Goal: Task Accomplishment & Management: Use online tool/utility

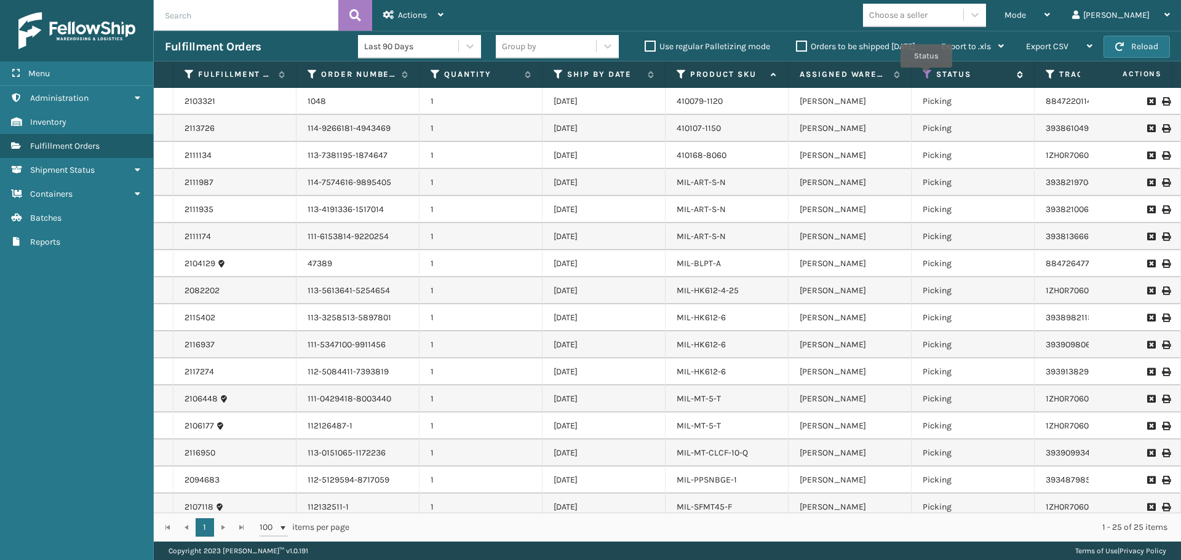
click at [926, 76] on icon at bounding box center [927, 74] width 10 height 11
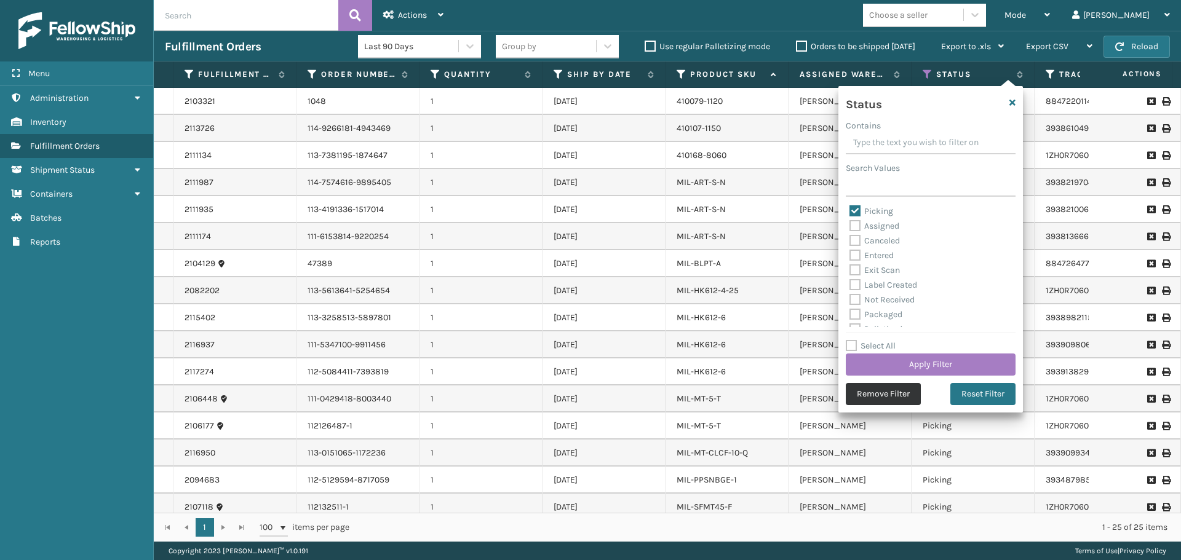
click at [884, 393] on button "Remove Filter" at bounding box center [883, 394] width 75 height 22
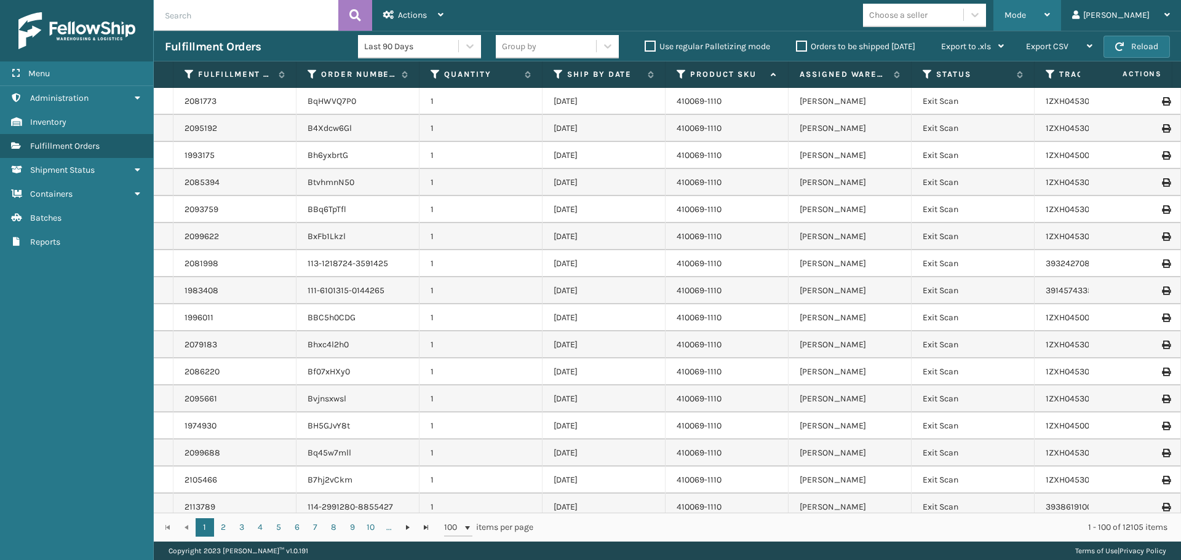
click at [1050, 17] on div "Mode" at bounding box center [1027, 15] width 46 height 31
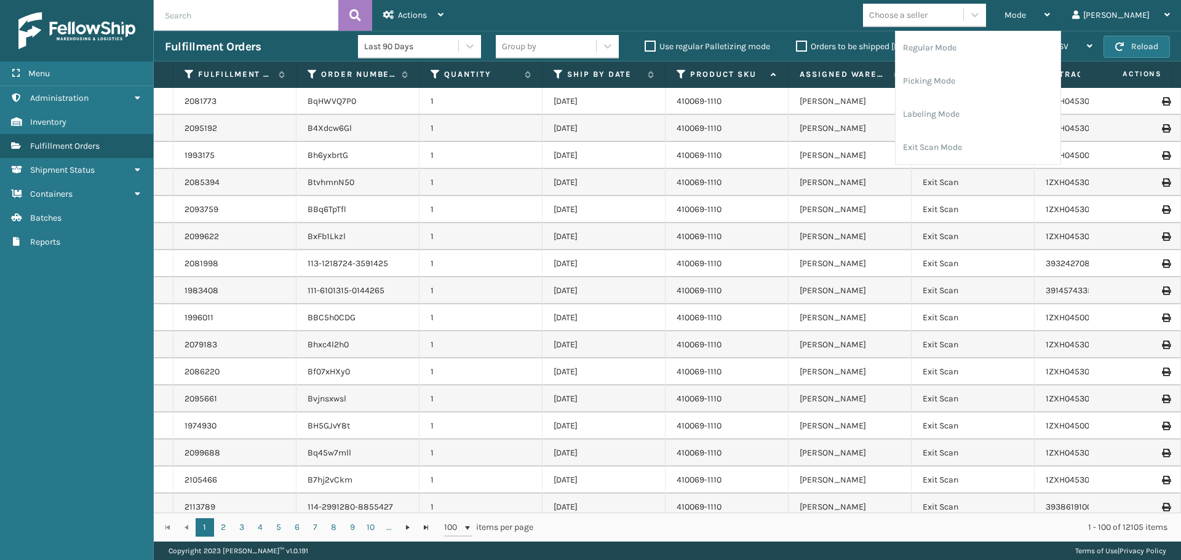
click at [788, 24] on div "Mode Regular Mode Picking Mode Labeling Mode Exit Scan Mode Choose a seller Mic…" at bounding box center [817, 15] width 726 height 31
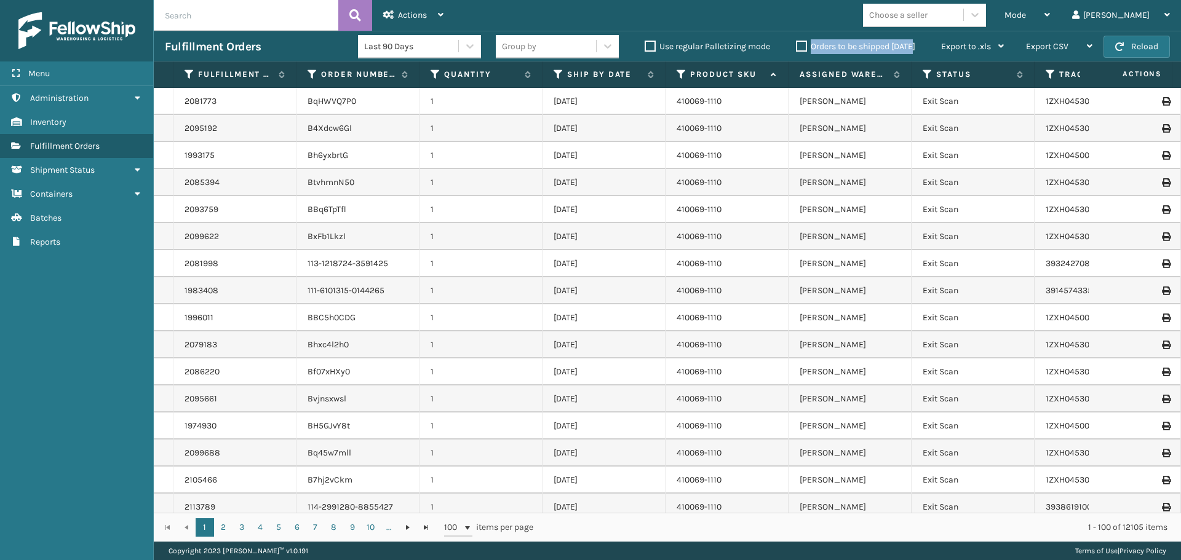
click at [801, 42] on label "Orders to be shipped today" at bounding box center [855, 46] width 119 height 10
click at [802, 44] on label "Orders to be shipped today" at bounding box center [855, 46] width 119 height 10
click at [796, 44] on input "Orders to be shipped today" at bounding box center [796, 43] width 1 height 8
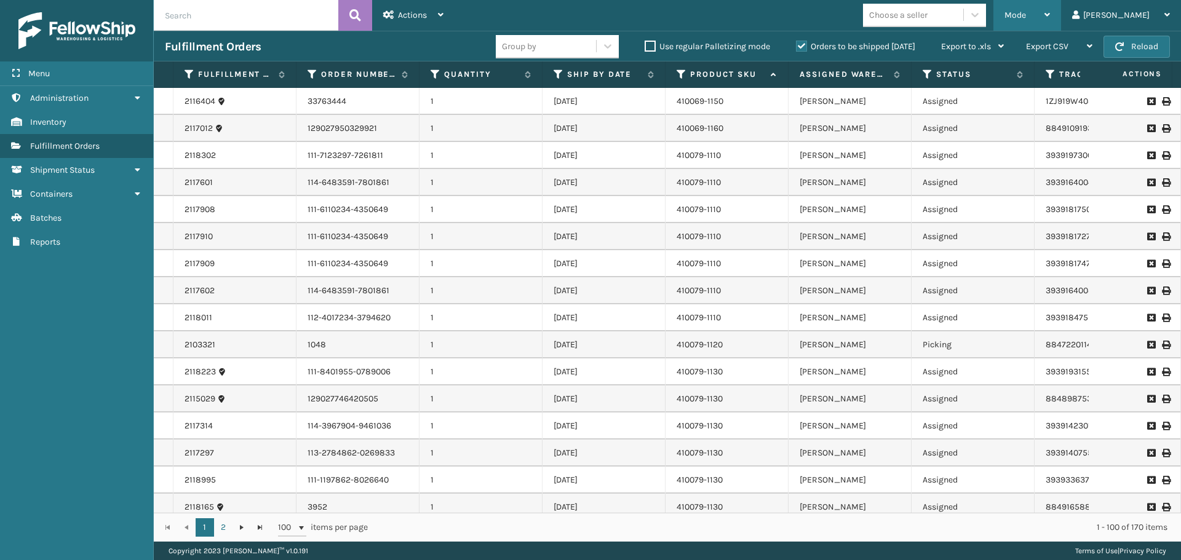
click at [1026, 14] on span "Mode" at bounding box center [1015, 15] width 22 height 10
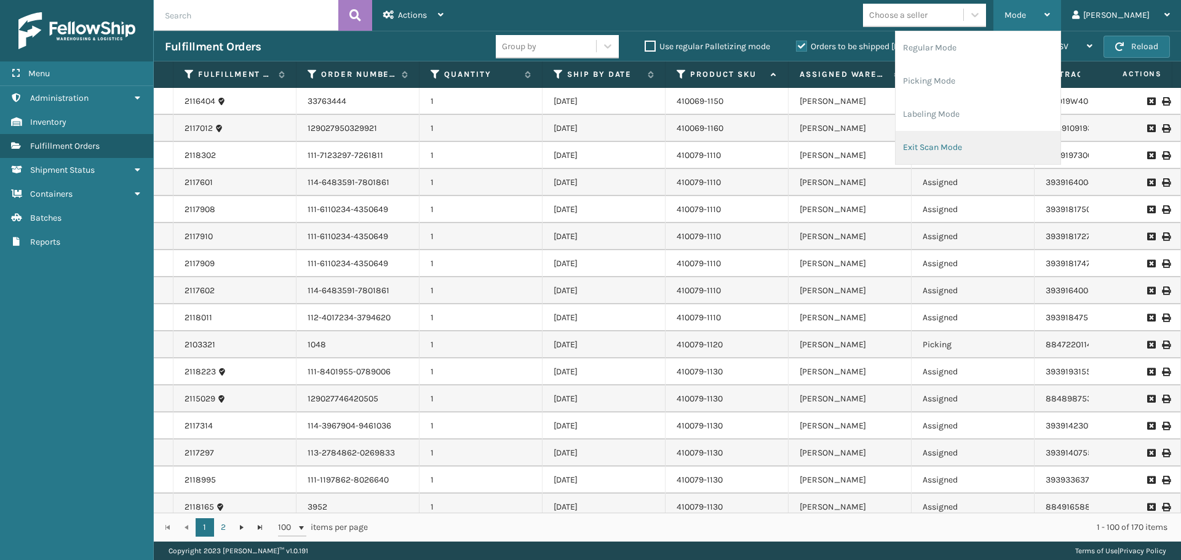
click at [1024, 149] on li "Exit Scan Mode" at bounding box center [977, 147] width 165 height 33
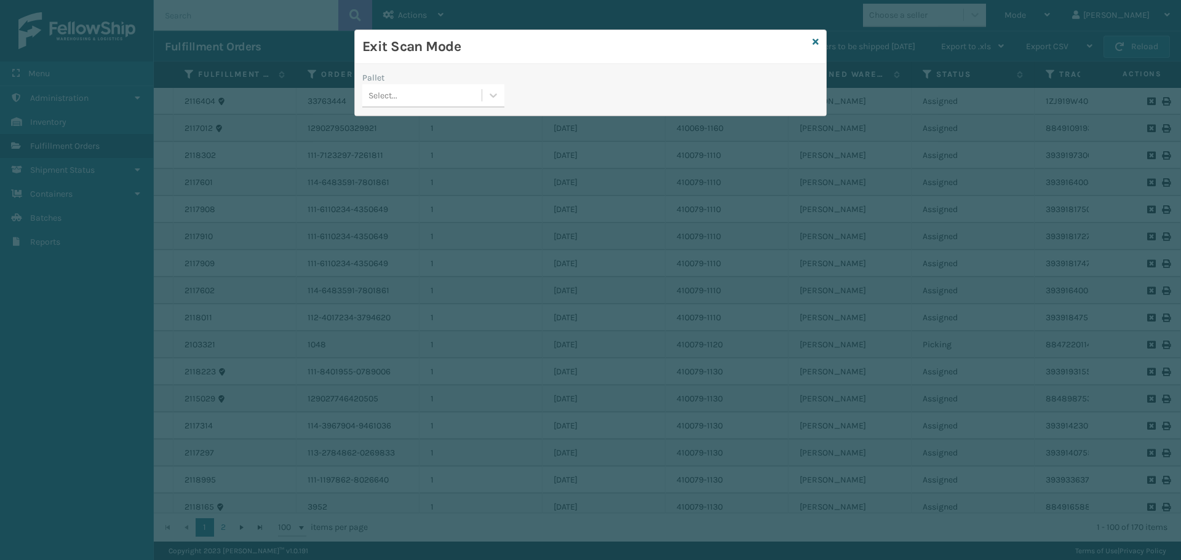
click at [467, 92] on div "Select..." at bounding box center [421, 95] width 119 height 20
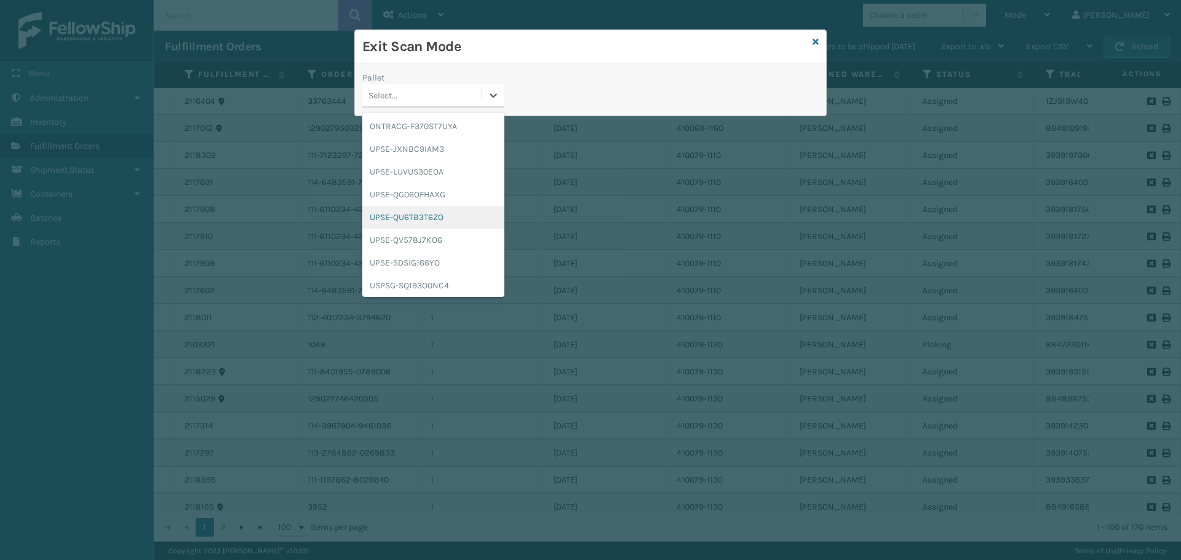
click at [812, 44] on icon at bounding box center [815, 42] width 6 height 9
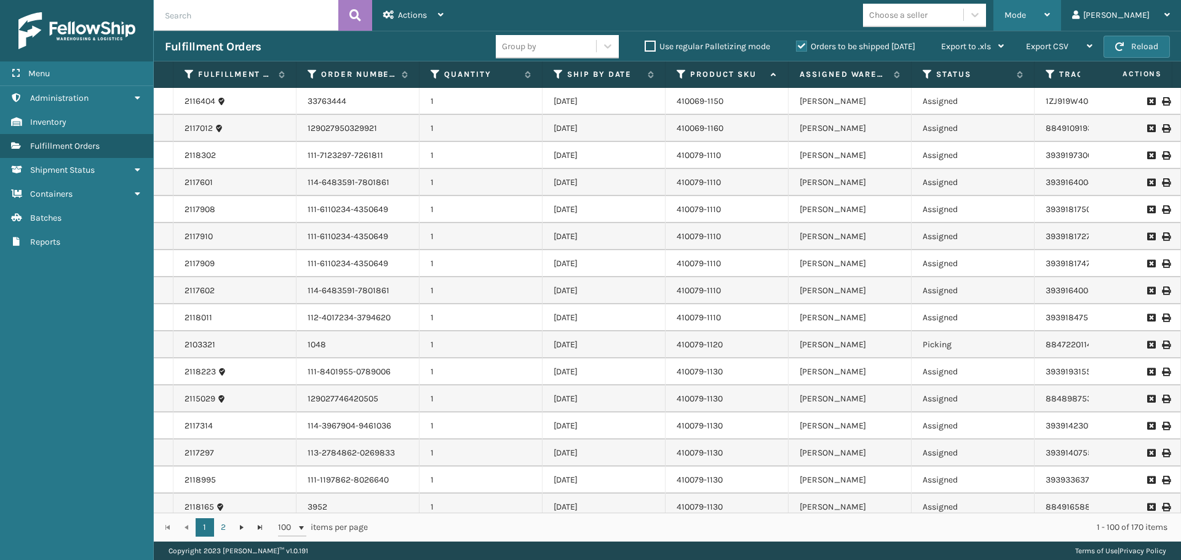
click at [1050, 14] on div "Mode" at bounding box center [1027, 15] width 46 height 31
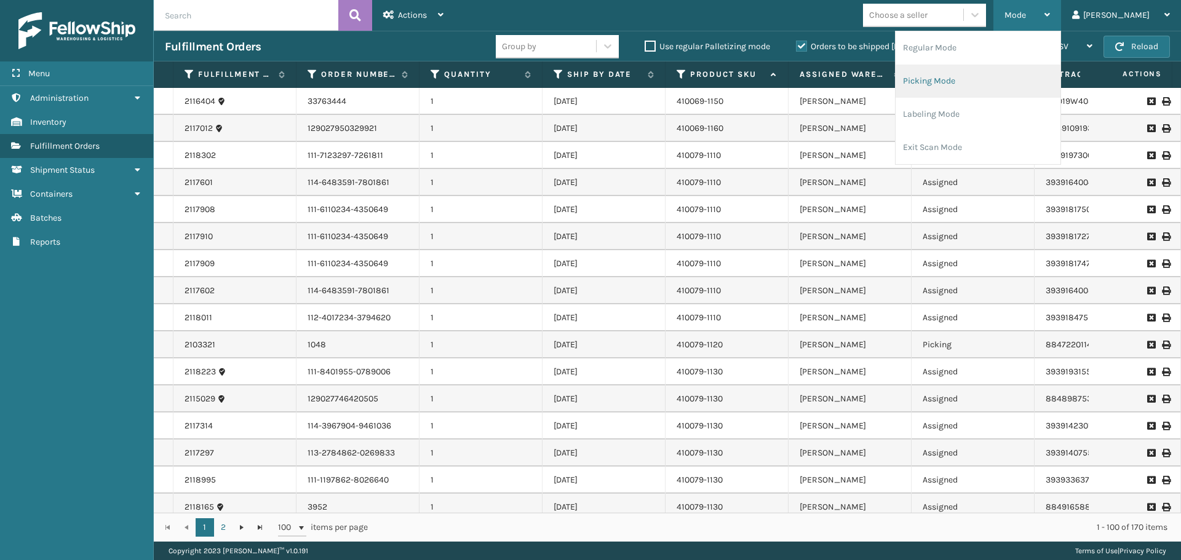
click at [992, 80] on li "Picking Mode" at bounding box center [977, 81] width 165 height 33
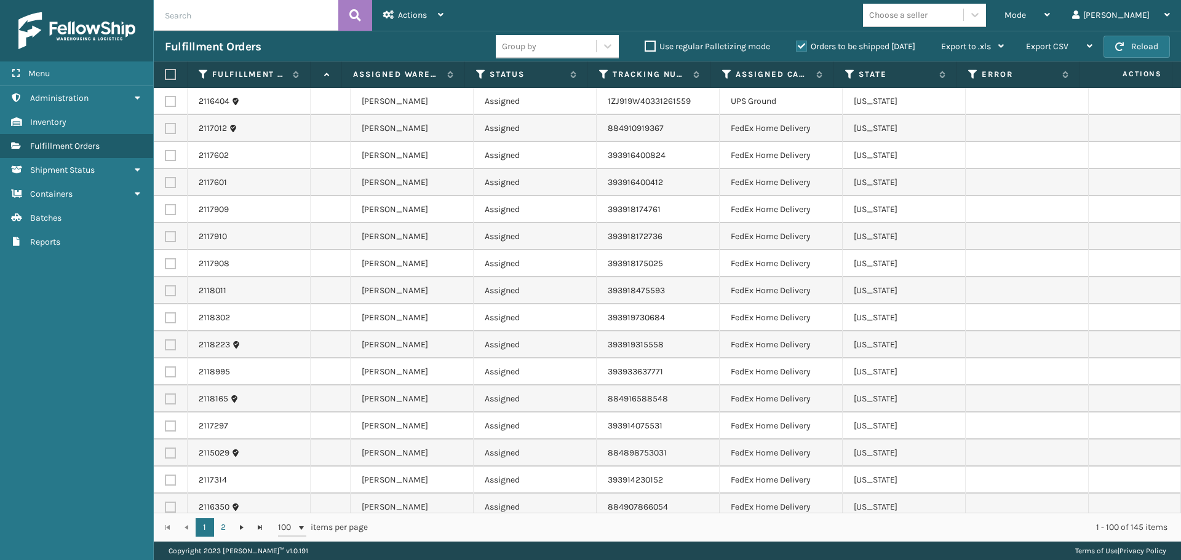
scroll to position [0, 476]
click at [727, 75] on icon at bounding box center [731, 74] width 10 height 11
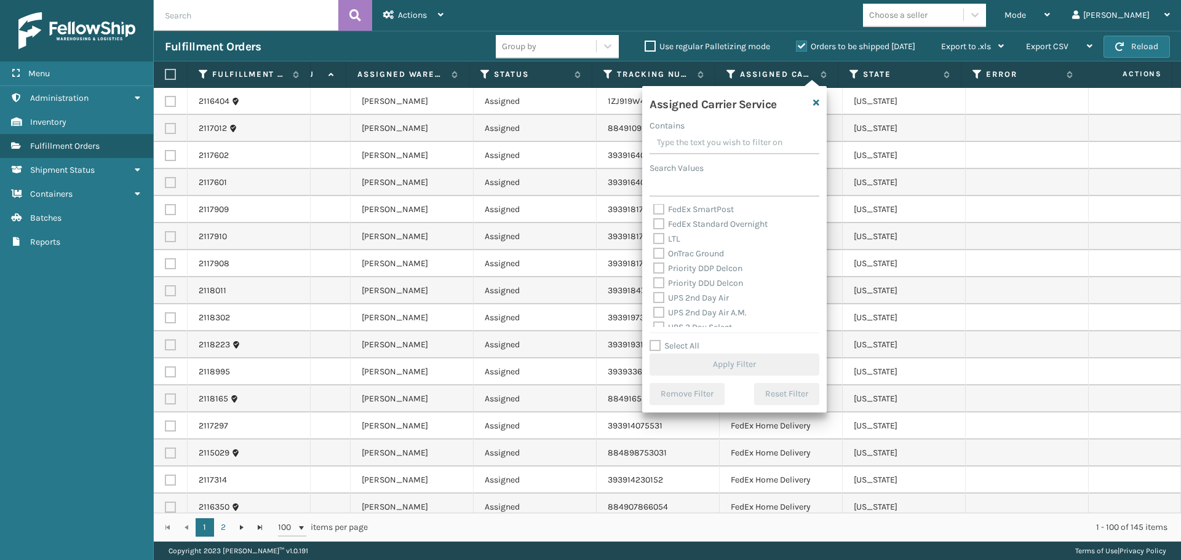
scroll to position [168, 0]
click at [715, 286] on div "UPS 2nd Day Air" at bounding box center [734, 279] width 162 height 15
click at [716, 282] on label "UPS 2nd Day Air" at bounding box center [691, 279] width 76 height 10
click at [654, 280] on input "UPS 2nd Day Air" at bounding box center [653, 276] width 1 height 8
checkbox input "true"
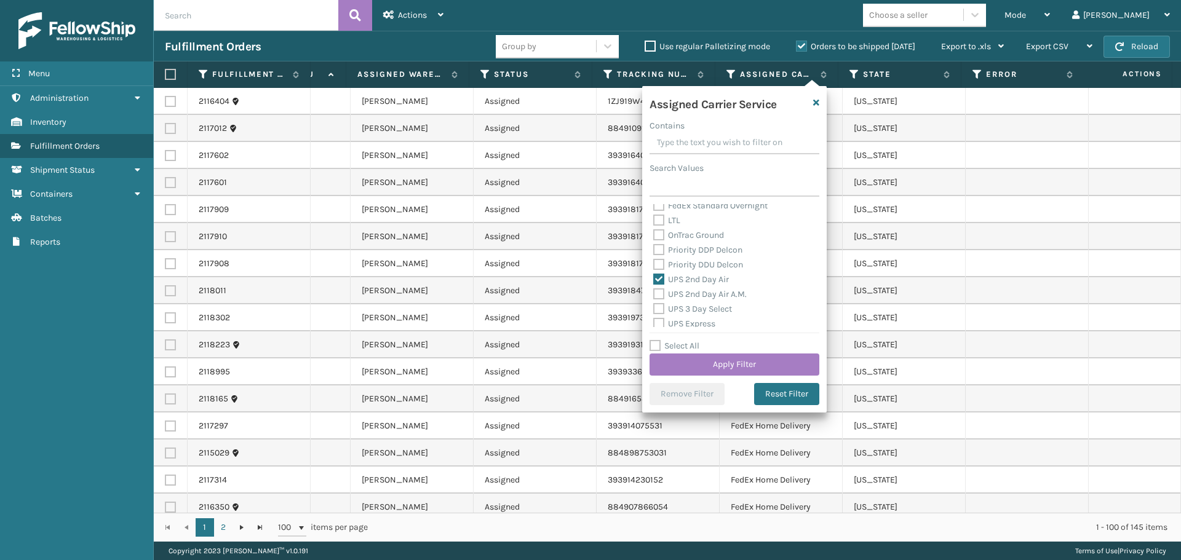
click at [716, 300] on div "UPS 2nd Day Air A.M." at bounding box center [734, 294] width 162 height 15
click at [715, 303] on div "UPS 3 Day Select" at bounding box center [734, 309] width 162 height 15
click at [716, 310] on label "UPS 3 Day Select" at bounding box center [692, 309] width 79 height 10
click at [654, 310] on input "UPS 3 Day Select" at bounding box center [653, 306] width 1 height 8
checkbox input "true"
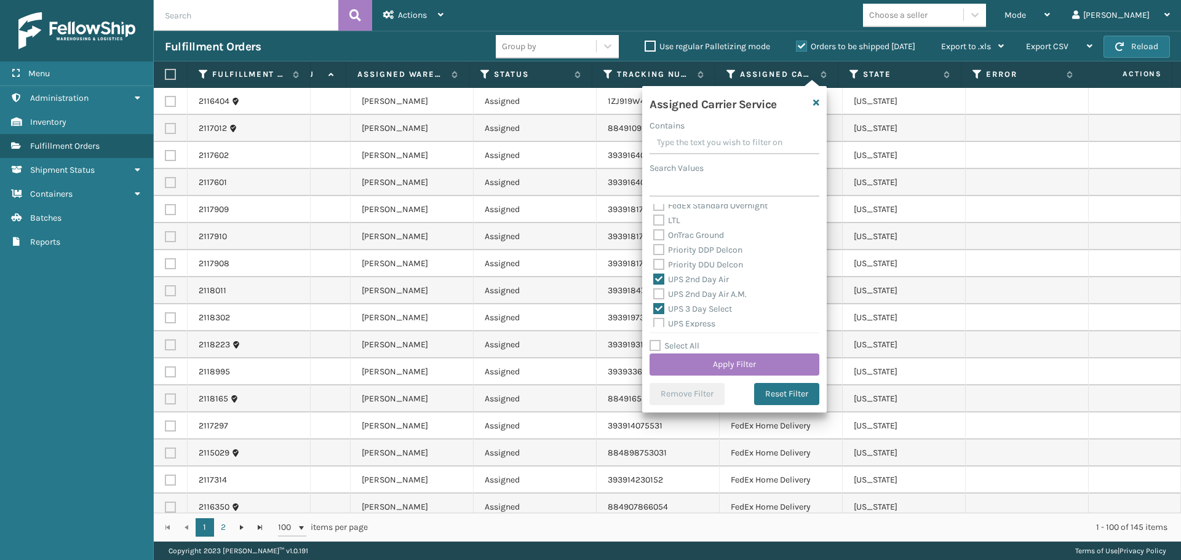
click at [725, 294] on label "UPS 2nd Day Air A.M." at bounding box center [699, 294] width 93 height 10
click at [654, 294] on input "UPS 2nd Day Air A.M." at bounding box center [653, 291] width 1 height 8
checkbox input "true"
click at [707, 321] on label "UPS Express" at bounding box center [684, 324] width 62 height 10
click at [654, 321] on input "UPS Express" at bounding box center [653, 321] width 1 height 8
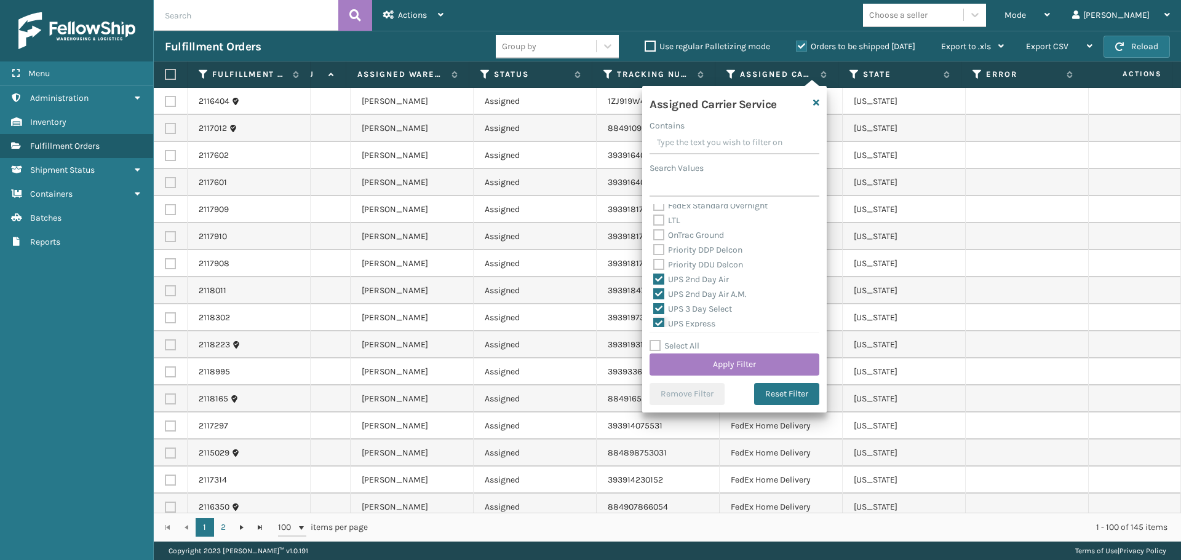
checkbox input "true"
click at [708, 263] on label "UPS Ground" at bounding box center [683, 258] width 60 height 10
click at [654, 259] on input "UPS Ground" at bounding box center [653, 256] width 1 height 8
checkbox input "true"
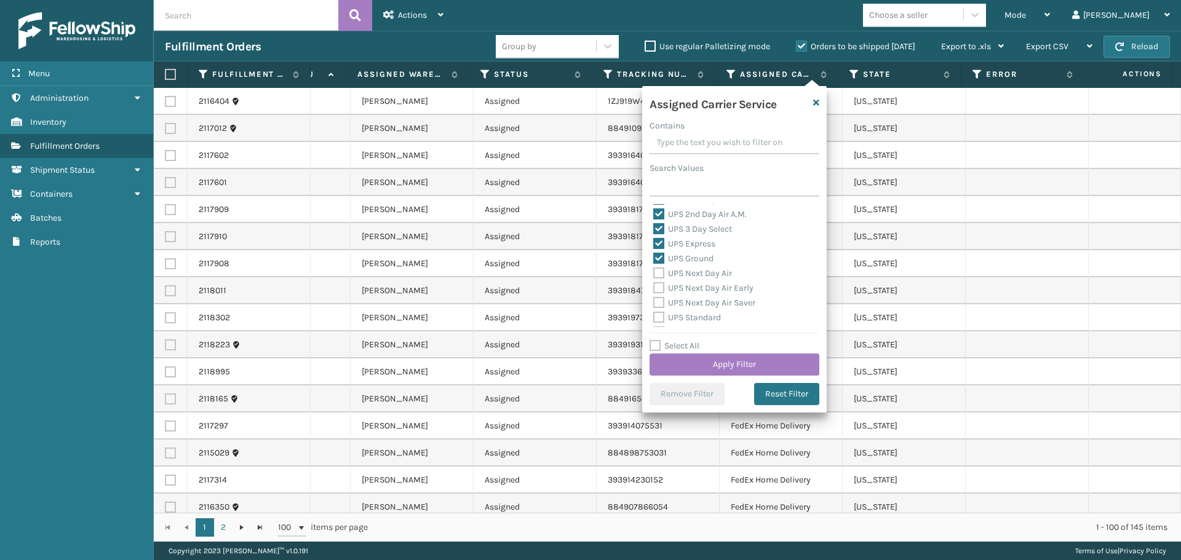
click at [708, 273] on label "UPS Next Day Air" at bounding box center [692, 273] width 79 height 10
click at [654, 273] on input "UPS Next Day Air" at bounding box center [653, 270] width 1 height 8
checkbox input "true"
click at [707, 286] on label "UPS Next Day Air Early" at bounding box center [703, 288] width 100 height 10
click at [654, 286] on input "UPS Next Day Air Early" at bounding box center [653, 285] width 1 height 8
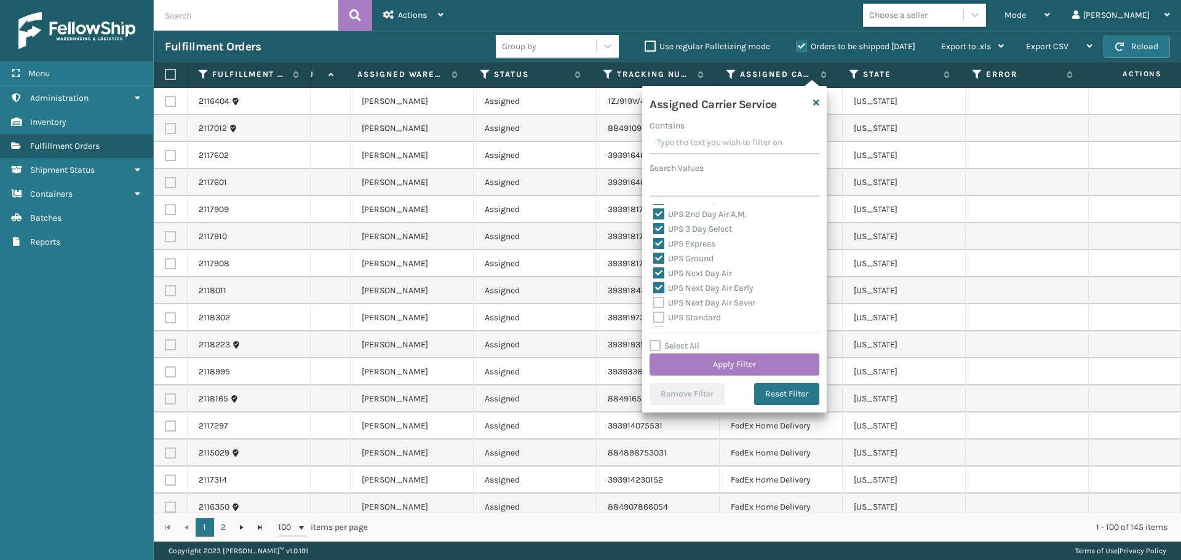
checkbox input "true"
click at [711, 301] on label "UPS Next Day Air Saver" at bounding box center [704, 303] width 102 height 10
click at [654, 301] on input "UPS Next Day Air Saver" at bounding box center [653, 300] width 1 height 8
checkbox input "true"
click at [710, 317] on label "UPS Standard" at bounding box center [687, 317] width 68 height 10
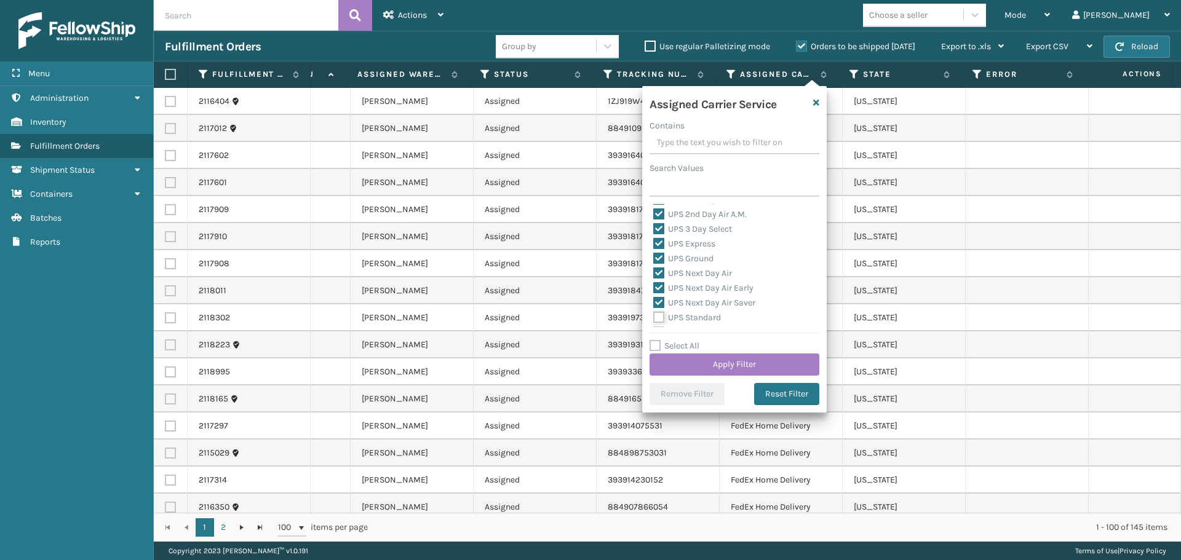
click at [654, 317] on input "UPS Standard" at bounding box center [653, 315] width 1 height 8
checkbox input "true"
click at [683, 274] on label "UPS SurePost 1LB or Greater" at bounding box center [713, 272] width 121 height 10
click at [654, 273] on input "UPS SurePost 1LB or Greater" at bounding box center [653, 269] width 1 height 8
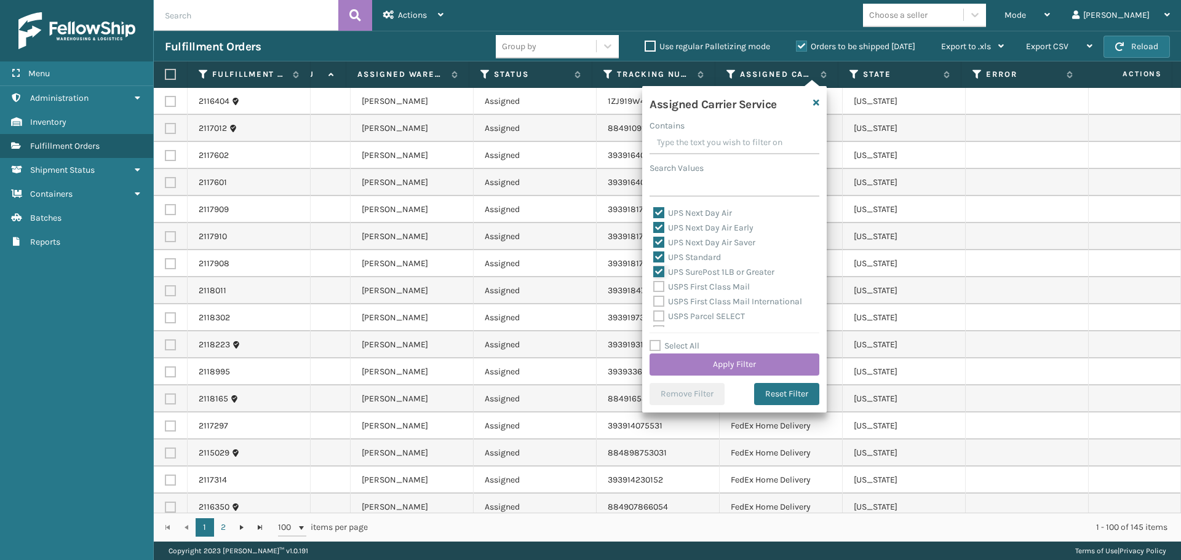
checkbox input "true"
click at [748, 362] on button "Apply Filter" at bounding box center [734, 365] width 170 height 22
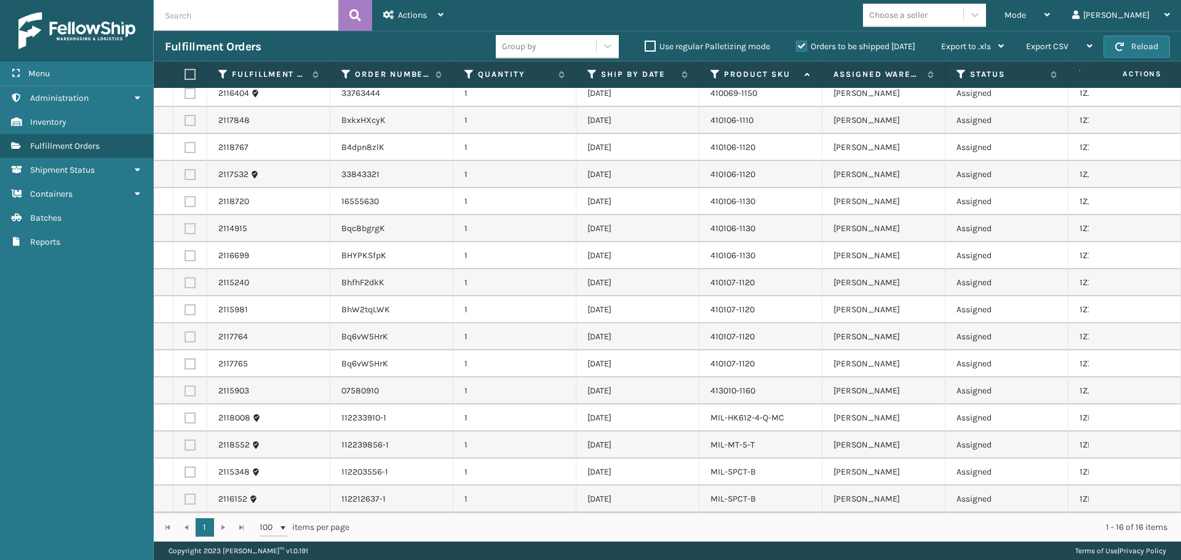
scroll to position [0, 0]
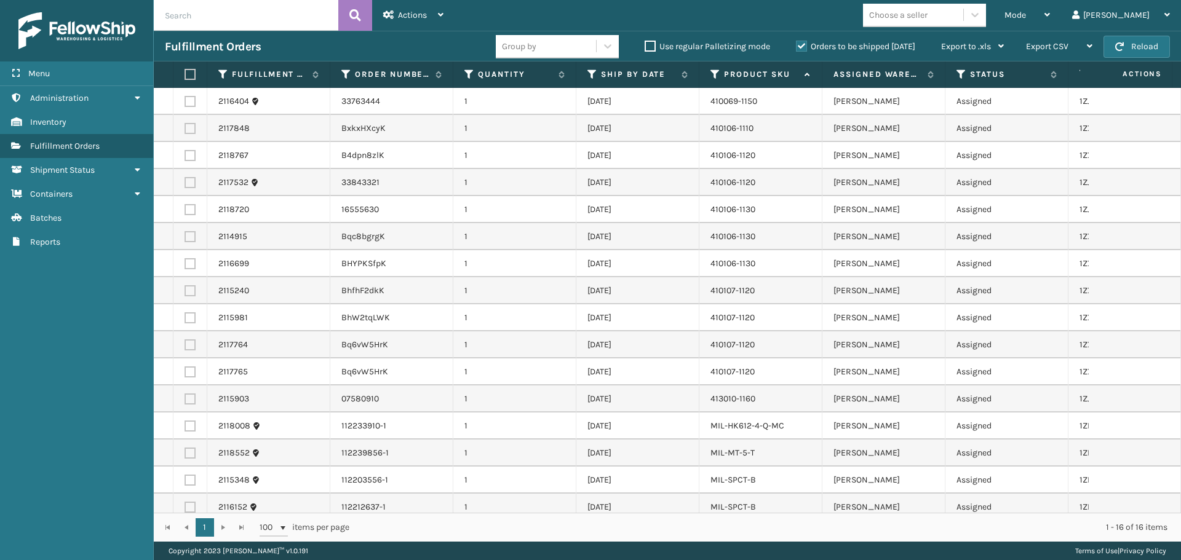
click at [188, 78] on label at bounding box center [187, 74] width 7 height 11
click at [185, 78] on input "checkbox" at bounding box center [184, 75] width 1 height 8
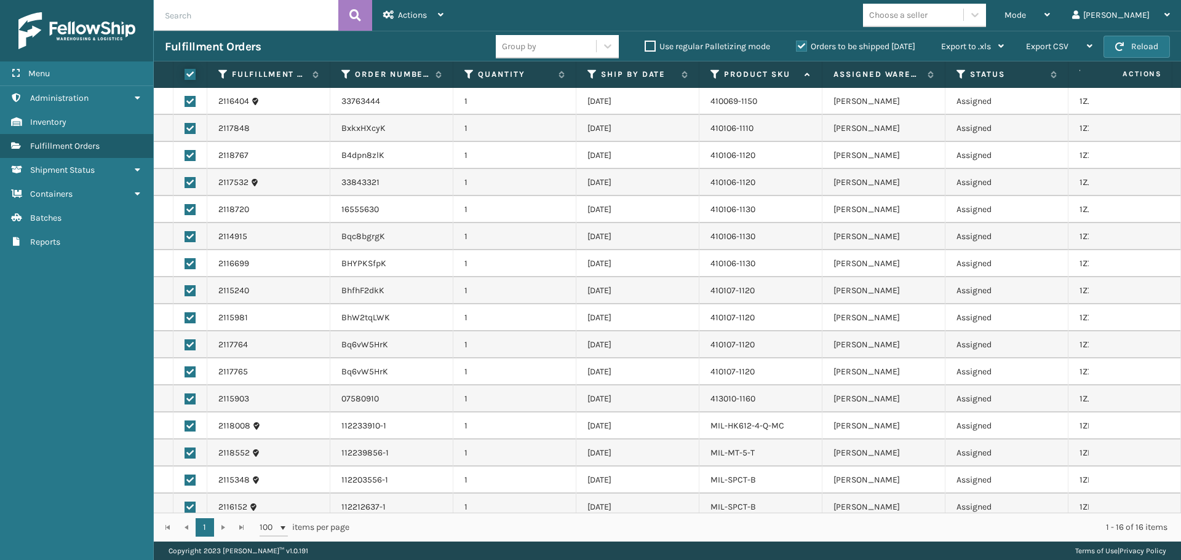
checkbox input "true"
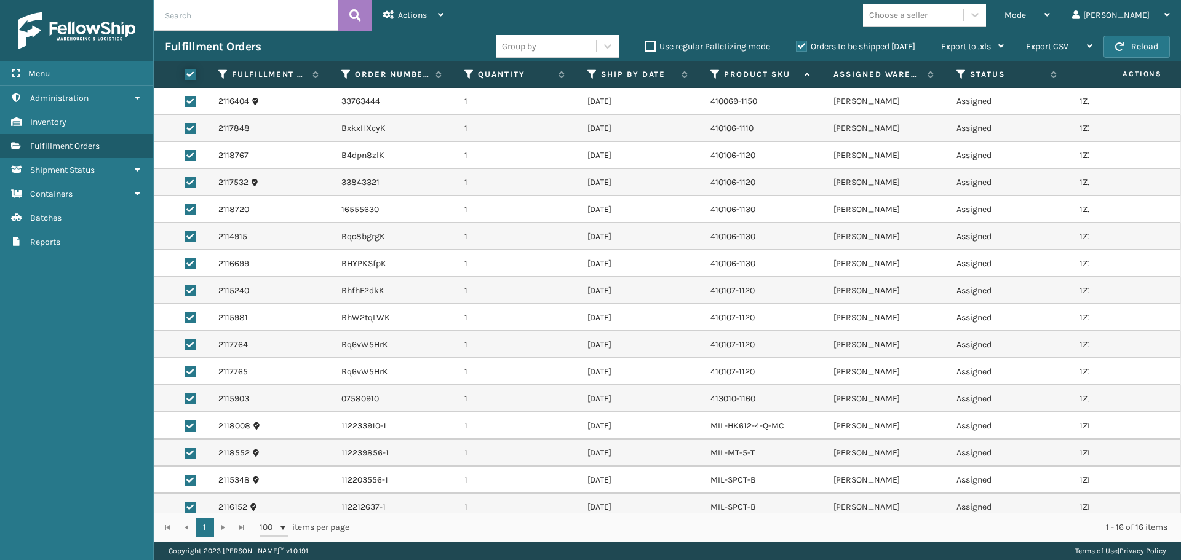
checkbox input "true"
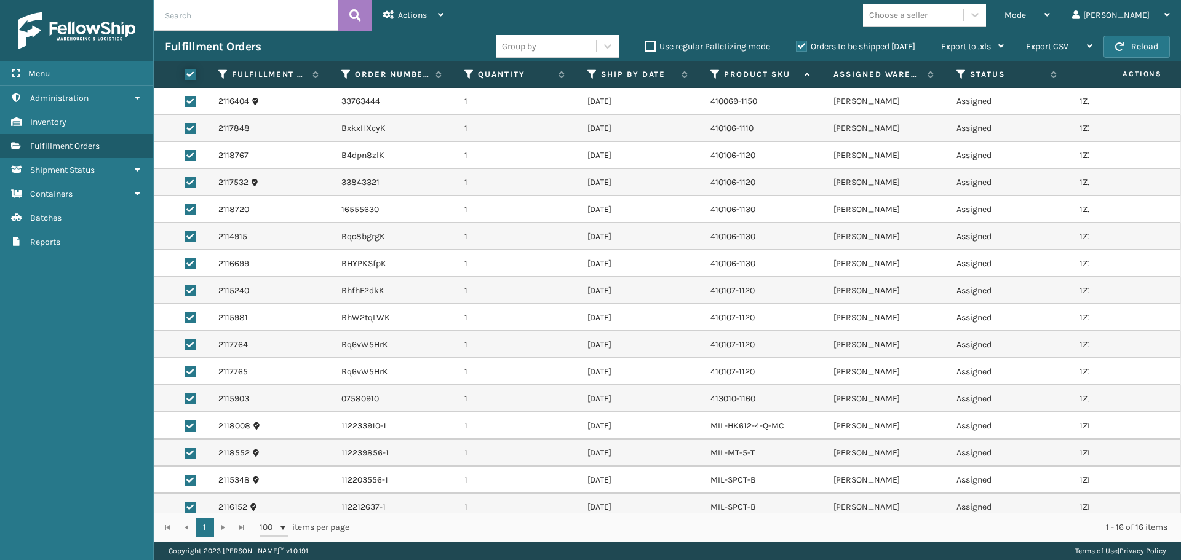
checkbox input "true"
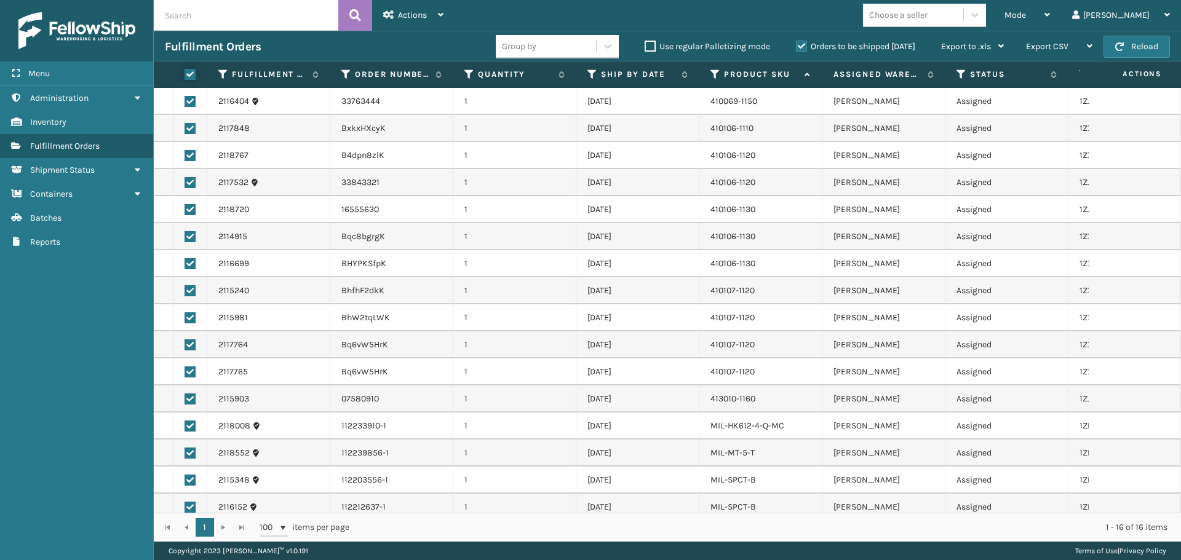
checkbox input "true"
click at [417, 8] on div "Actions" at bounding box center [413, 15] width 60 height 31
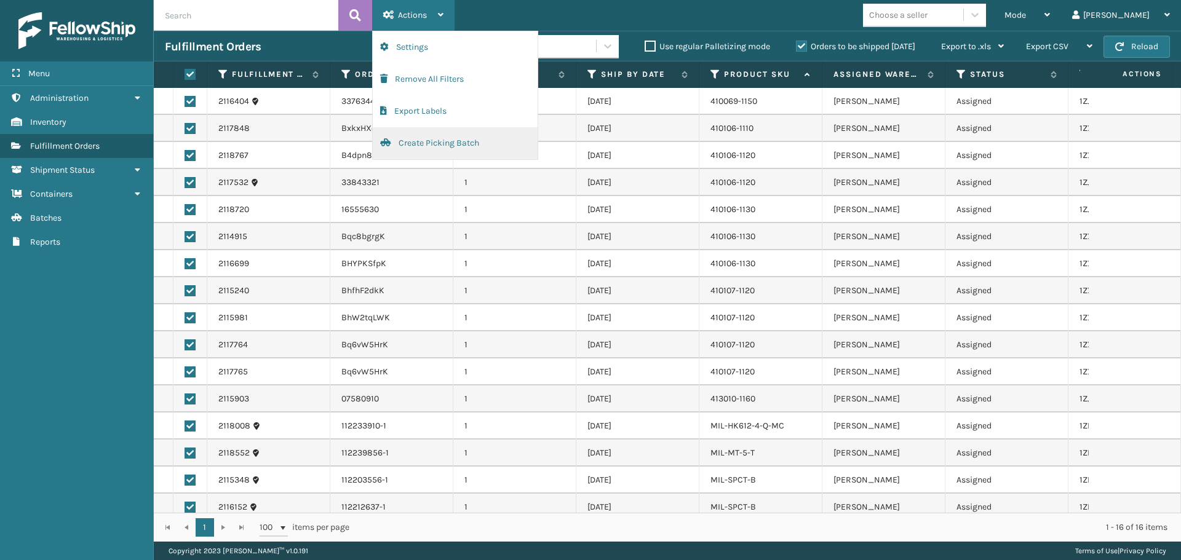
click at [456, 137] on button "Create Picking Batch" at bounding box center [455, 143] width 165 height 32
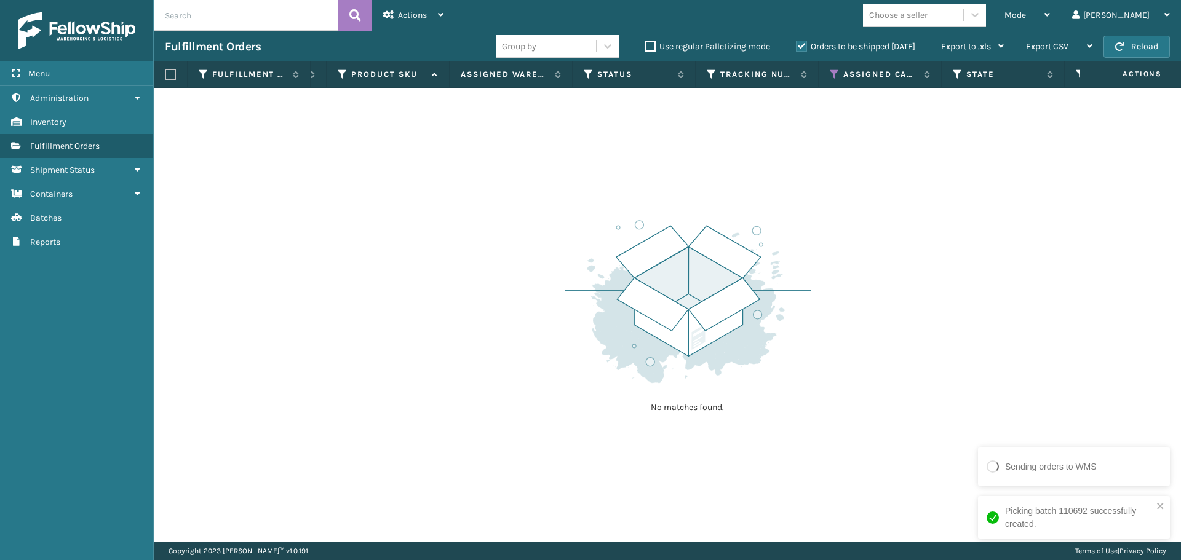
scroll to position [0, 409]
click at [800, 75] on icon at bounding box center [798, 74] width 10 height 11
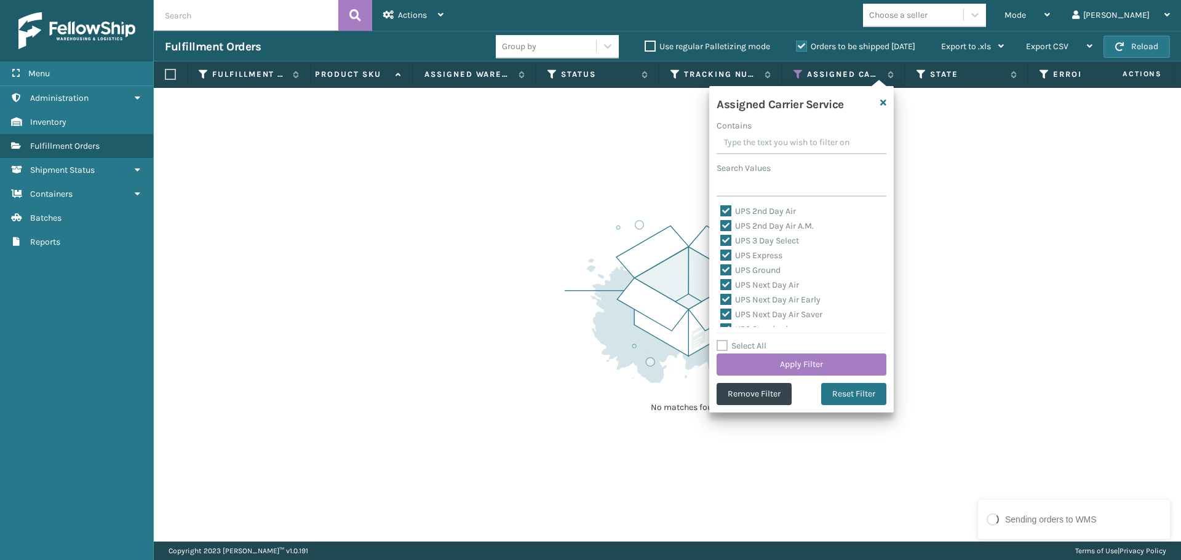
click at [727, 212] on label "UPS 2nd Day Air" at bounding box center [758, 211] width 76 height 10
click at [721, 212] on input "UPS 2nd Day Air" at bounding box center [720, 208] width 1 height 8
checkbox input "false"
click at [727, 223] on label "UPS 2nd Day Air A.M." at bounding box center [766, 226] width 93 height 10
click at [721, 223] on input "UPS 2nd Day Air A.M." at bounding box center [720, 223] width 1 height 8
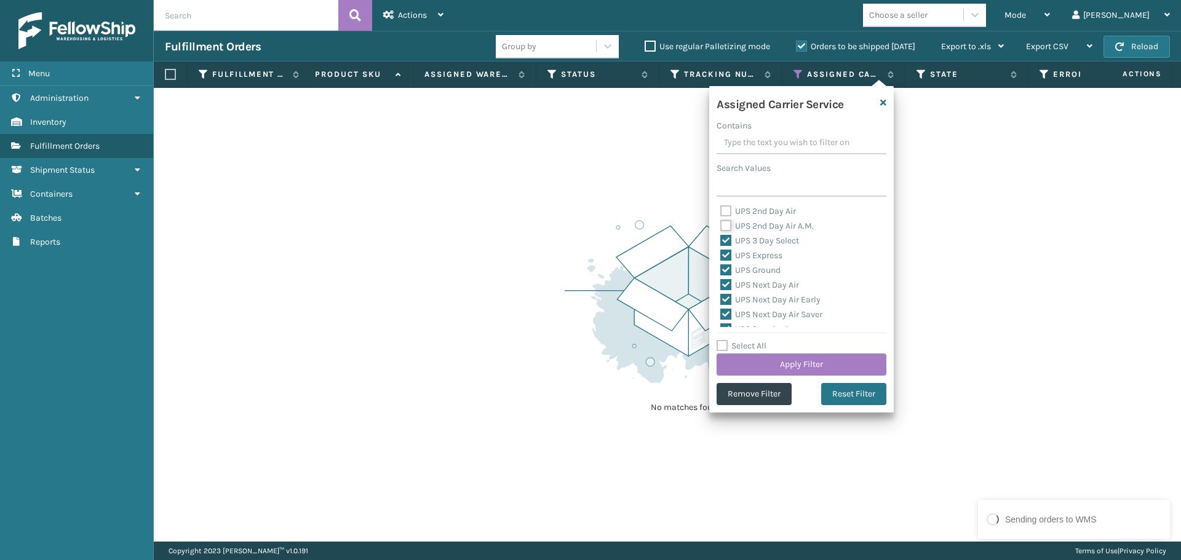
checkbox input "false"
click at [731, 244] on label "UPS 3 Day Select" at bounding box center [759, 241] width 79 height 10
click at [721, 242] on input "UPS 3 Day Select" at bounding box center [720, 238] width 1 height 8
checkbox input "false"
click at [733, 251] on label "UPS Express" at bounding box center [751, 255] width 62 height 10
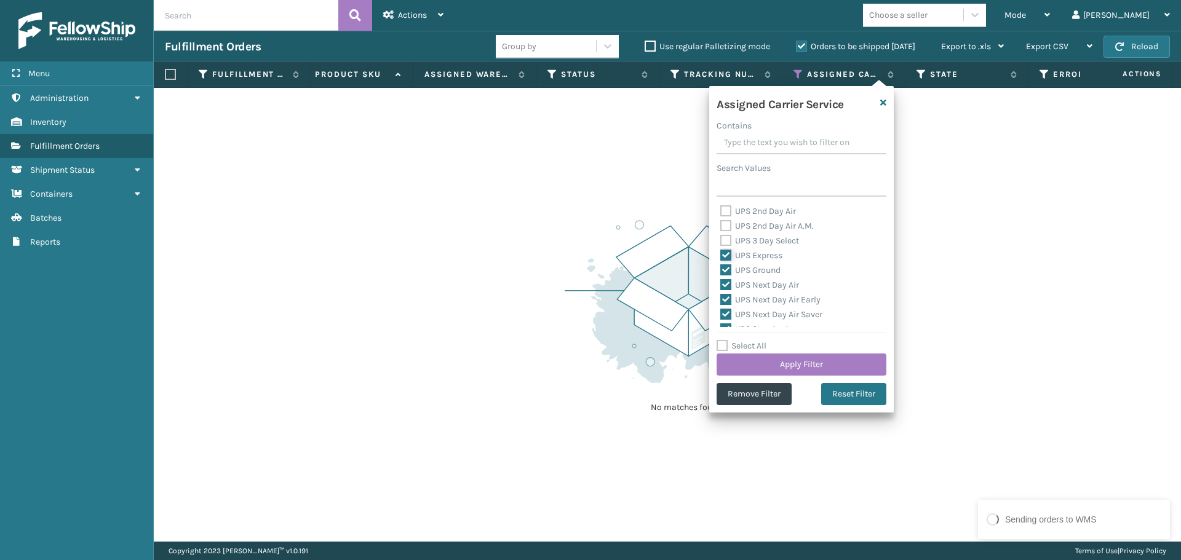
click at [721, 251] on input "UPS Express" at bounding box center [720, 252] width 1 height 8
checkbox input "false"
click at [733, 272] on label "UPS Ground" at bounding box center [750, 270] width 60 height 10
click at [721, 271] on input "UPS Ground" at bounding box center [720, 267] width 1 height 8
checkbox input "false"
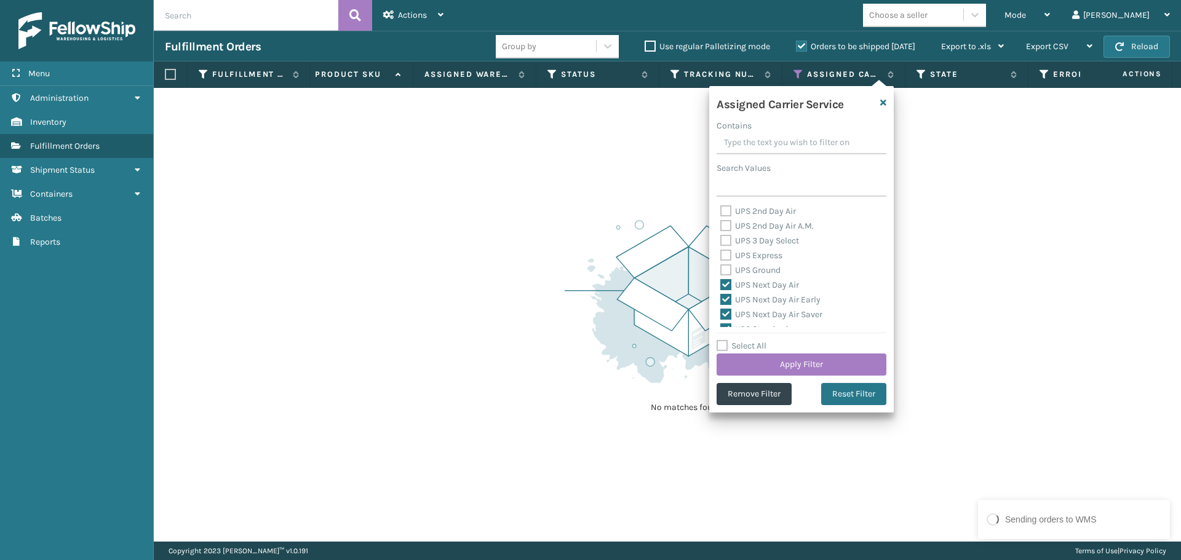
click at [735, 285] on label "UPS Next Day Air" at bounding box center [759, 285] width 79 height 10
click at [721, 285] on input "UPS Next Day Air" at bounding box center [720, 282] width 1 height 8
checkbox input "false"
click at [736, 299] on label "UPS Next Day Air Early" at bounding box center [770, 300] width 100 height 10
click at [721, 299] on input "UPS Next Day Air Early" at bounding box center [720, 297] width 1 height 8
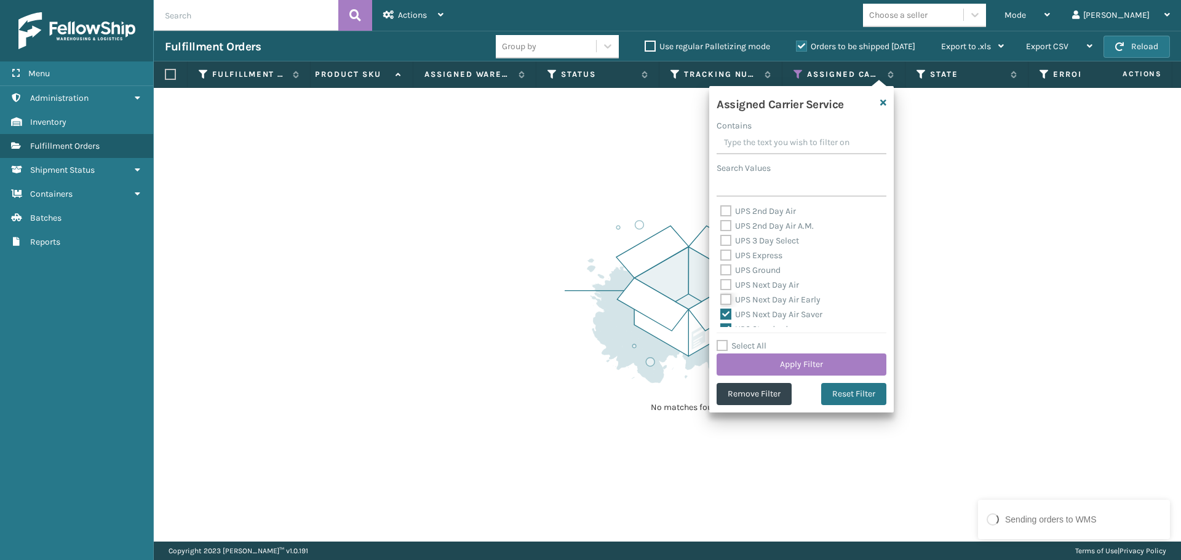
checkbox input "false"
click at [738, 325] on label "UPS Standard" at bounding box center [754, 329] width 68 height 10
click at [721, 325] on input "UPS Standard" at bounding box center [720, 326] width 1 height 8
checkbox input "false"
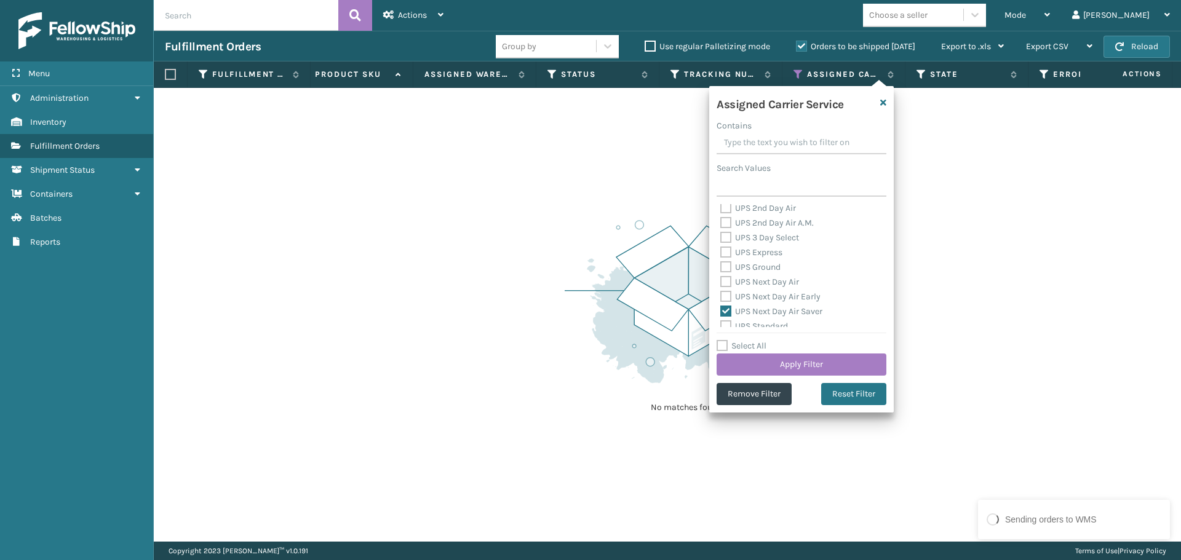
click at [741, 313] on label "UPS Next Day Air Saver" at bounding box center [771, 311] width 102 height 10
click at [721, 312] on input "UPS Next Day Air Saver" at bounding box center [720, 308] width 1 height 8
checkbox input "false"
click at [817, 250] on label "UPS SurePost 1LB or Greater" at bounding box center [780, 249] width 121 height 10
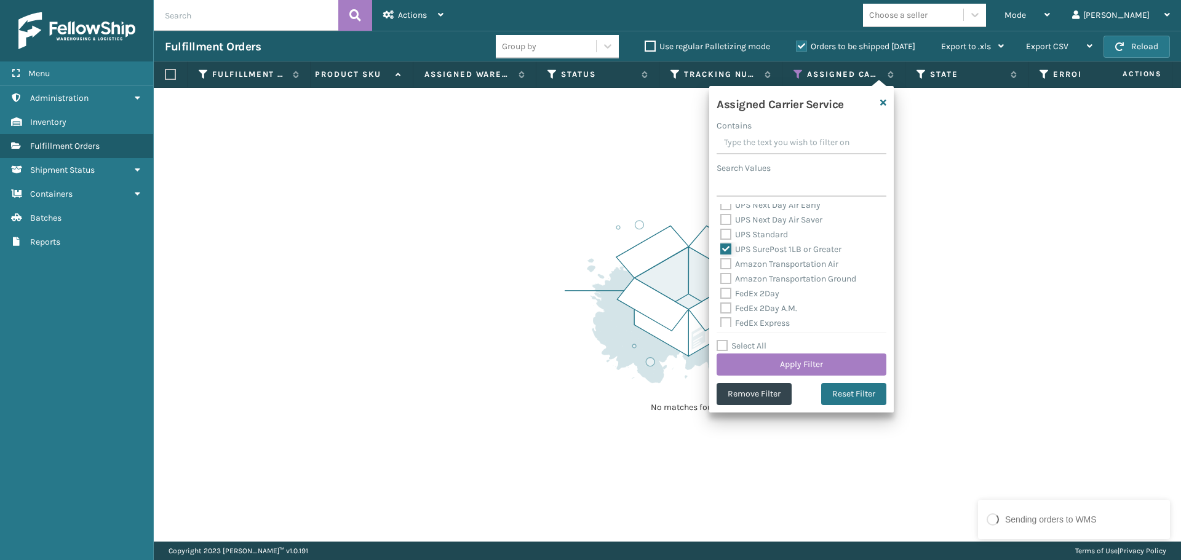
click at [721, 250] on input "UPS SurePost 1LB or Greater" at bounding box center [720, 246] width 1 height 8
checkbox input "false"
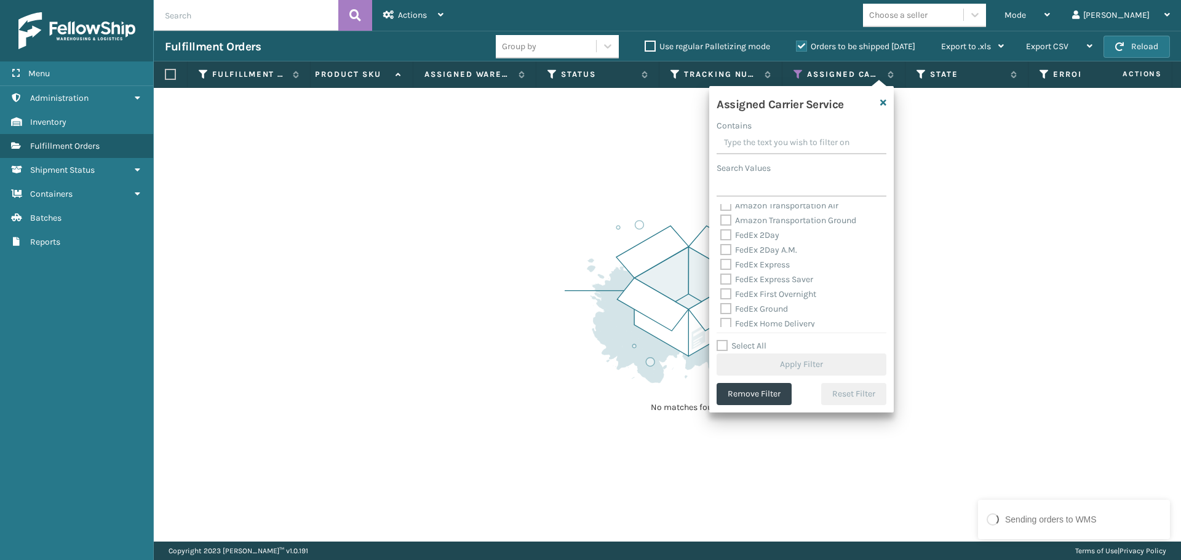
scroll to position [156, 0]
click at [771, 234] on label "FedEx 2Day" at bounding box center [749, 233] width 59 height 10
click at [721, 234] on input "FedEx 2Day" at bounding box center [720, 230] width 1 height 8
checkbox input "true"
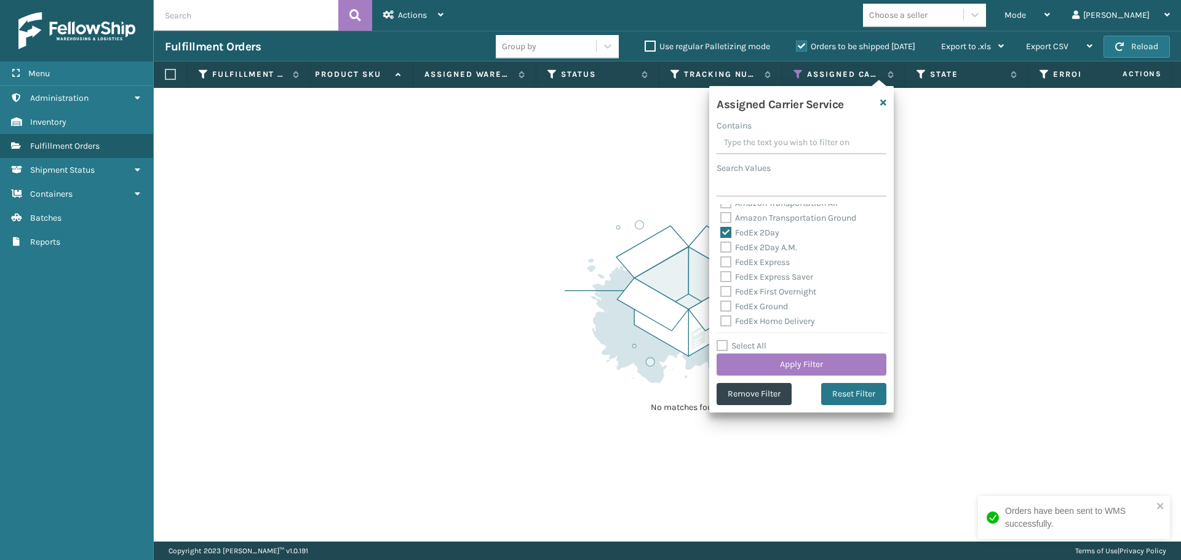
click at [767, 246] on label "FedEx 2Day A.M." at bounding box center [758, 247] width 77 height 10
click at [721, 246] on input "FedEx 2Day A.M." at bounding box center [720, 244] width 1 height 8
checkbox input "true"
click at [771, 259] on label "FedEx Express" at bounding box center [754, 262] width 69 height 10
click at [721, 259] on input "FedEx Express" at bounding box center [720, 259] width 1 height 8
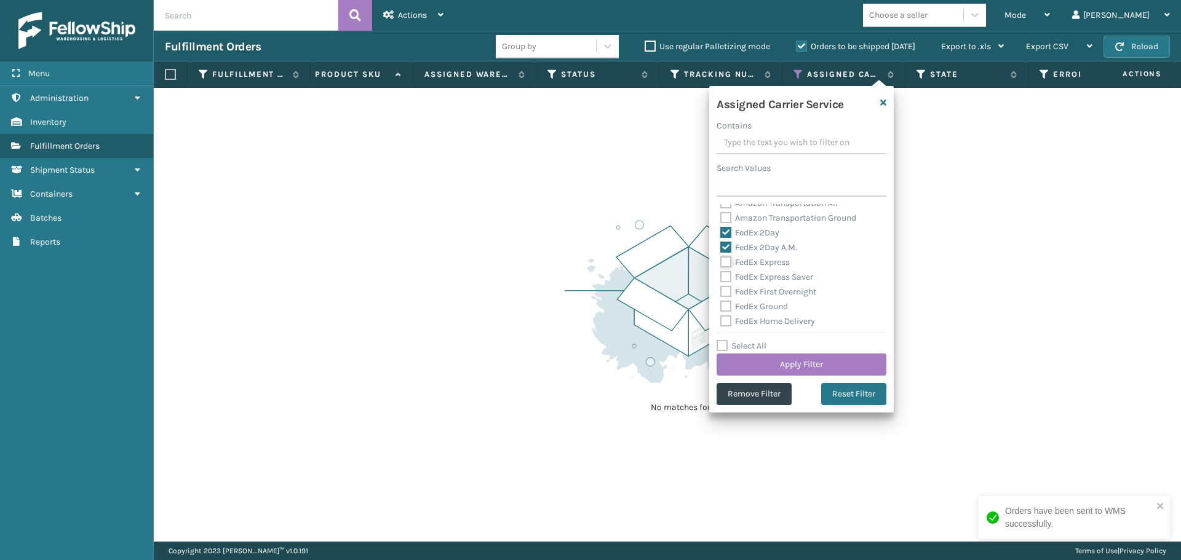
checkbox input "true"
click at [774, 275] on label "FedEx Express Saver" at bounding box center [766, 277] width 93 height 10
click at [721, 275] on input "FedEx Express Saver" at bounding box center [720, 274] width 1 height 8
checkbox input "true"
click at [778, 291] on label "FedEx First Overnight" at bounding box center [768, 292] width 96 height 10
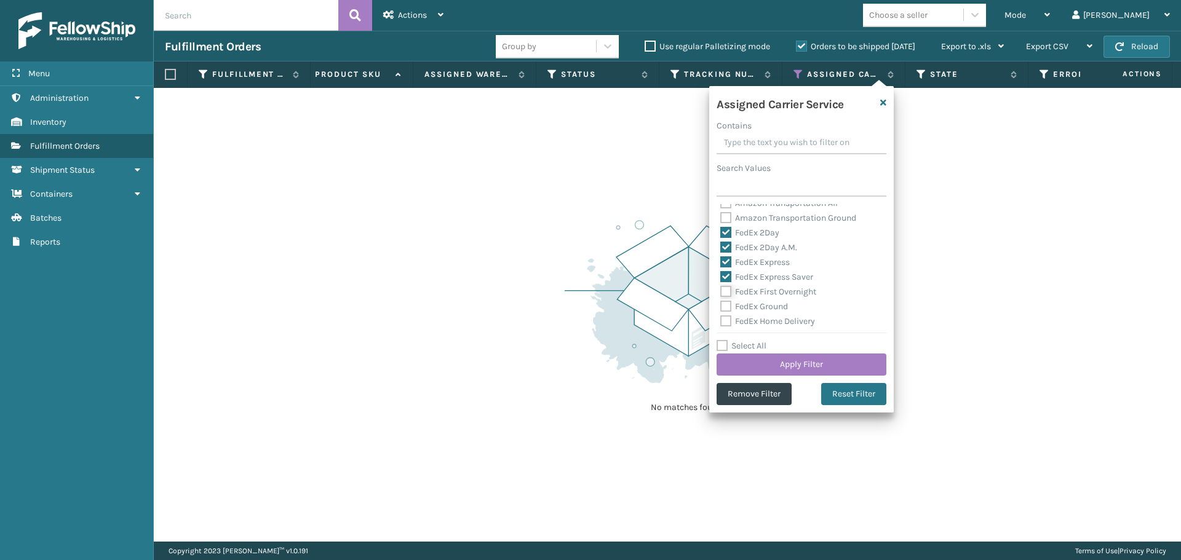
click at [721, 291] on input "FedEx First Overnight" at bounding box center [720, 289] width 1 height 8
checkbox input "true"
click at [778, 306] on label "FedEx Ground" at bounding box center [754, 306] width 68 height 10
click at [721, 306] on input "FedEx Ground" at bounding box center [720, 303] width 1 height 8
click at [769, 301] on label "FedEx Ground" at bounding box center [754, 306] width 68 height 10
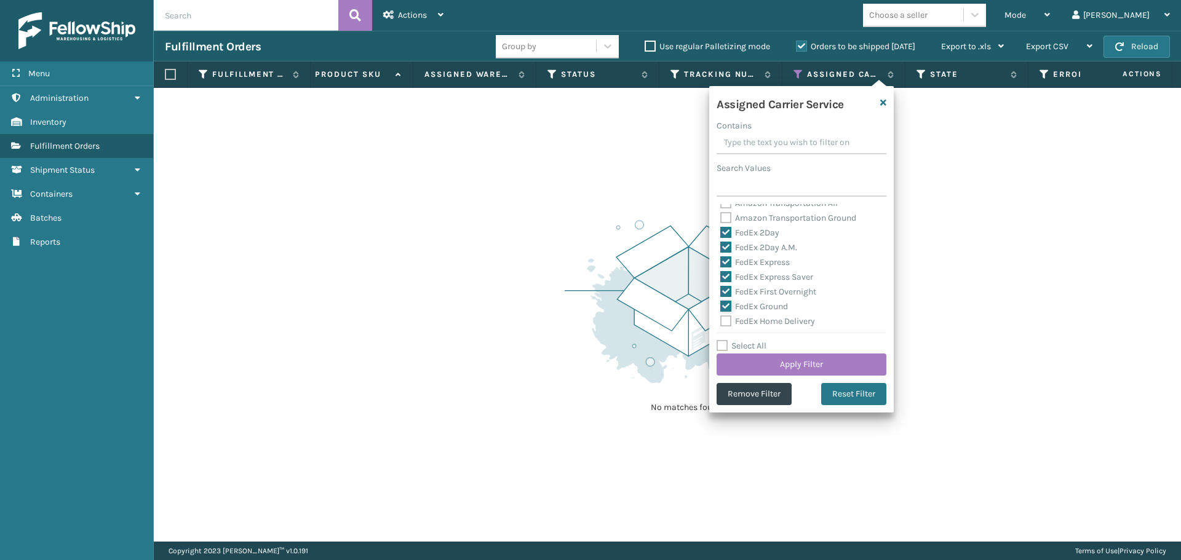
click at [721, 301] on input "FedEx Ground" at bounding box center [720, 303] width 1 height 8
checkbox input "false"
click at [801, 354] on button "Apply Filter" at bounding box center [801, 365] width 170 height 22
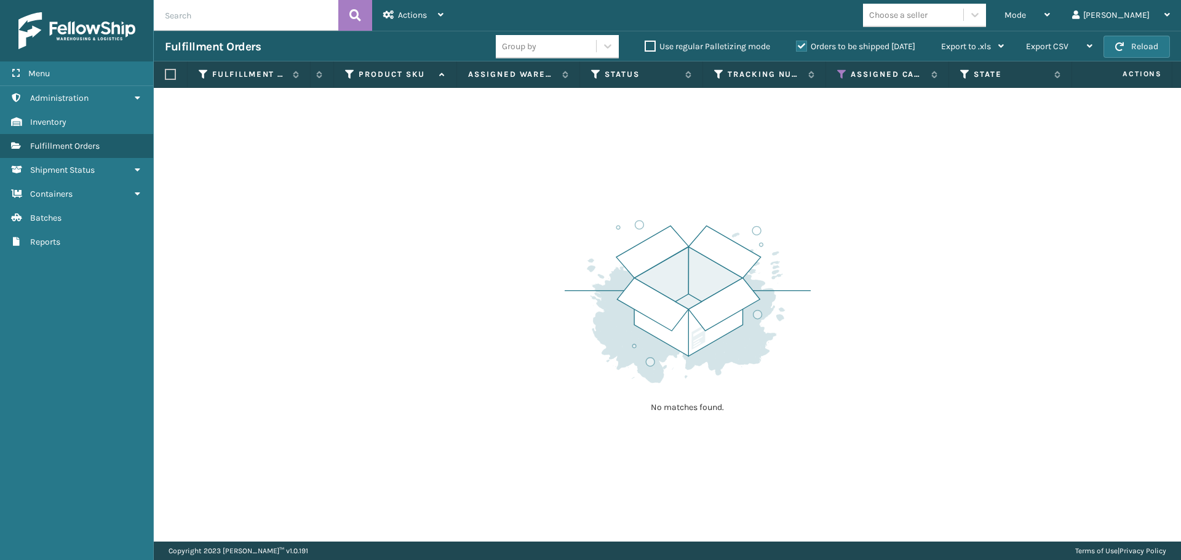
scroll to position [0, 366]
click at [840, 76] on icon at bounding box center [841, 74] width 10 height 11
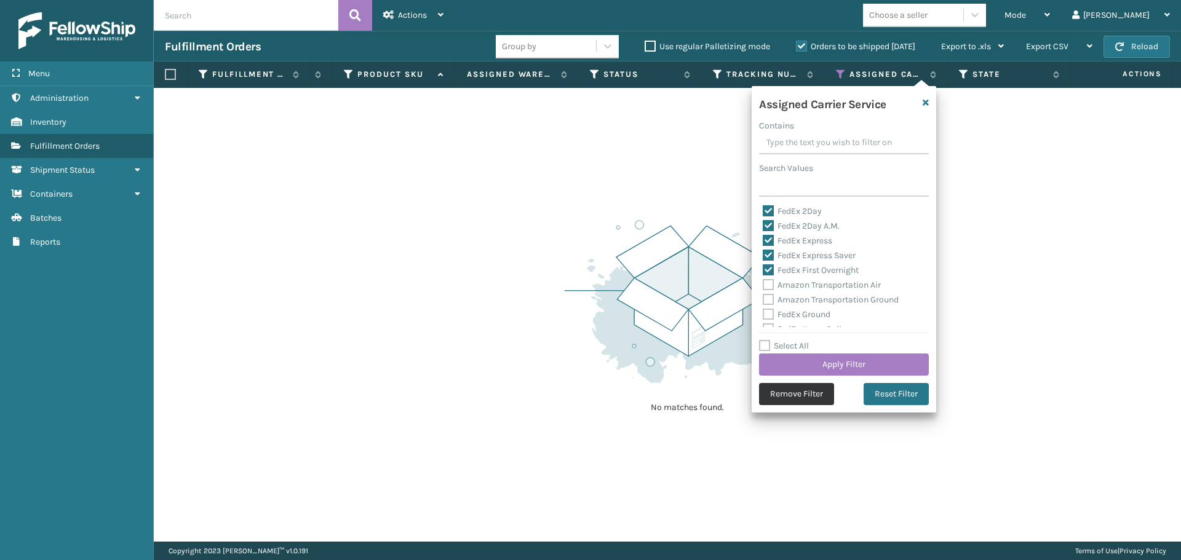
click at [797, 399] on button "Remove Filter" at bounding box center [796, 394] width 75 height 22
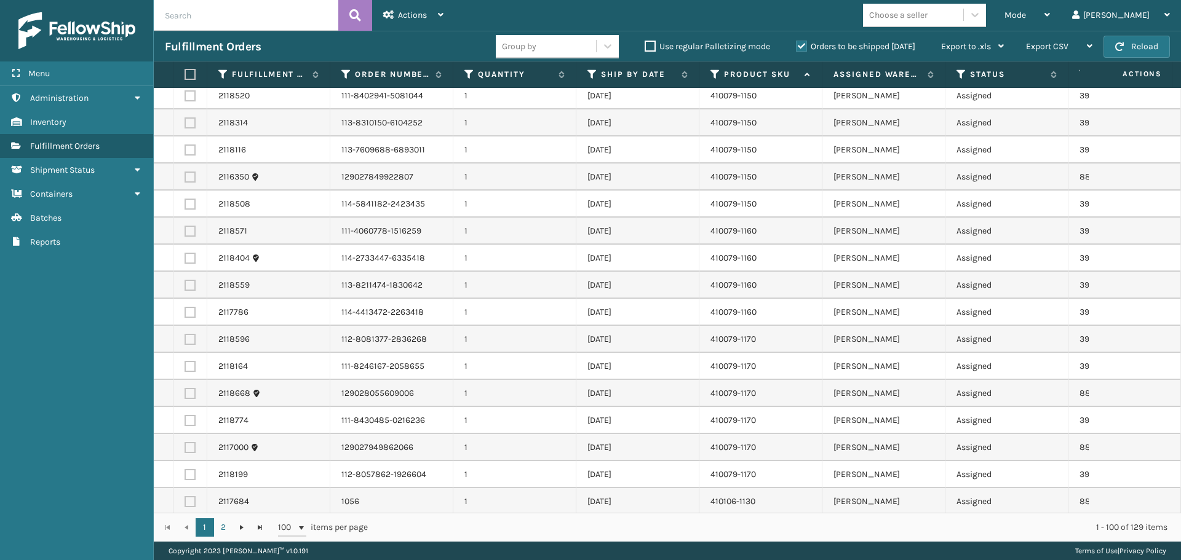
scroll to position [0, 0]
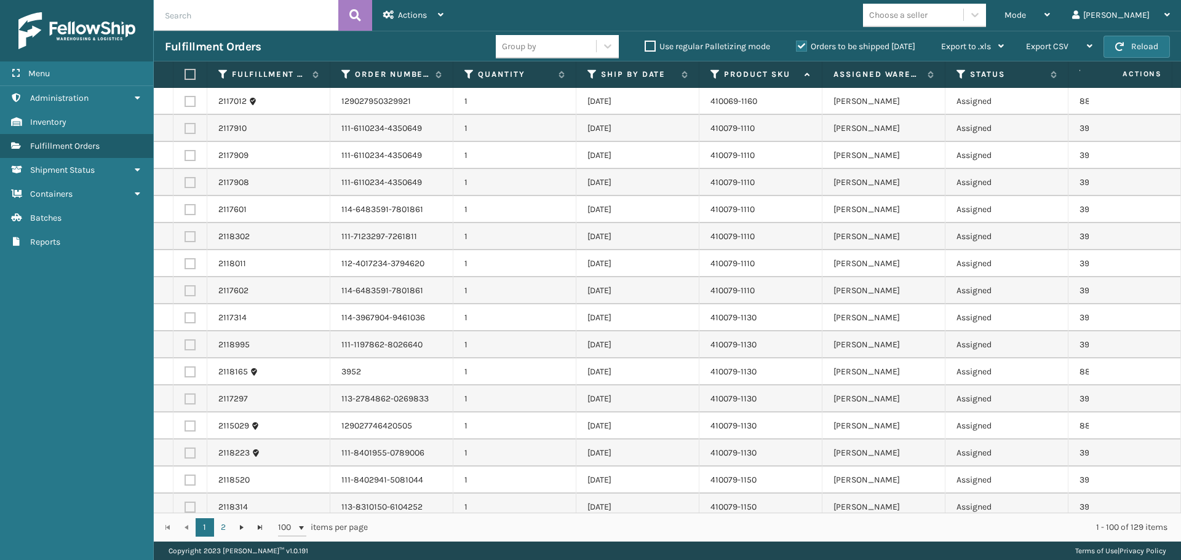
click at [191, 74] on label at bounding box center [187, 74] width 7 height 11
click at [185, 74] on input "checkbox" at bounding box center [184, 75] width 1 height 8
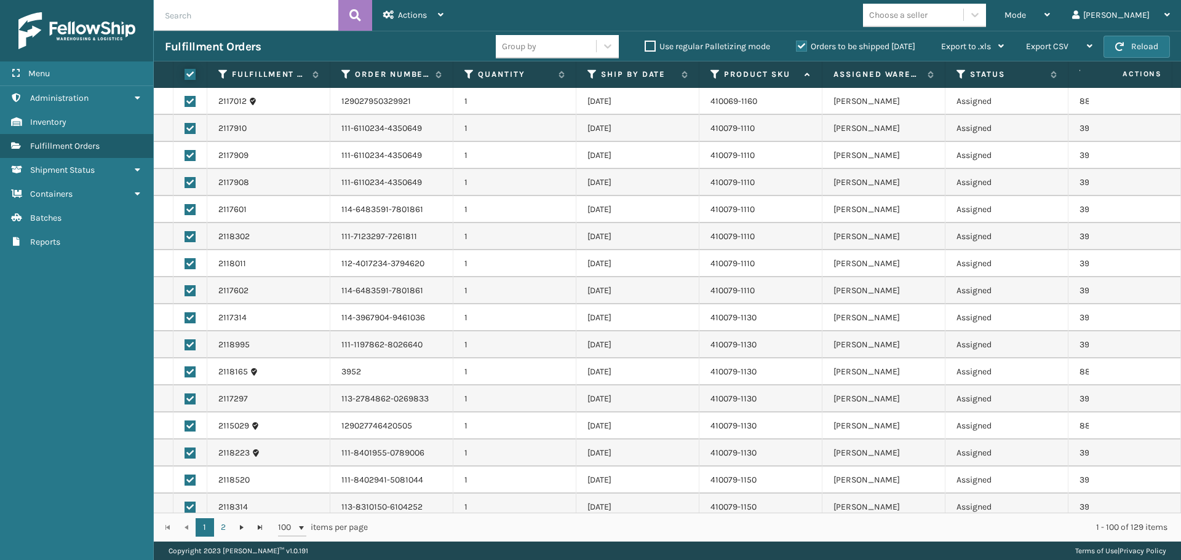
checkbox input "true"
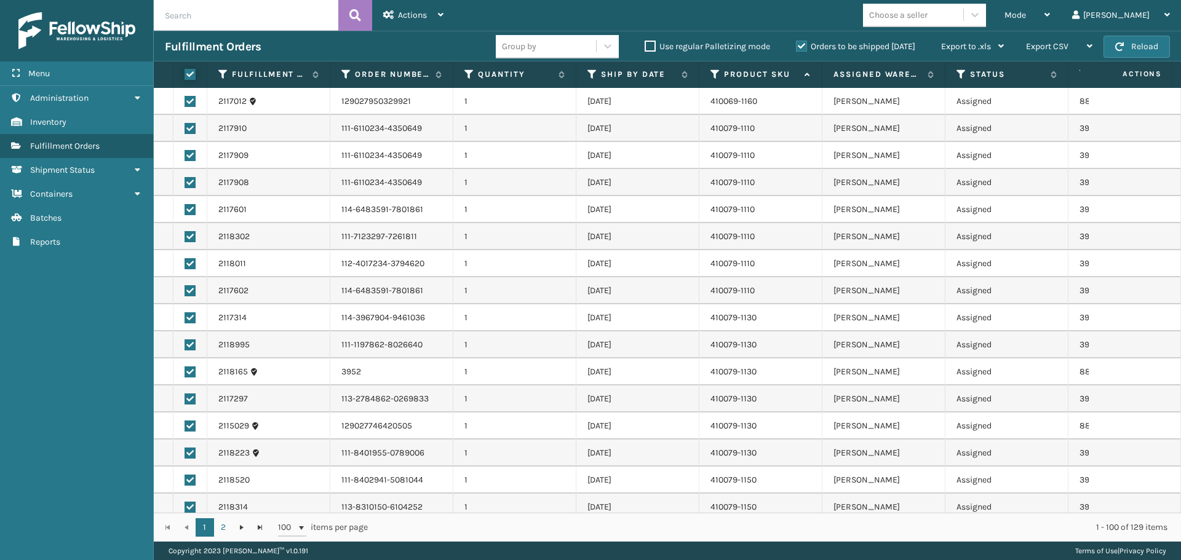
checkbox input "true"
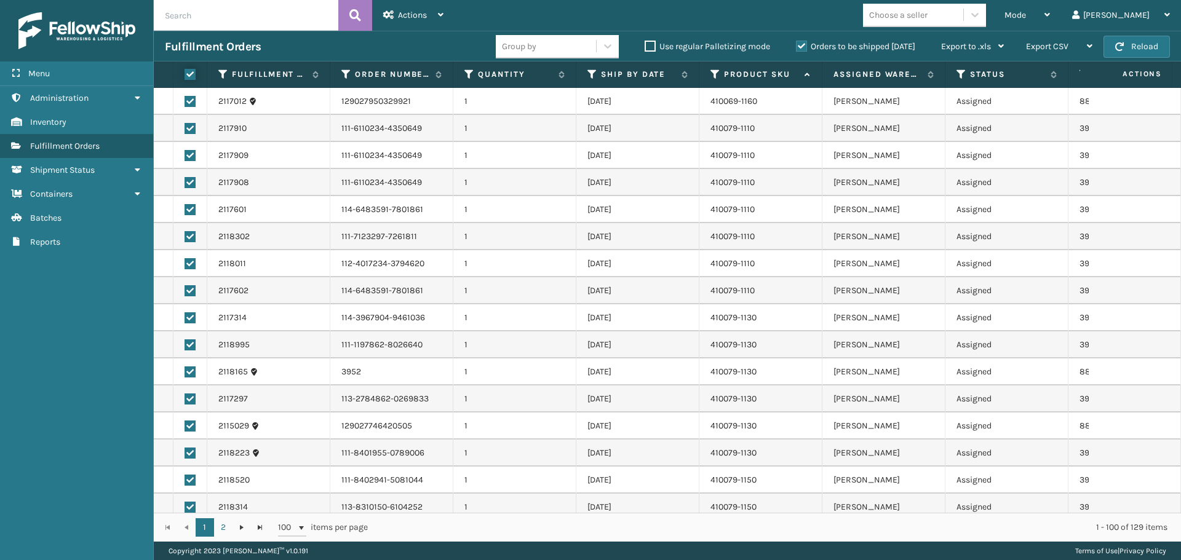
checkbox input "true"
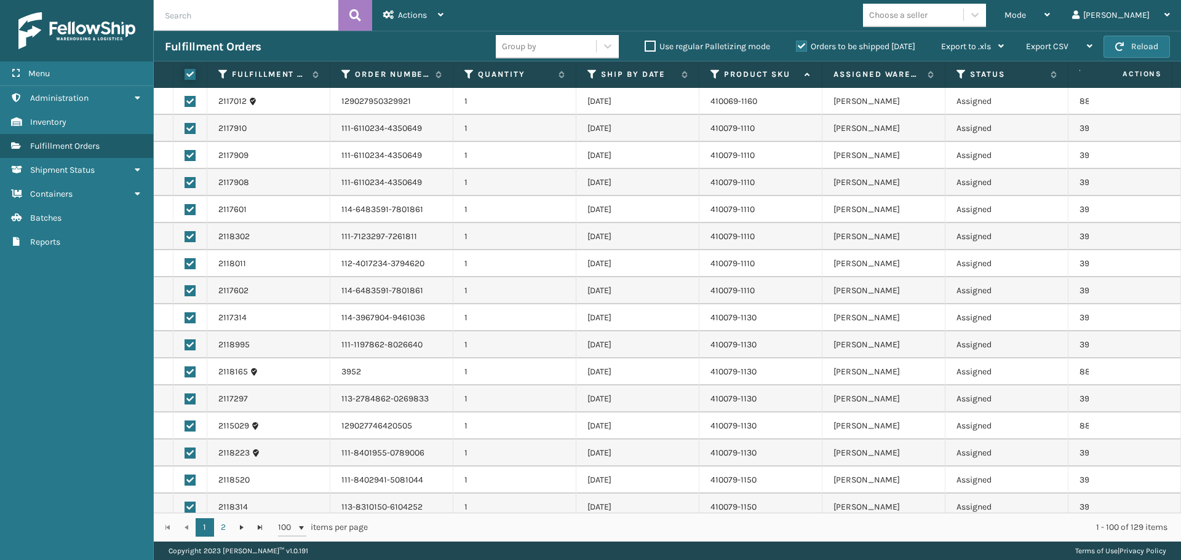
checkbox input "true"
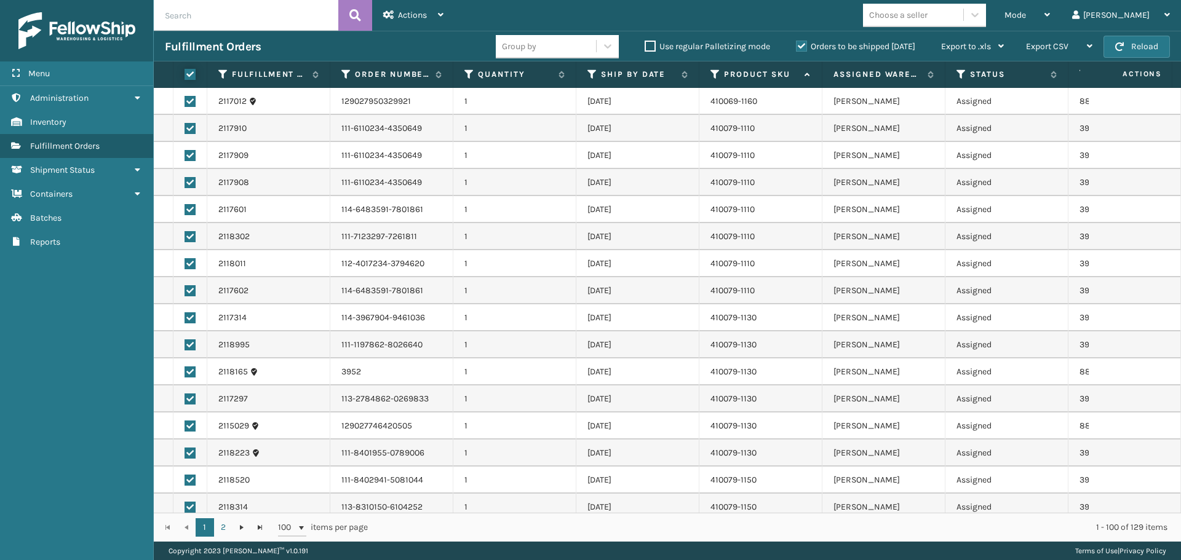
checkbox input "true"
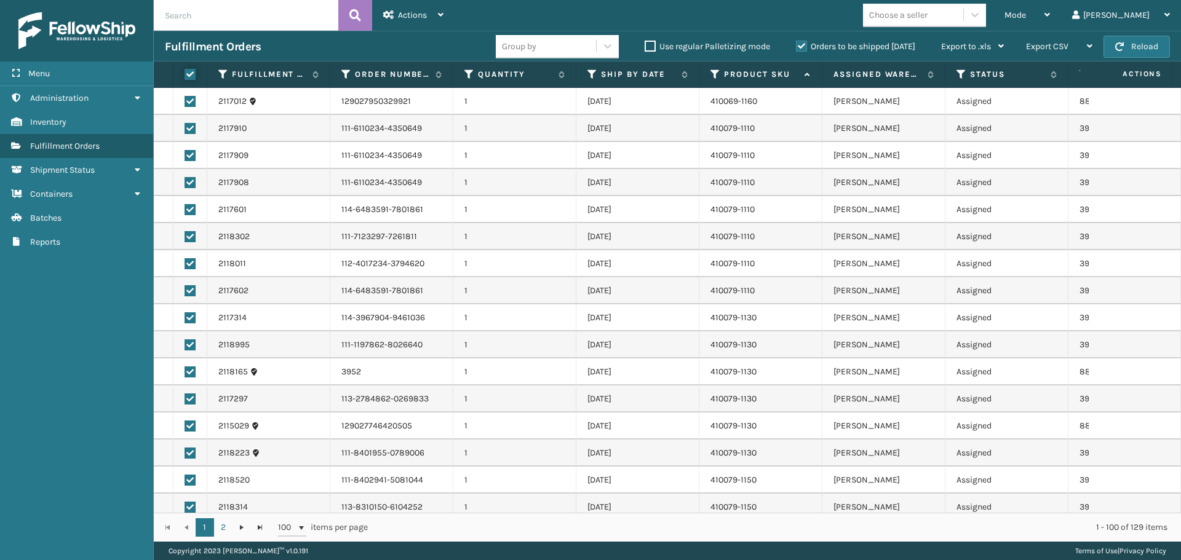
checkbox input "true"
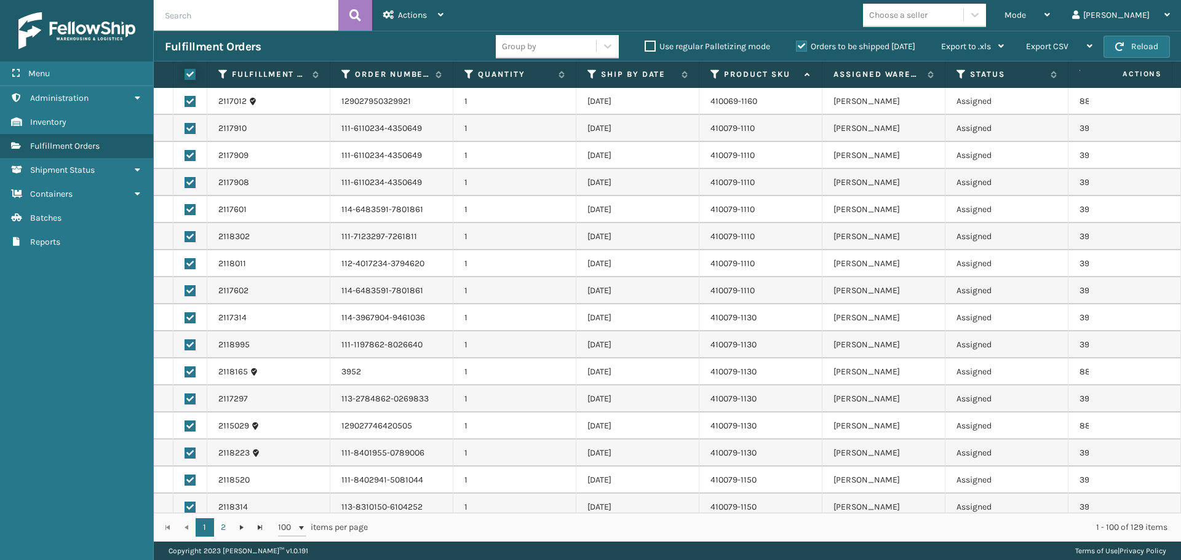
checkbox input "true"
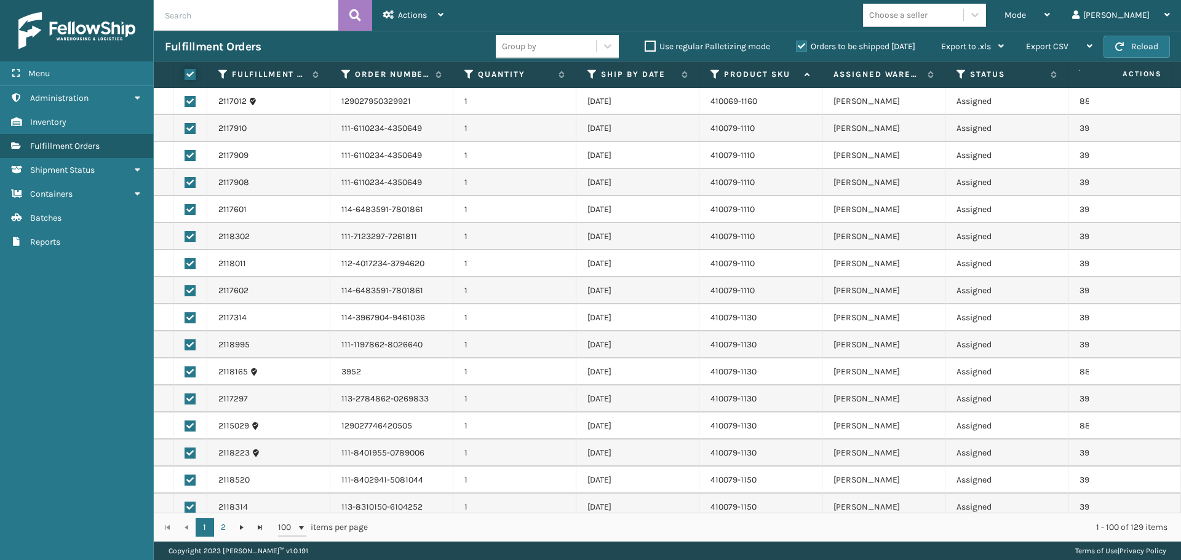
checkbox input "true"
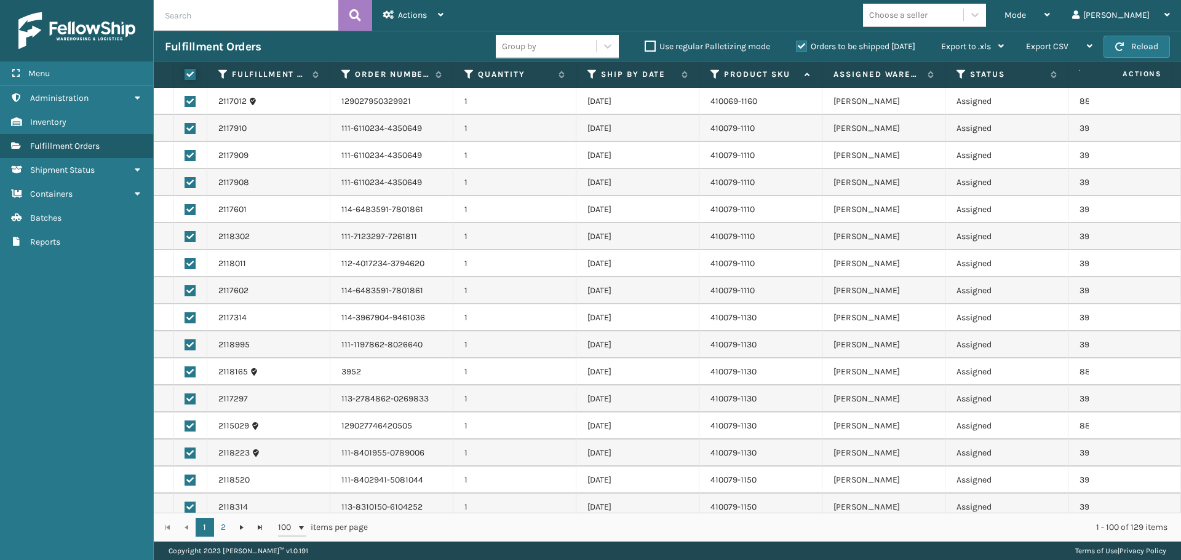
checkbox input "true"
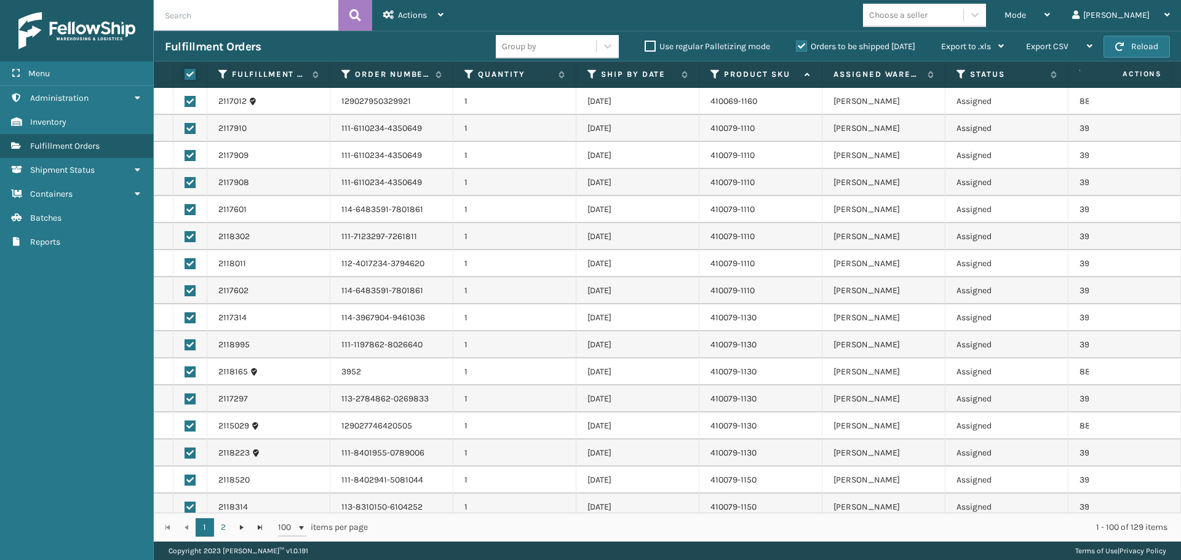
checkbox input "true"
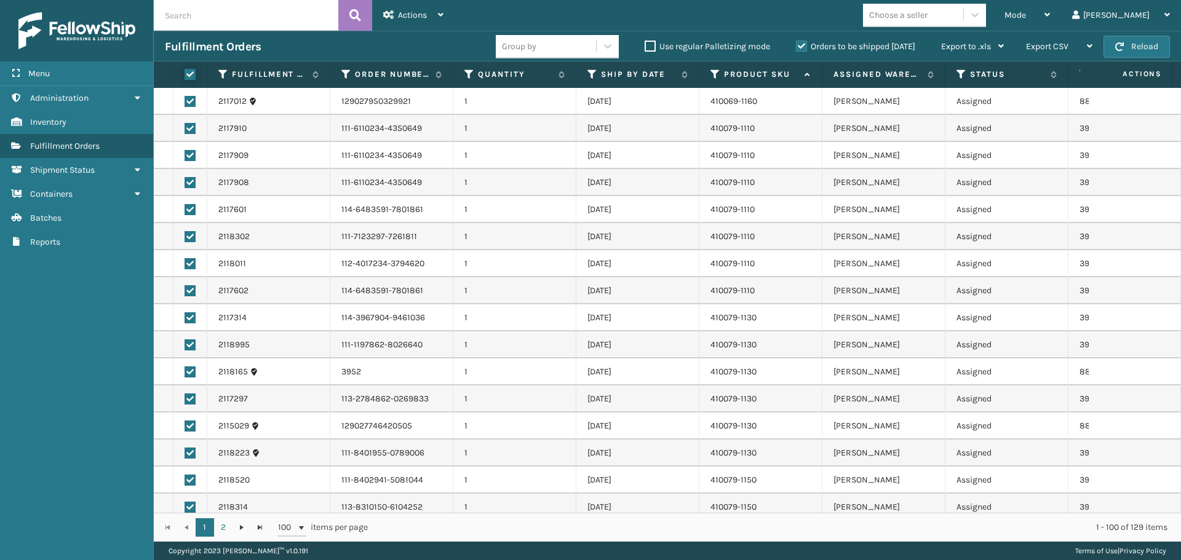
checkbox input "true"
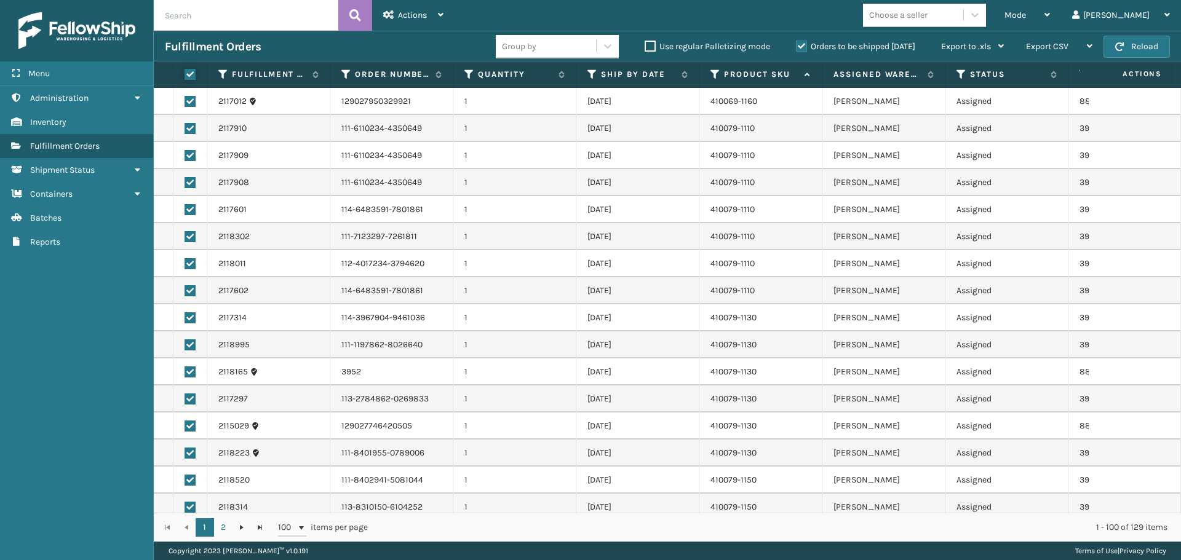
checkbox input "true"
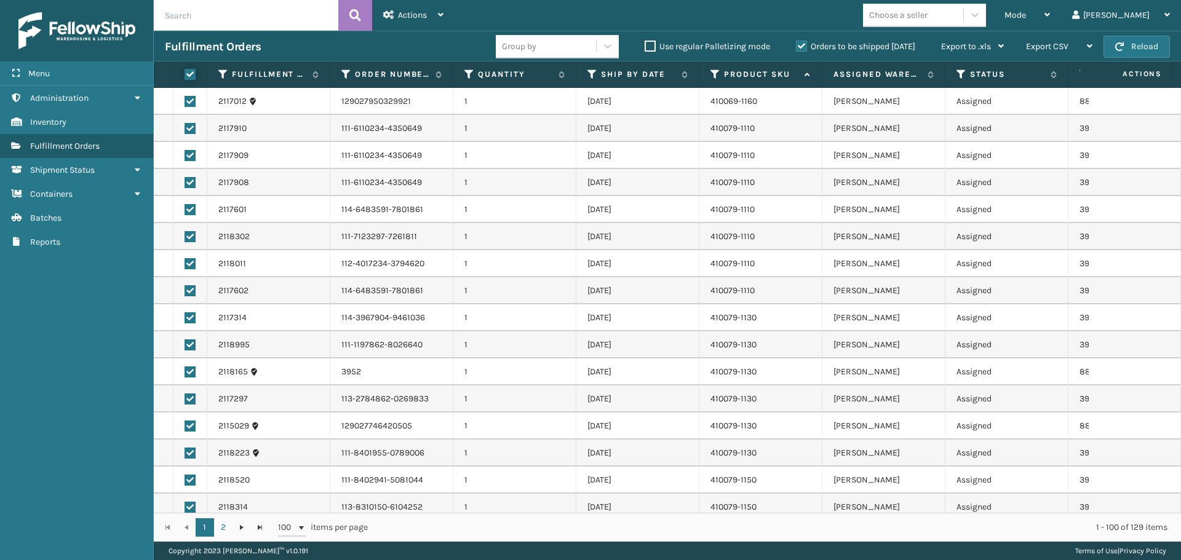
checkbox input "true"
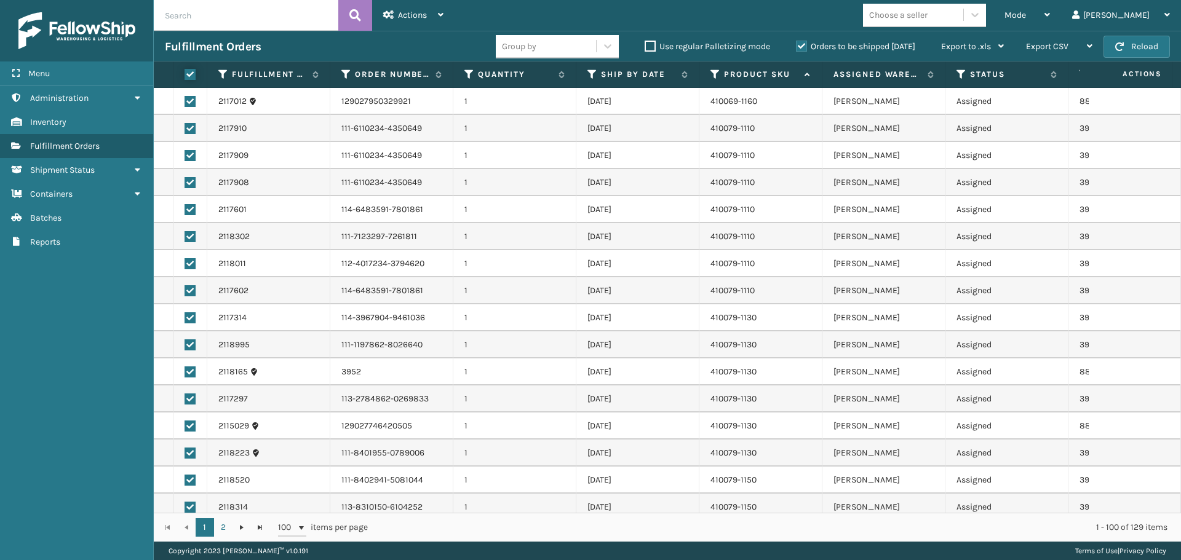
checkbox input "true"
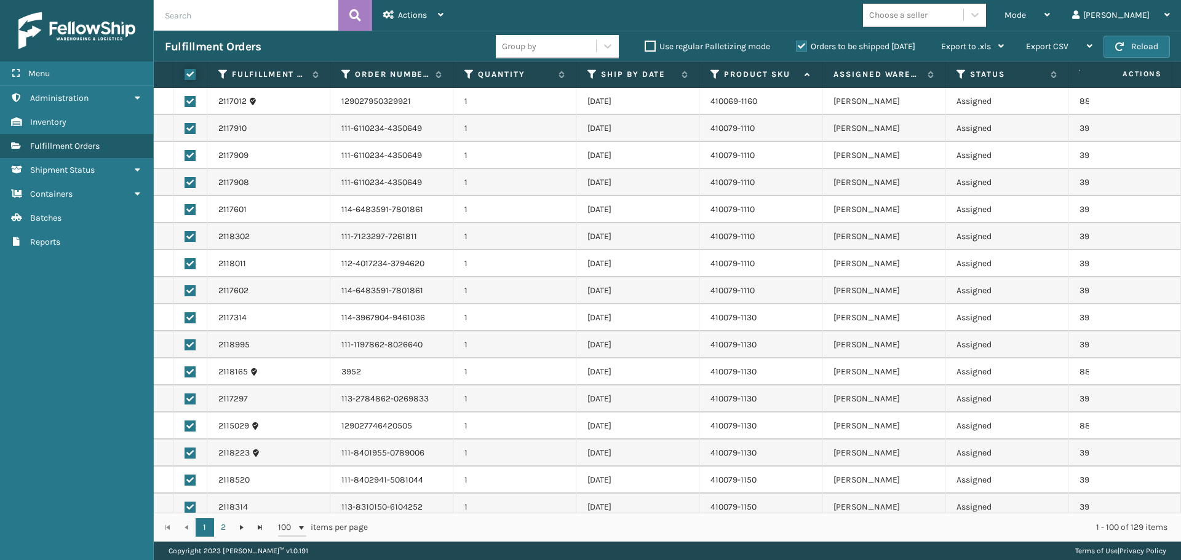
checkbox input "true"
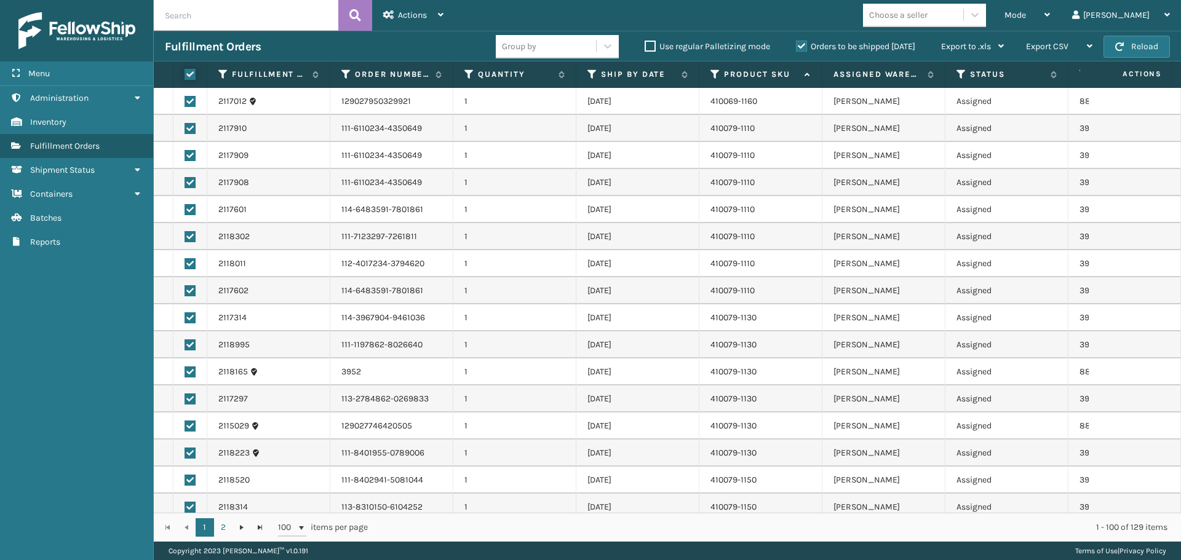
checkbox input "true"
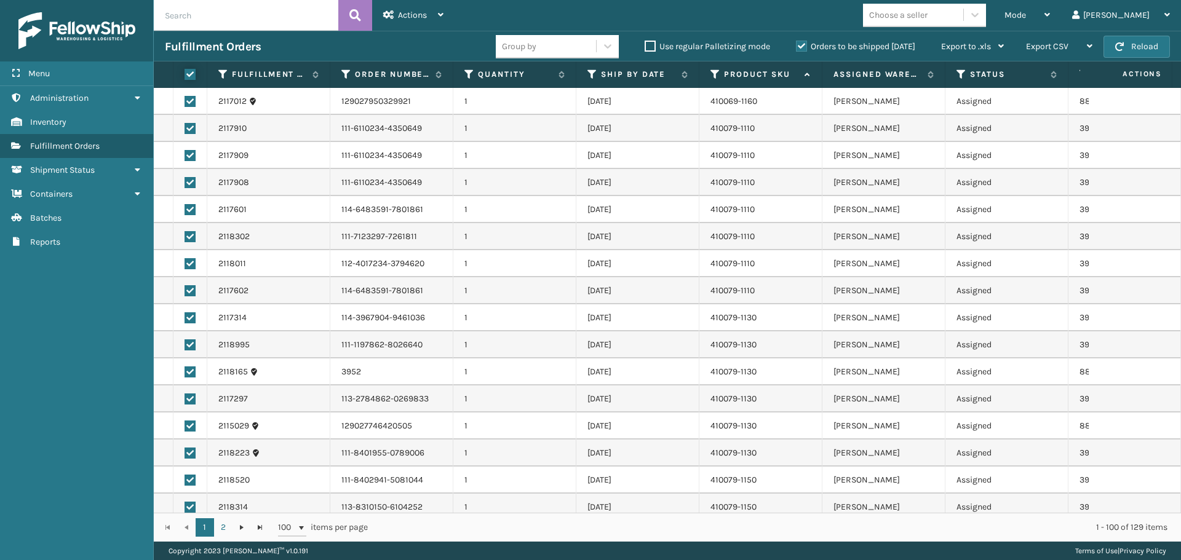
checkbox input "true"
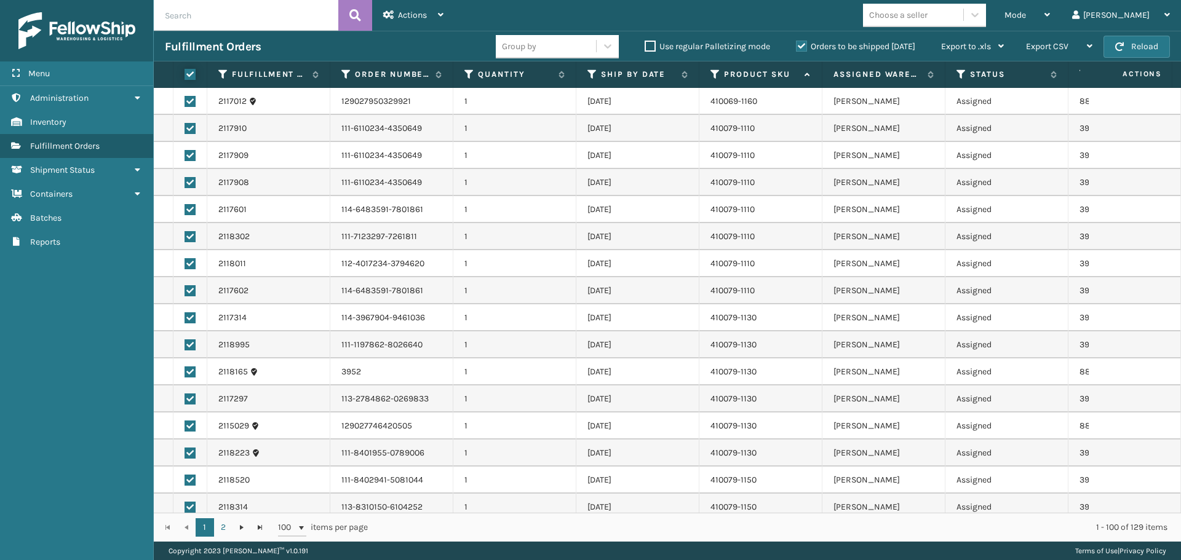
checkbox input "true"
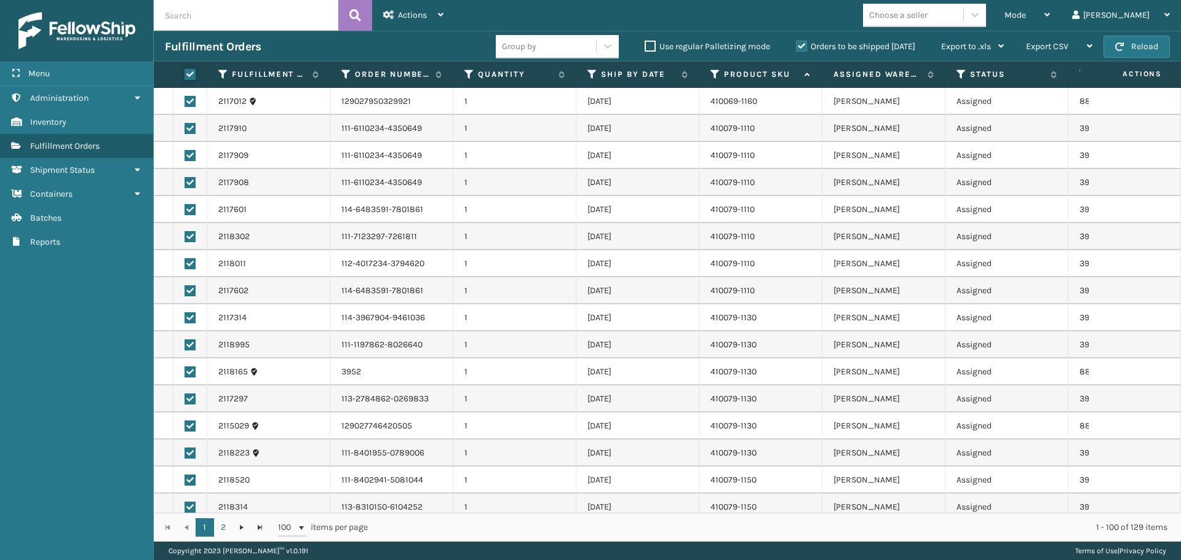
checkbox input "true"
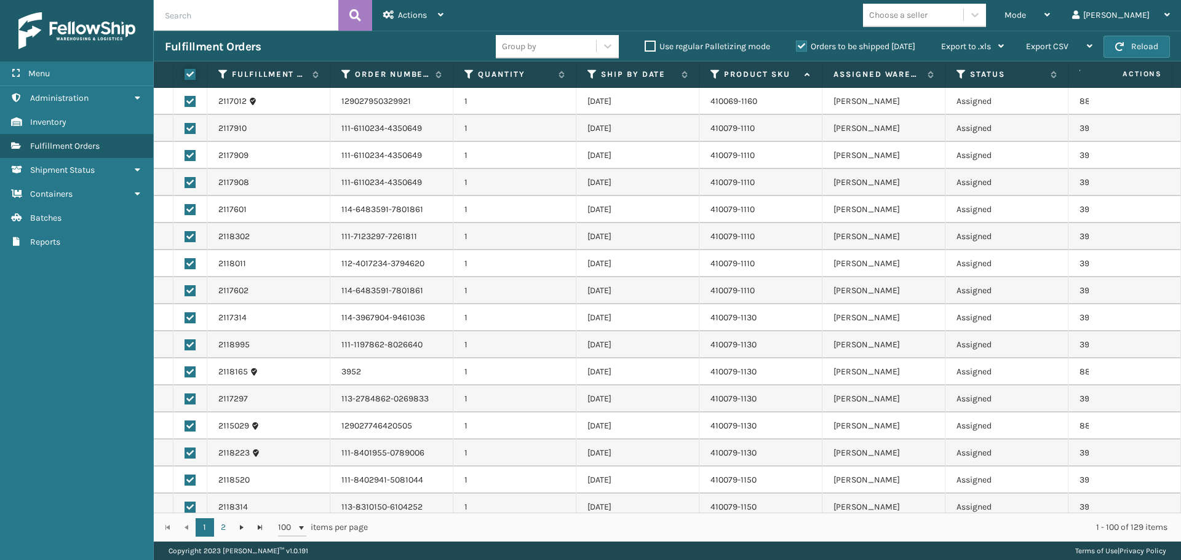
checkbox input "true"
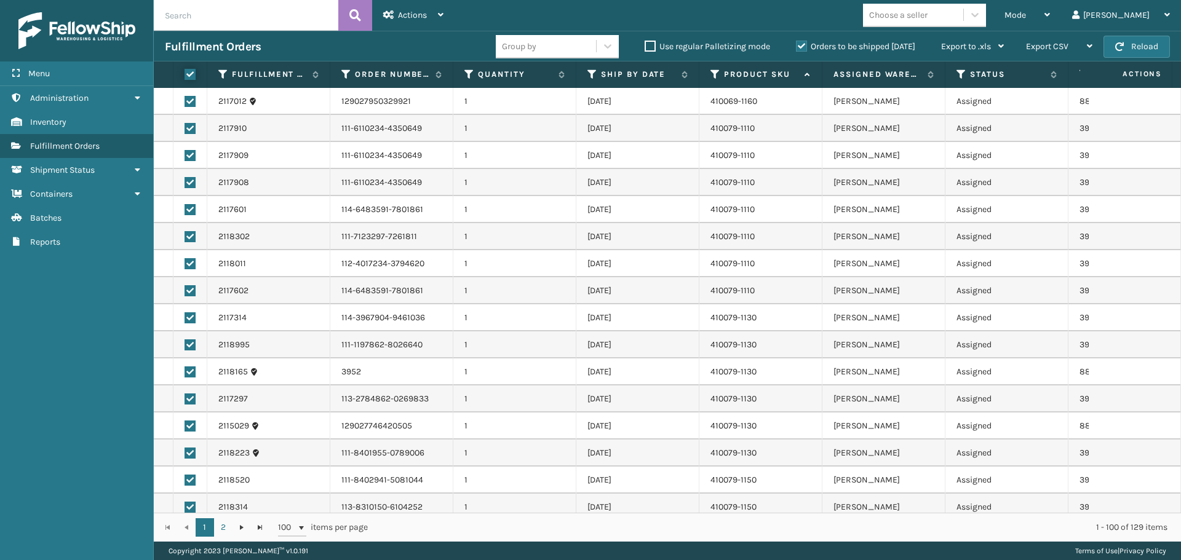
checkbox input "true"
click at [406, 9] on div "Actions" at bounding box center [413, 15] width 60 height 31
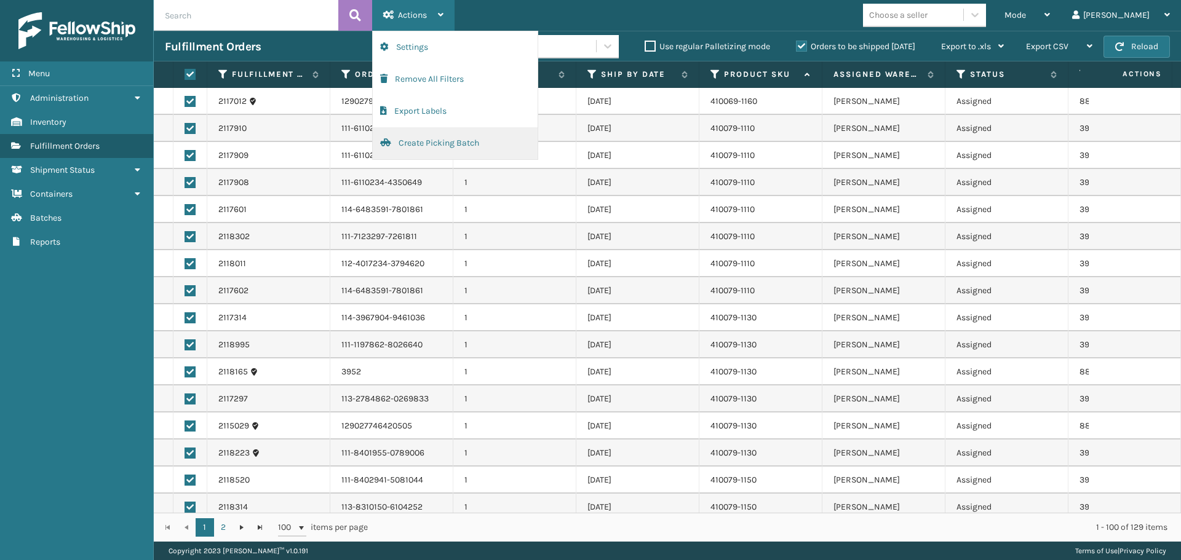
click at [464, 138] on button "Create Picking Batch" at bounding box center [455, 143] width 165 height 32
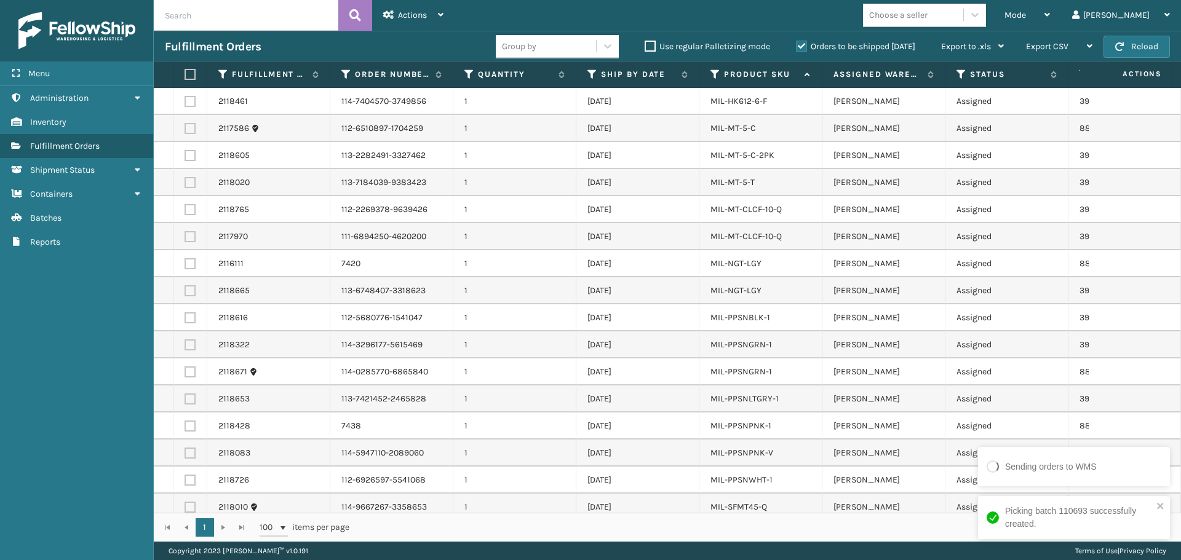
click at [189, 78] on label at bounding box center [187, 74] width 7 height 11
click at [185, 78] on input "checkbox" at bounding box center [184, 75] width 1 height 8
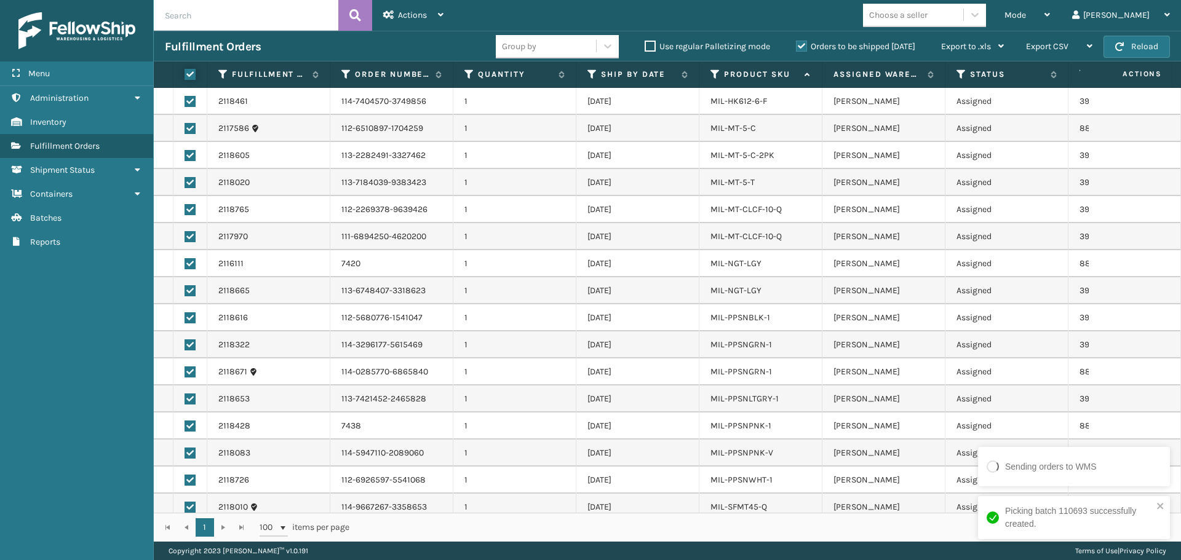
checkbox input "true"
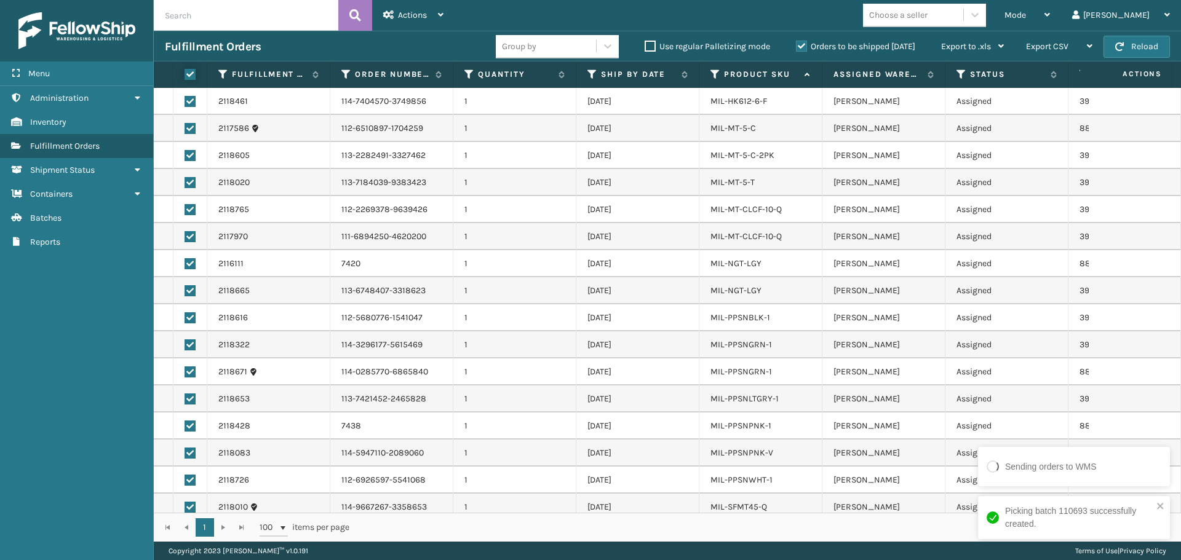
checkbox input "true"
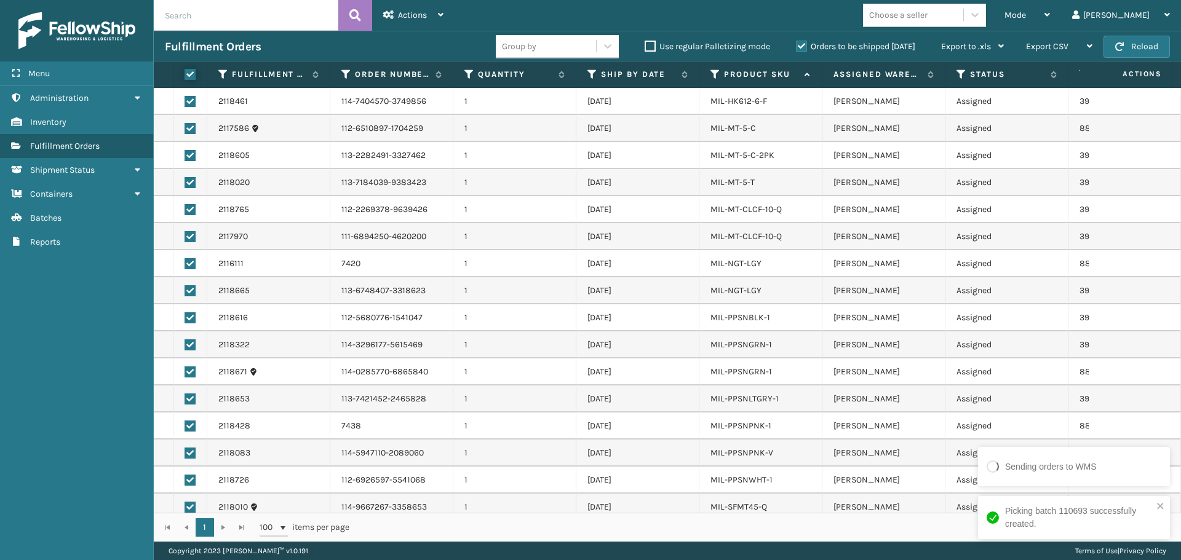
checkbox input "true"
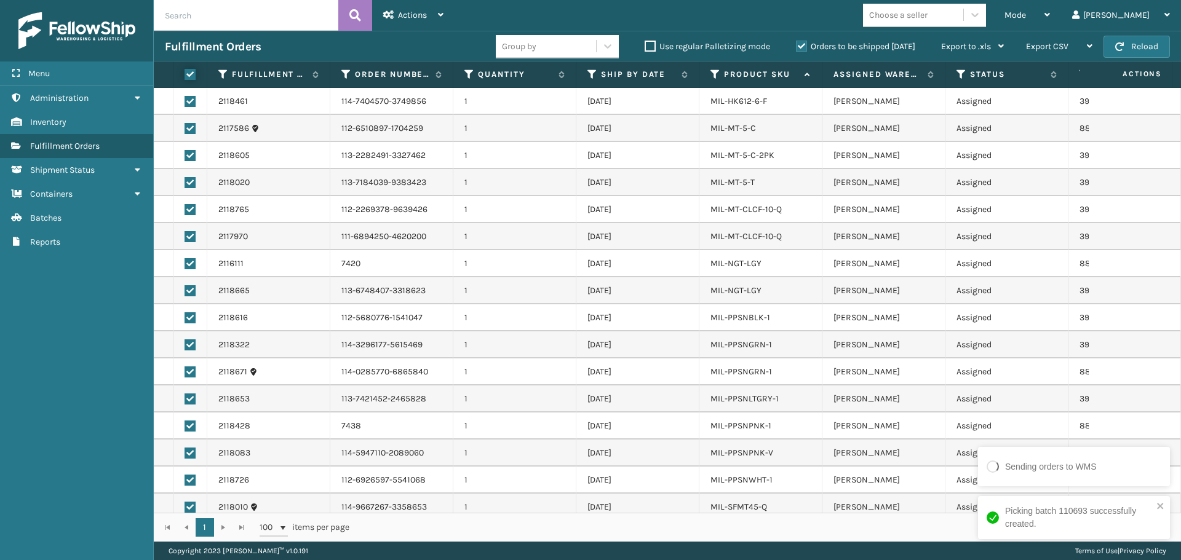
checkbox input "true"
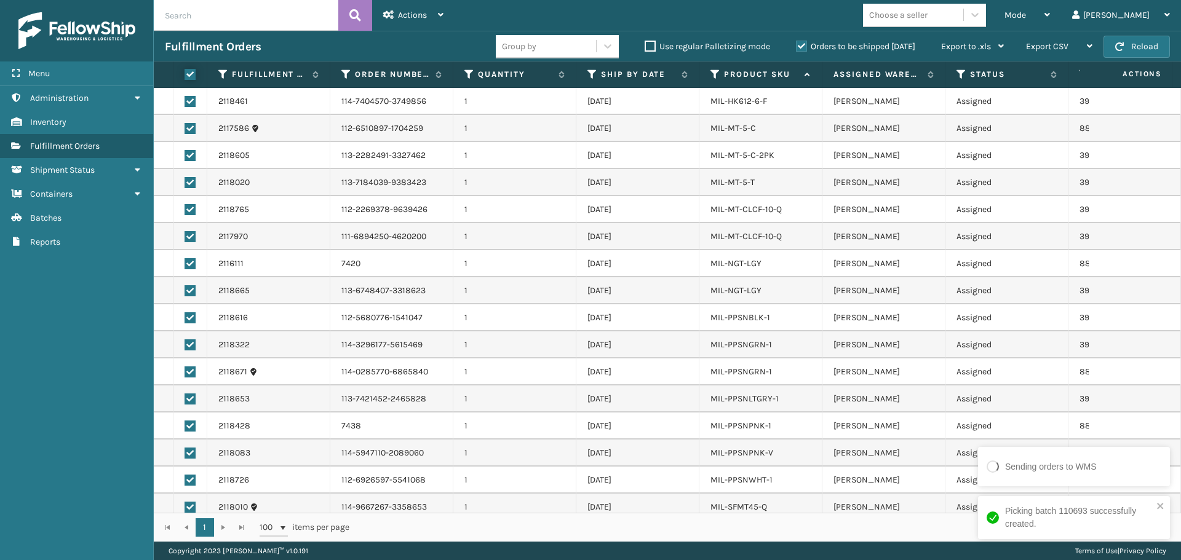
checkbox input "true"
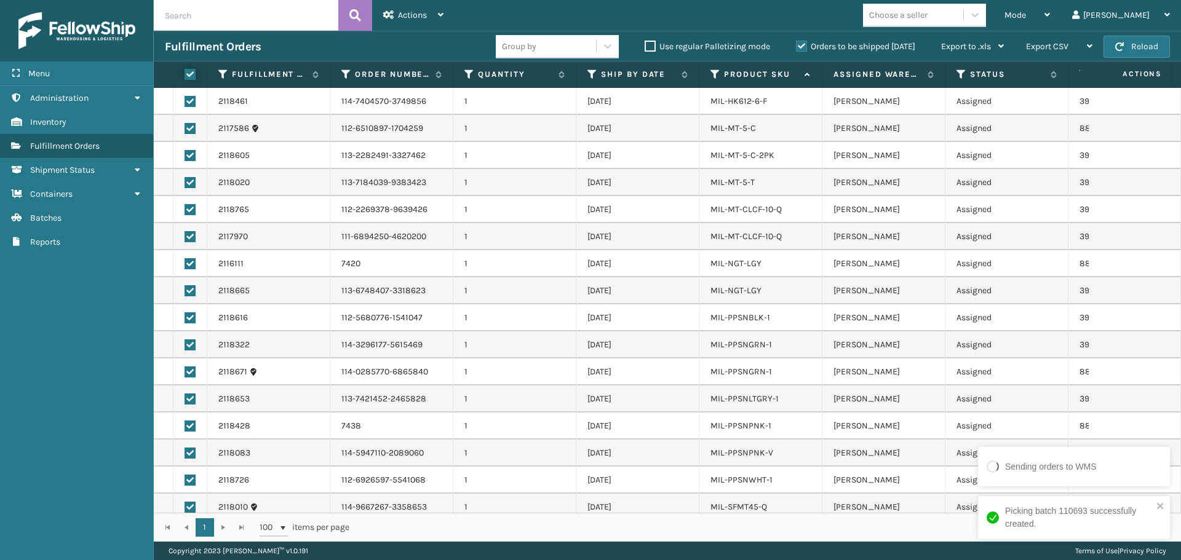
checkbox input "true"
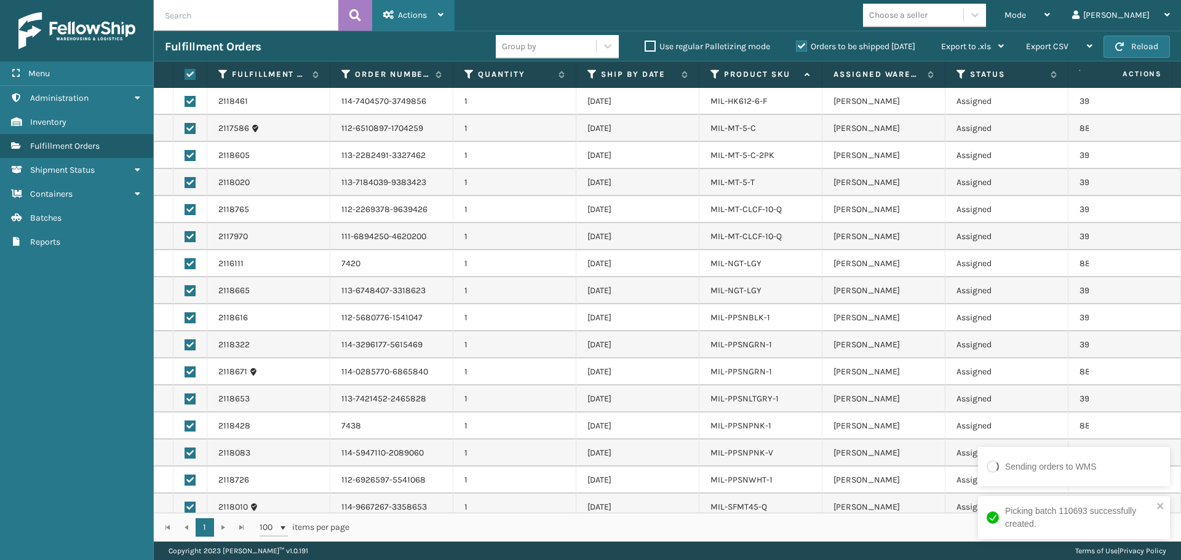
click at [413, 14] on span "Actions" at bounding box center [412, 15] width 29 height 10
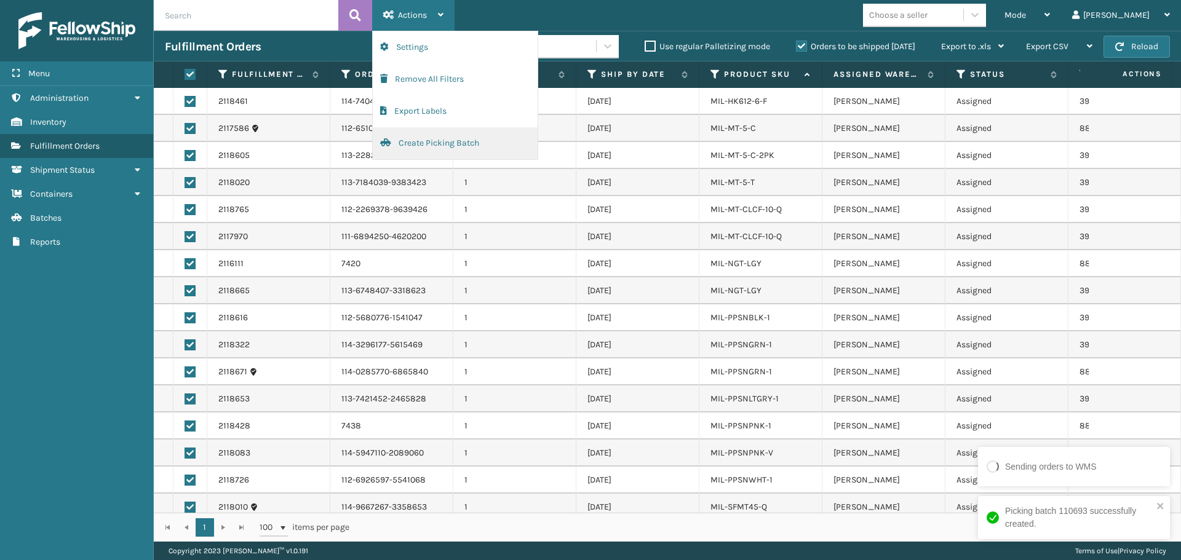
click at [500, 152] on button "Create Picking Batch" at bounding box center [455, 143] width 165 height 32
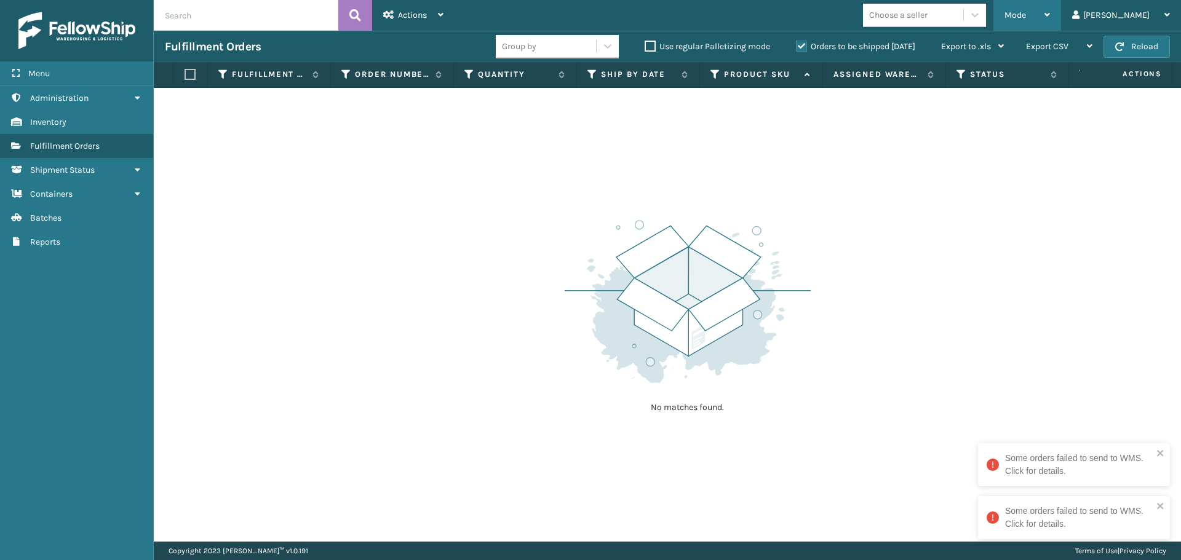
click at [1050, 17] on div "Mode" at bounding box center [1027, 15] width 46 height 31
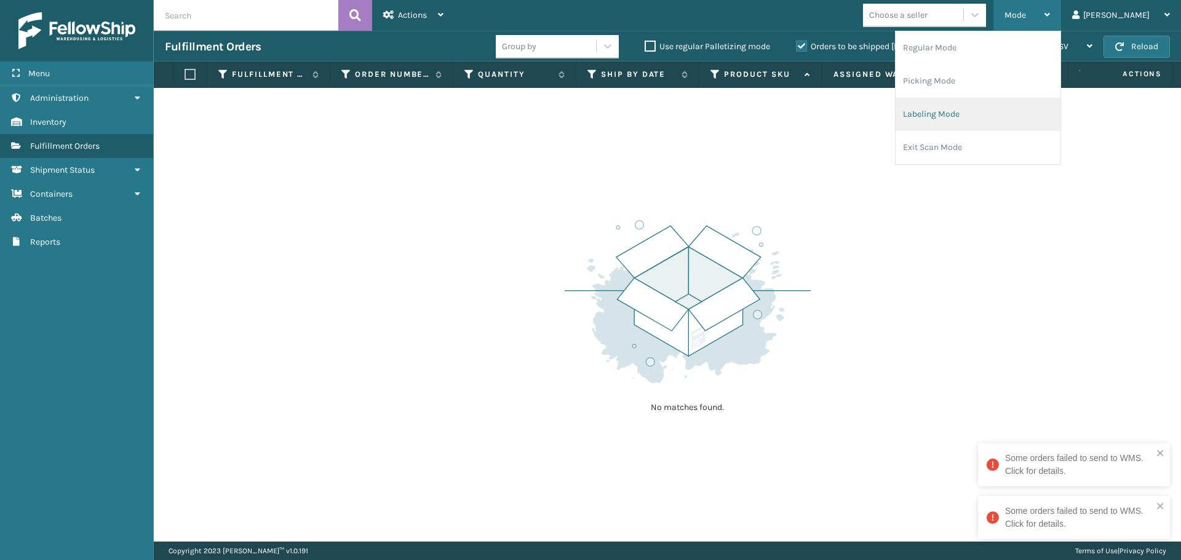
click at [1000, 112] on li "Labeling Mode" at bounding box center [977, 114] width 165 height 33
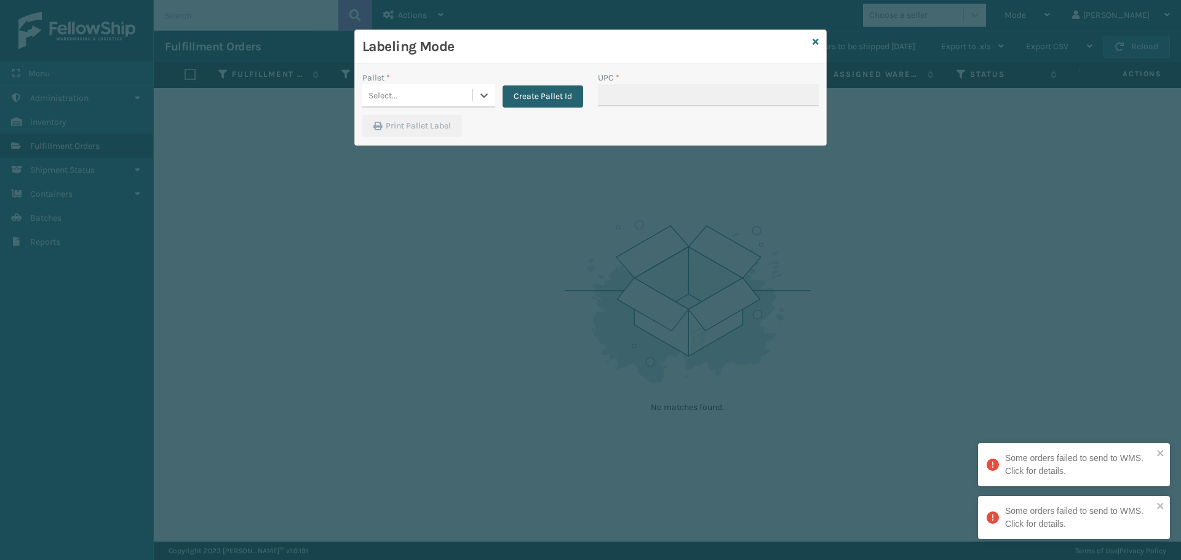
click at [555, 91] on button "Create Pallet Id" at bounding box center [542, 96] width 81 height 22
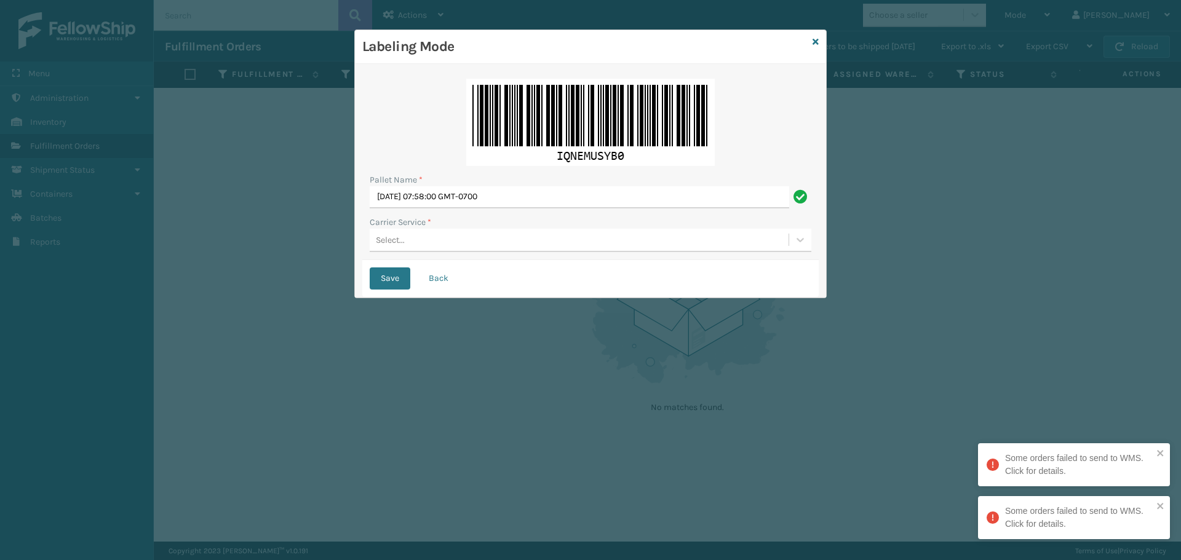
click at [457, 245] on div "Select..." at bounding box center [579, 240] width 419 height 20
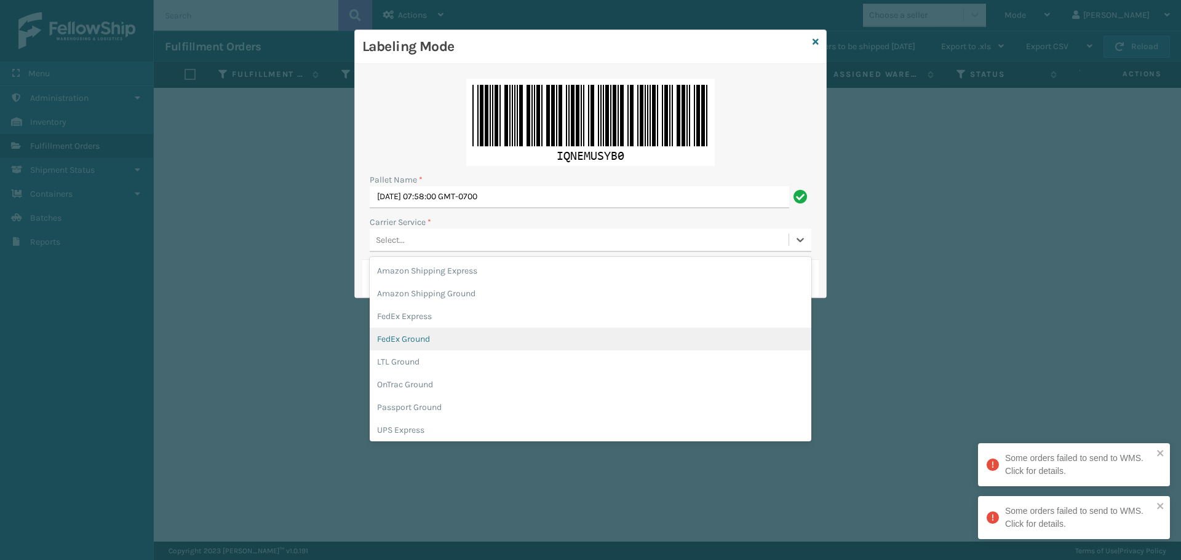
click at [438, 350] on div "FedEx Ground" at bounding box center [591, 339] width 442 height 23
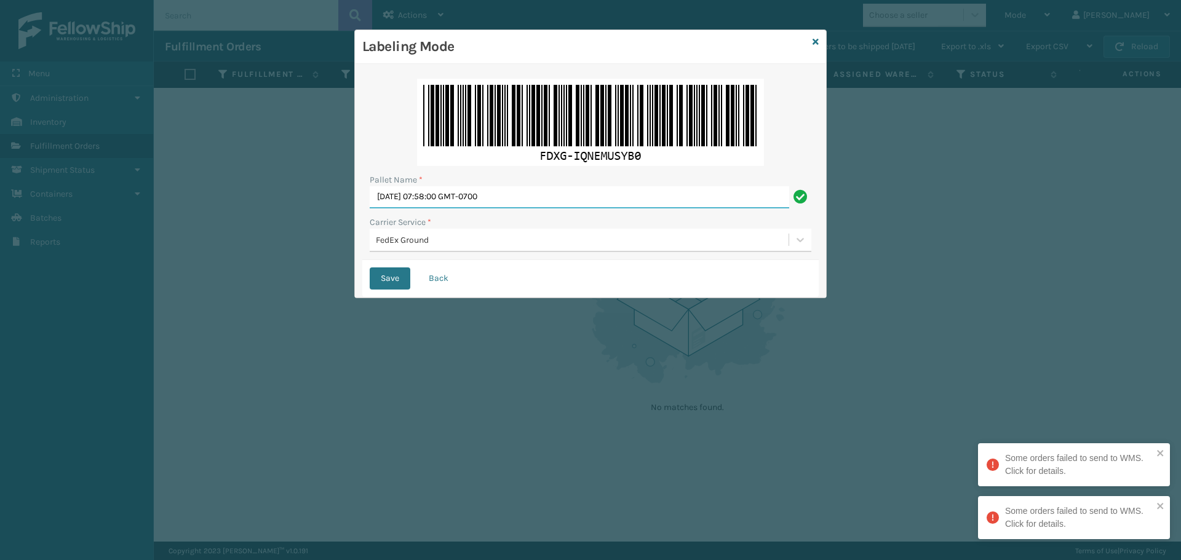
click at [566, 197] on input "Mon Oct 06 2025 07:58:00 GMT-0700" at bounding box center [579, 197] width 419 height 22
type input "M"
type input "T560662"
click at [370, 267] on button "Save" at bounding box center [390, 278] width 41 height 22
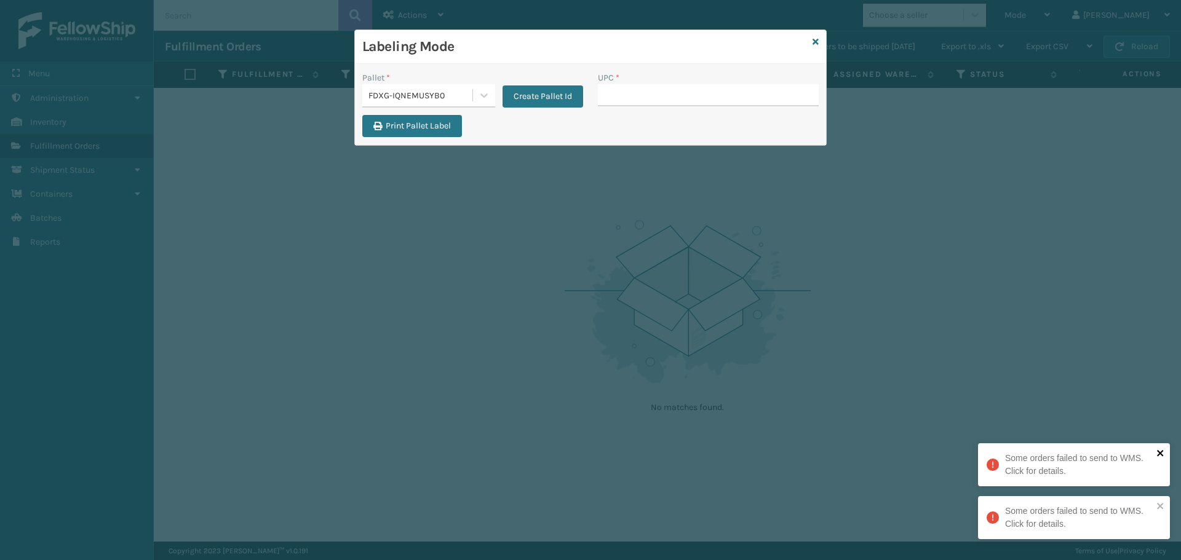
click at [1162, 455] on icon "close" at bounding box center [1160, 453] width 6 height 6
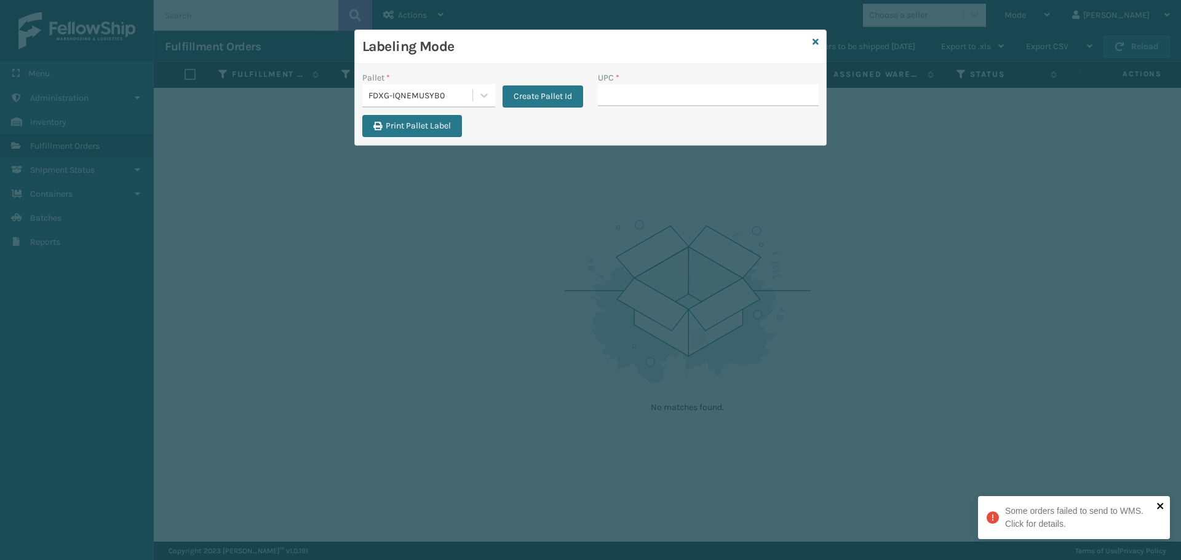
click at [1163, 505] on icon "close" at bounding box center [1160, 506] width 9 height 10
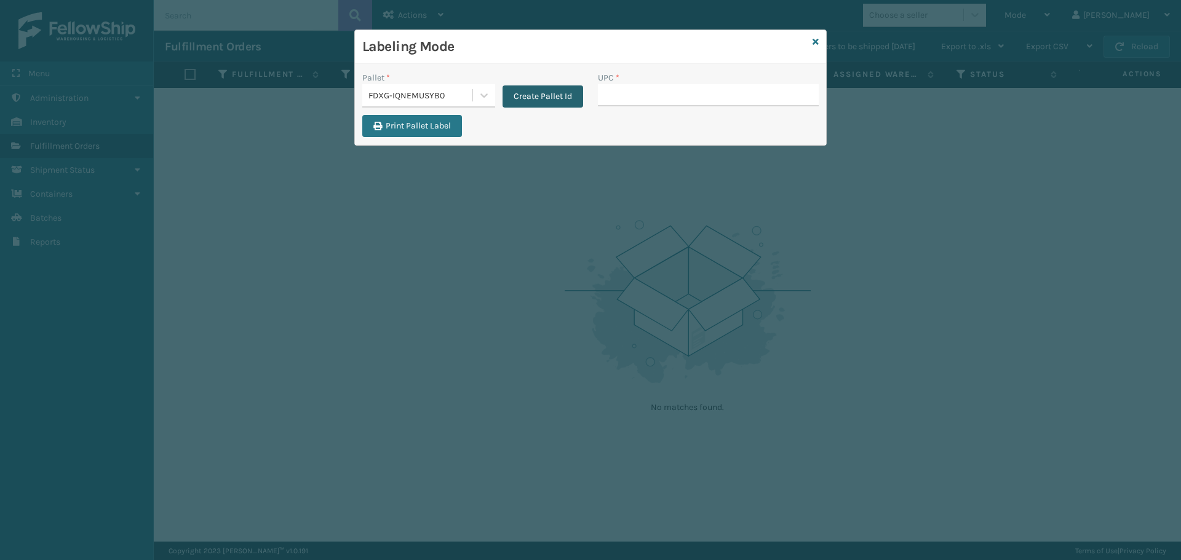
click at [525, 100] on button "Create Pallet Id" at bounding box center [542, 96] width 81 height 22
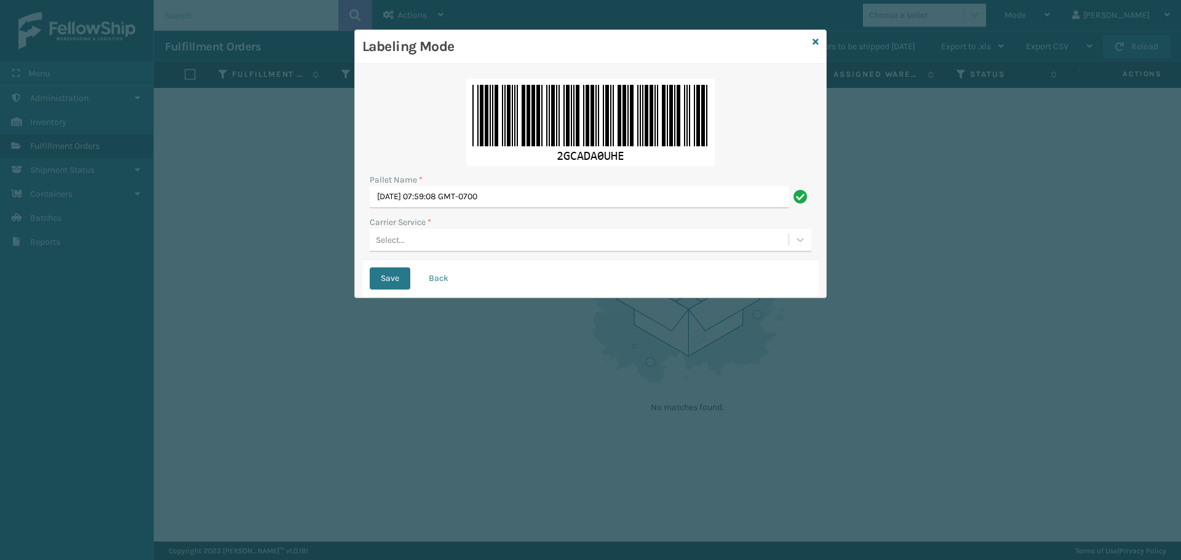
click at [547, 247] on div "Select..." at bounding box center [579, 240] width 419 height 20
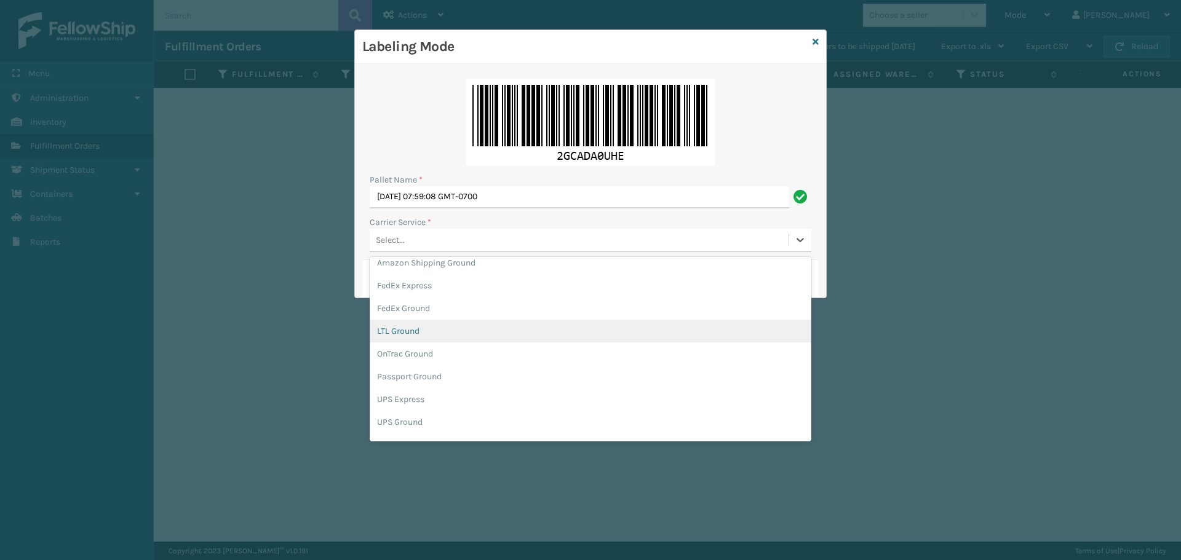
scroll to position [71, 0]
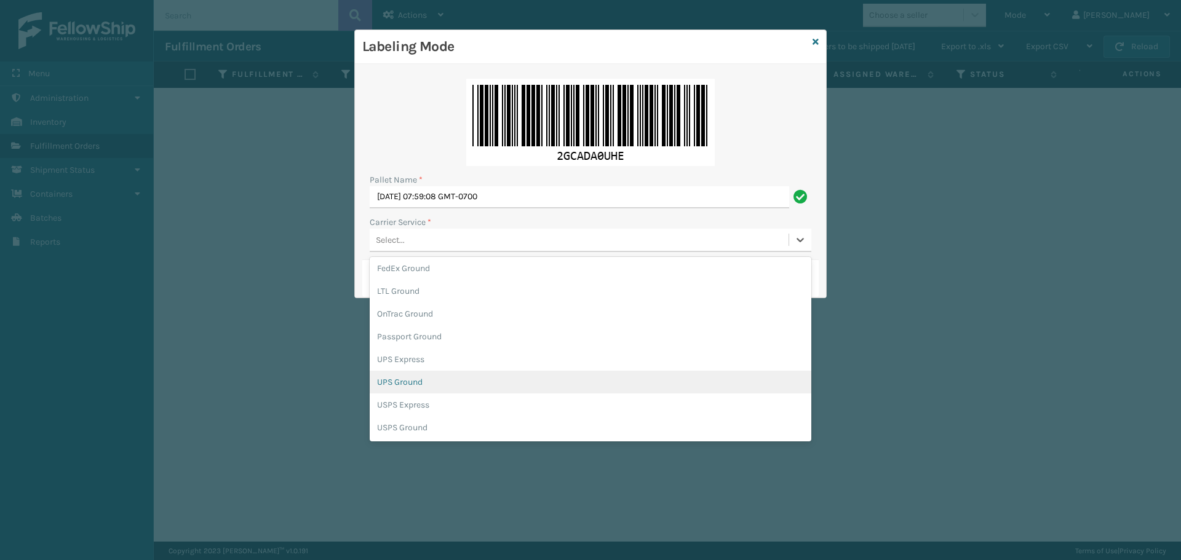
click at [481, 384] on div "UPS Ground" at bounding box center [591, 382] width 442 height 23
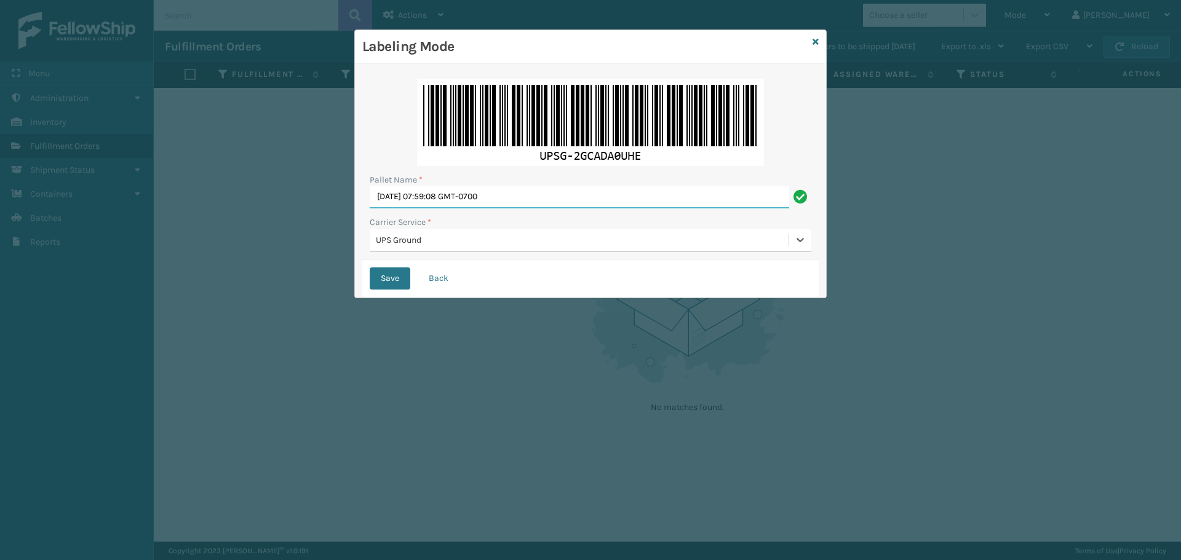
click at [625, 202] on input "Mon Oct 06 2025 07:59:08 GMT-0700" at bounding box center [579, 197] width 419 height 22
type input "M"
type input "BOX TRUCK"
click at [379, 274] on button "Save" at bounding box center [390, 278] width 41 height 22
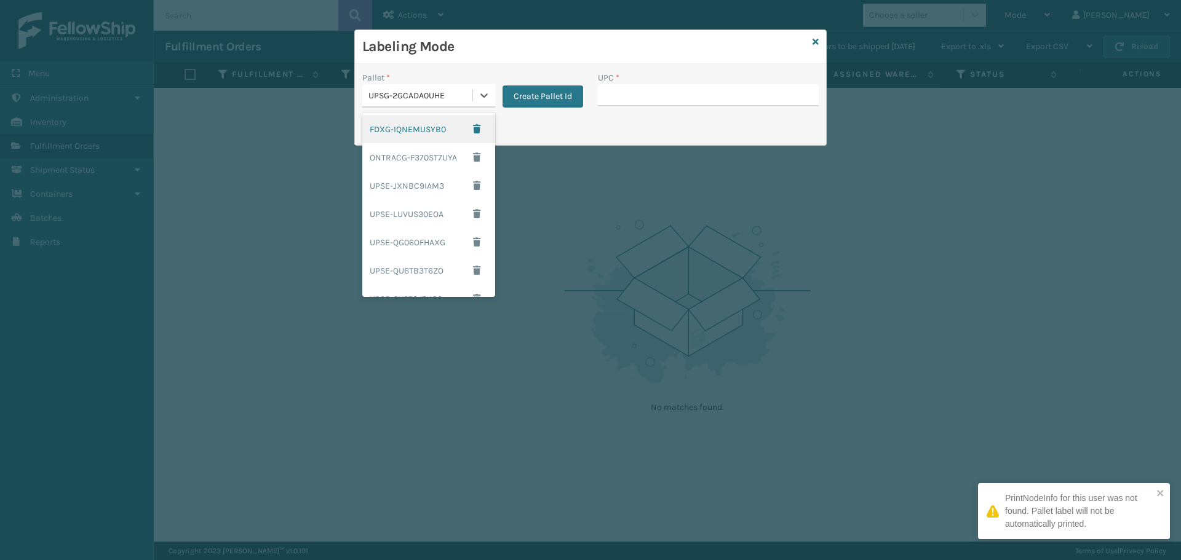
click at [394, 100] on div "UPSG-2GCADA0UHE" at bounding box center [420, 95] width 105 height 13
click at [429, 134] on div "FDXG-IQNEMUSYB0" at bounding box center [428, 129] width 133 height 28
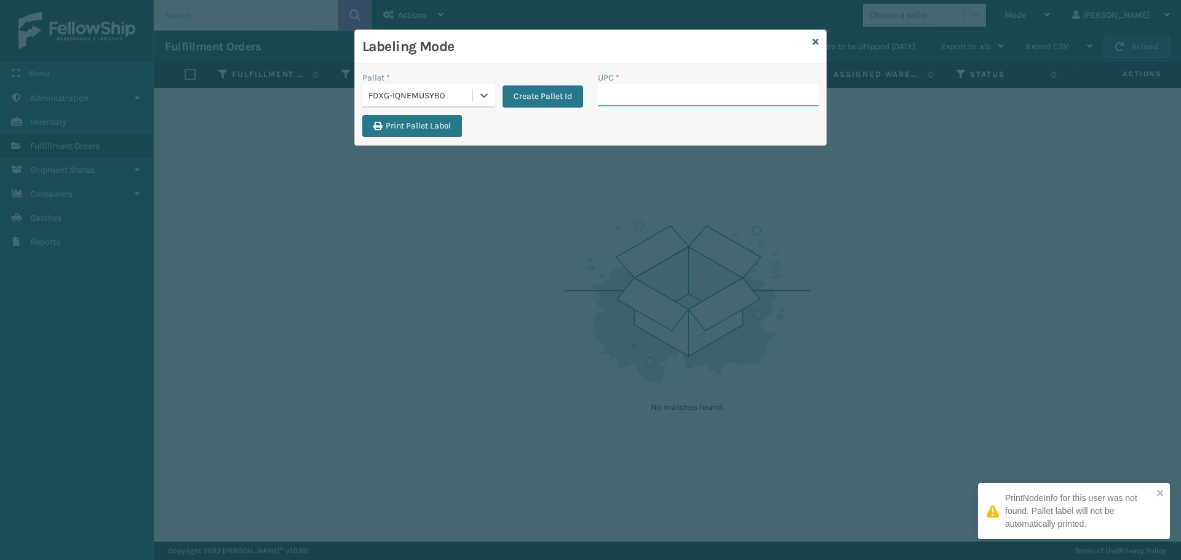
click at [622, 93] on input "UPC *" at bounding box center [708, 95] width 221 height 22
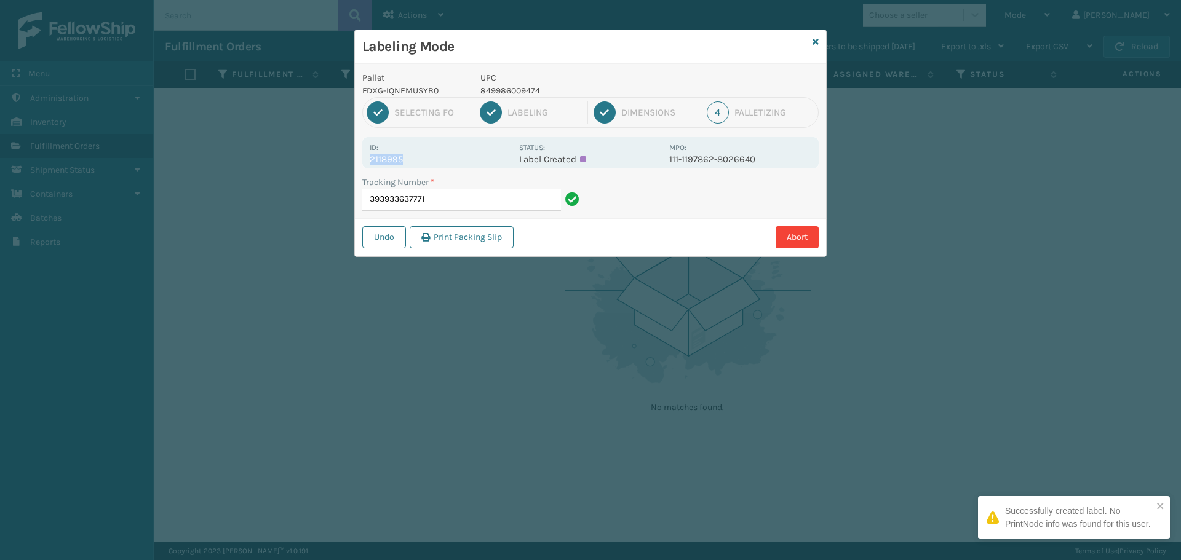
drag, startPoint x: 419, startPoint y: 164, endPoint x: 362, endPoint y: 165, distance: 57.2
click at [362, 165] on div "Pallet FDXG-IQNEMUSYB0 UPC 849986009474 1 Selecting FO 2 Labeling 3 Dimensions …" at bounding box center [590, 160] width 471 height 192
copy p "2118995"
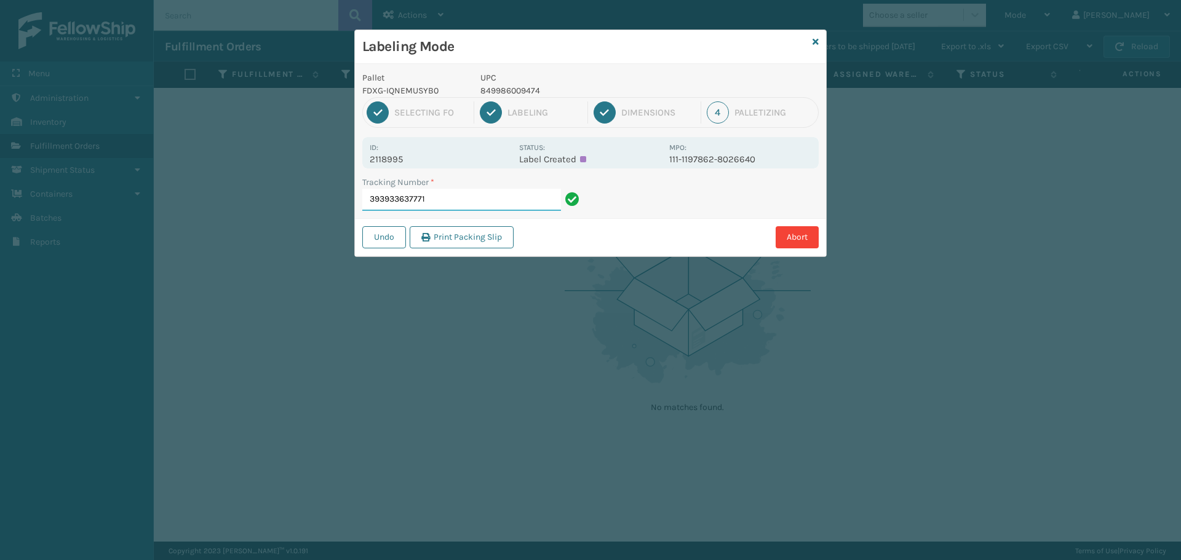
click at [448, 194] on input "393933637771" at bounding box center [461, 200] width 199 height 22
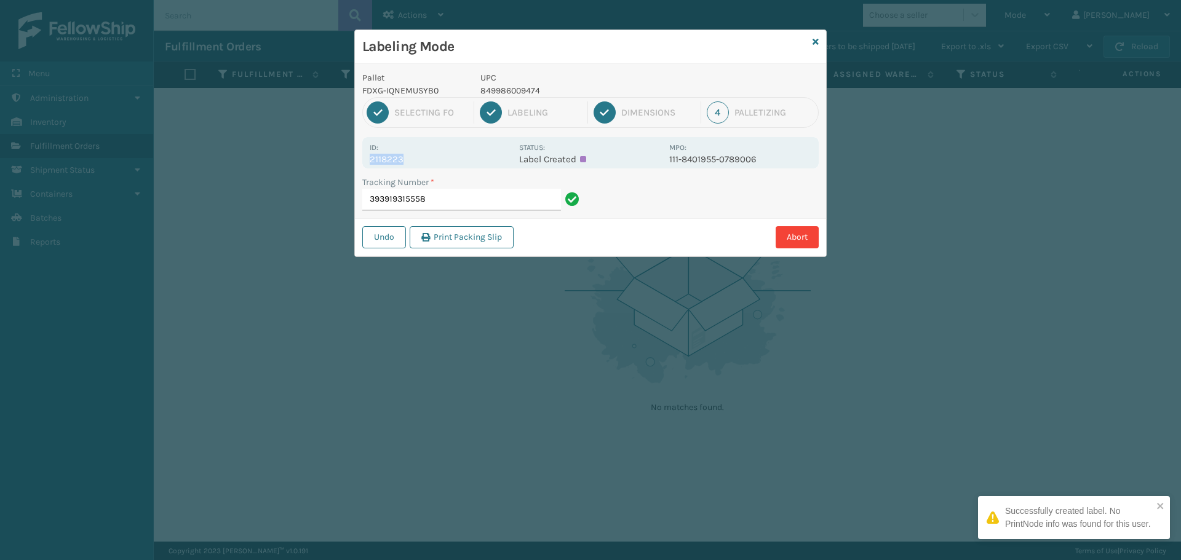
drag, startPoint x: 403, startPoint y: 151, endPoint x: 434, endPoint y: 167, distance: 34.7
click at [434, 167] on div "Id: 2118223 Status: Label Created MPO: 111-8401955-0789006" at bounding box center [590, 152] width 456 height 31
copy div "2118223"
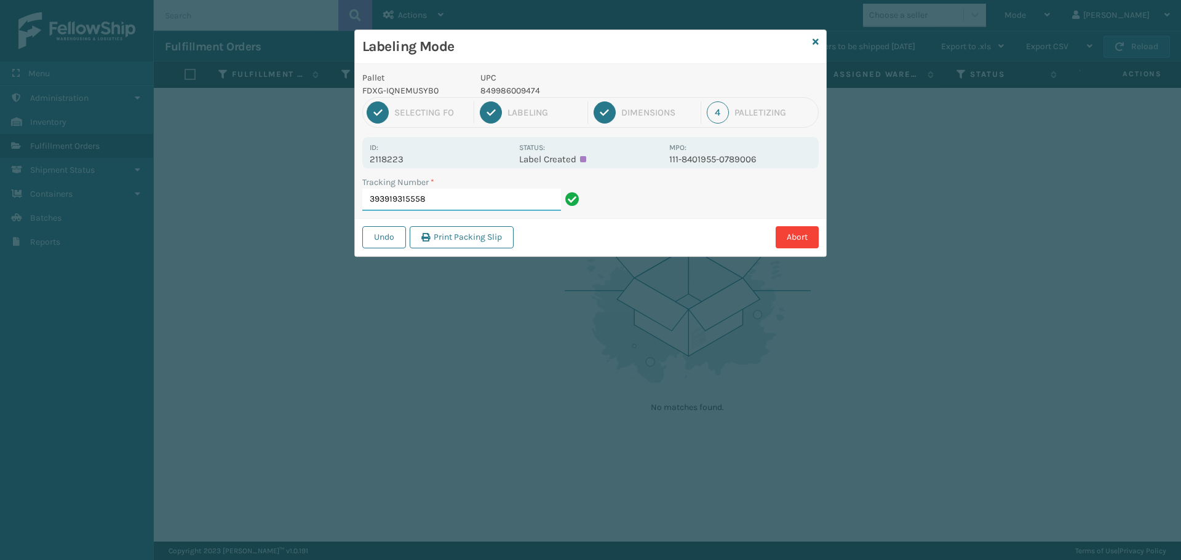
click at [453, 191] on input "393919315558" at bounding box center [461, 200] width 199 height 22
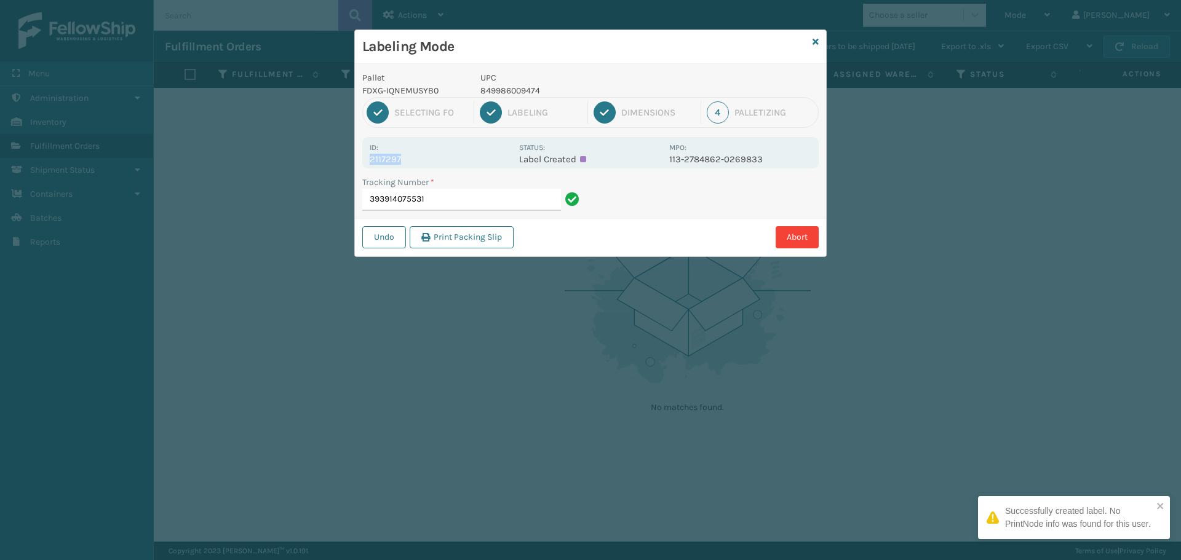
drag, startPoint x: 410, startPoint y: 162, endPoint x: 355, endPoint y: 154, distance: 55.3
click at [351, 156] on div "Labeling Mode Pallet FDXG-IQNEMUSYB0 UPC 849986009474 1 Selecting FO 2 Labeling…" at bounding box center [590, 280] width 1181 height 560
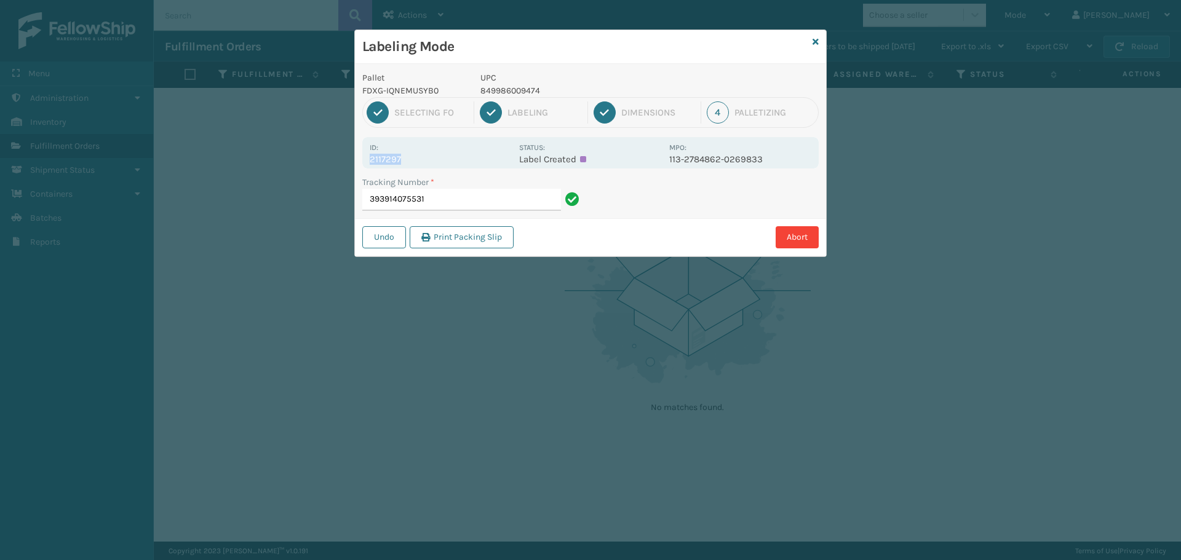
copy p "2117297"
click at [426, 192] on input "393914075531" at bounding box center [461, 200] width 199 height 22
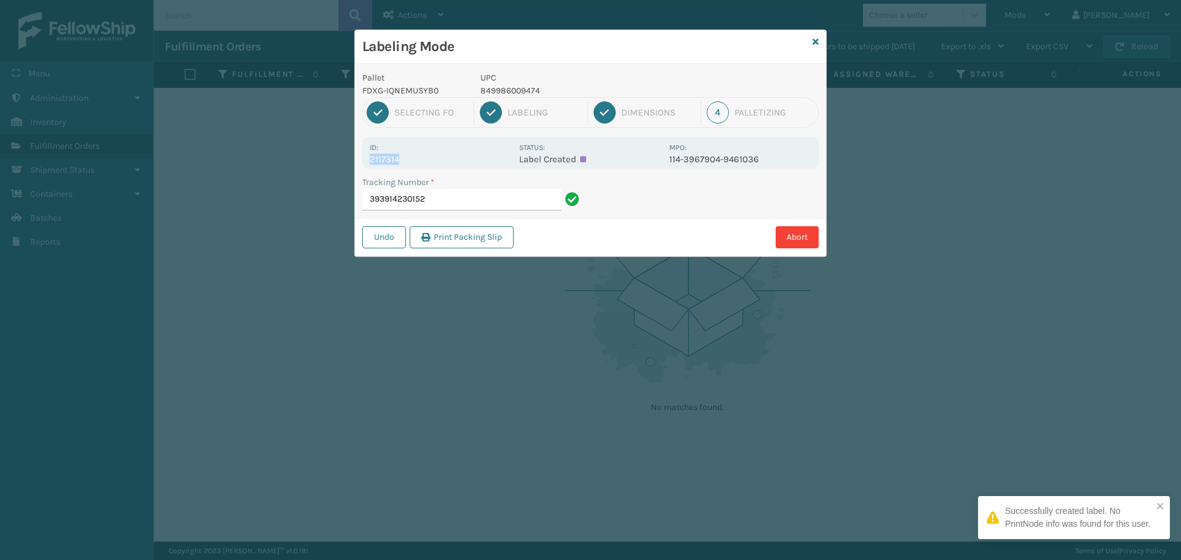
drag, startPoint x: 419, startPoint y: 152, endPoint x: 443, endPoint y: 160, distance: 25.9
click at [443, 160] on div "Id: 2117314" at bounding box center [441, 153] width 142 height 24
copy div "2117314"
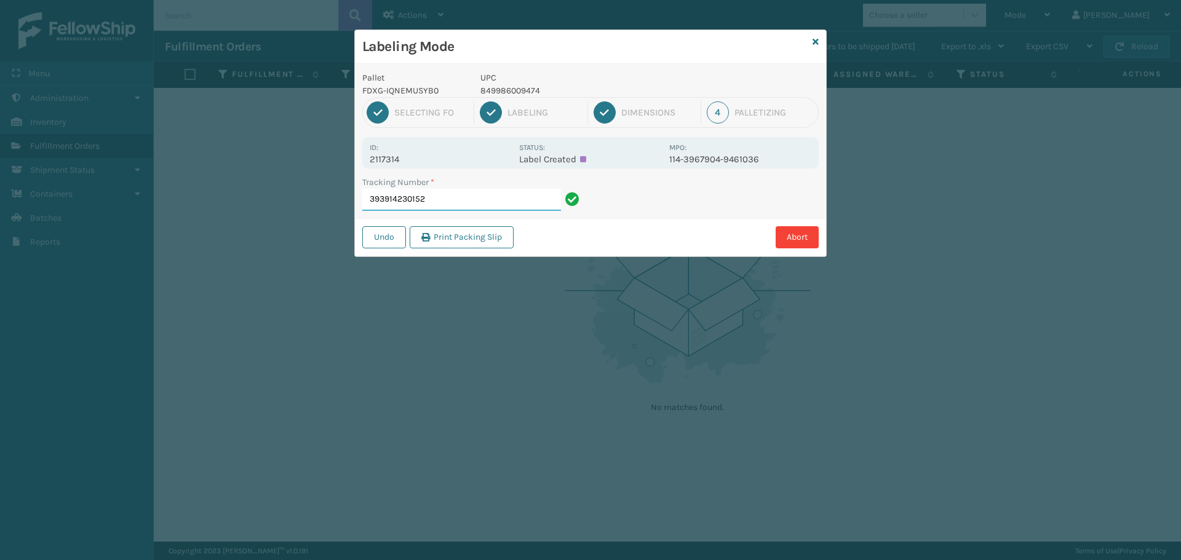
click at [461, 196] on input "393914230152" at bounding box center [461, 200] width 199 height 22
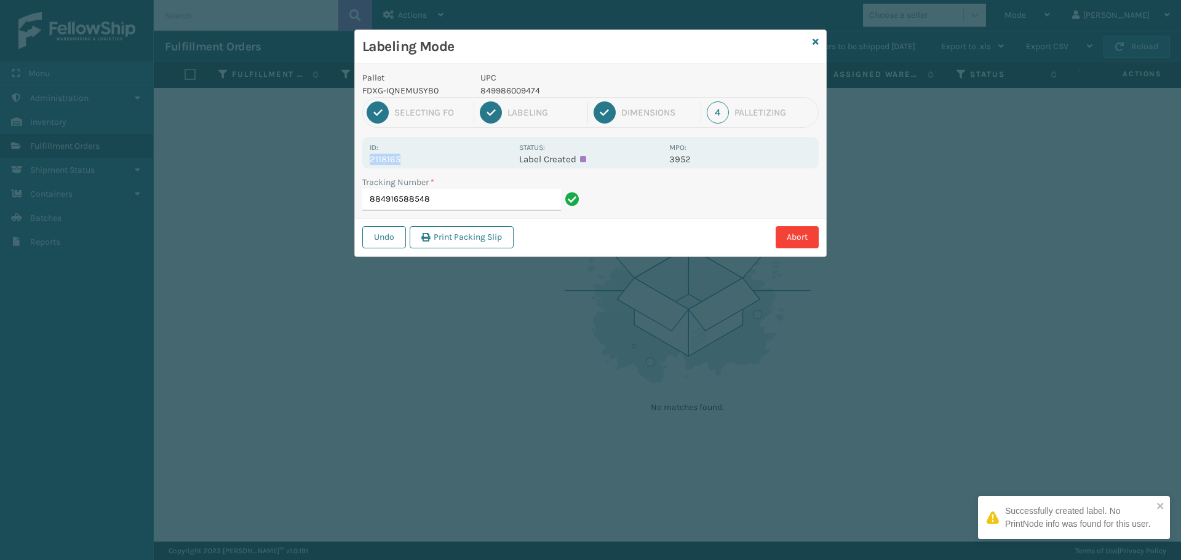
drag, startPoint x: 411, startPoint y: 159, endPoint x: 349, endPoint y: 166, distance: 61.9
click at [349, 166] on div "Labeling Mode Pallet FDXG-IQNEMUSYB0 UPC 849986009474 1 Selecting FO 2 Labeling…" at bounding box center [590, 280] width 1181 height 560
copy p "2118165"
click at [445, 202] on input "884916588548" at bounding box center [461, 200] width 199 height 22
drag, startPoint x: 416, startPoint y: 162, endPoint x: 361, endPoint y: 167, distance: 54.9
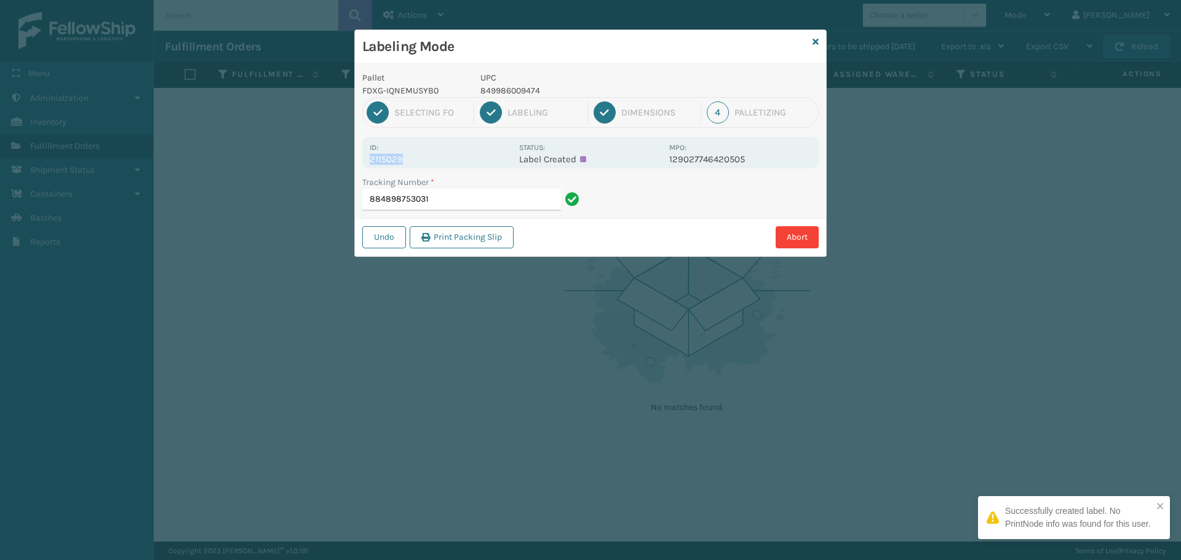
click at [361, 167] on div "Pallet FDXG-IQNEMUSYB0 UPC 849986009474 1 Selecting FO 2 Labeling 3 Dimensions …" at bounding box center [590, 160] width 471 height 192
copy p "2115029"
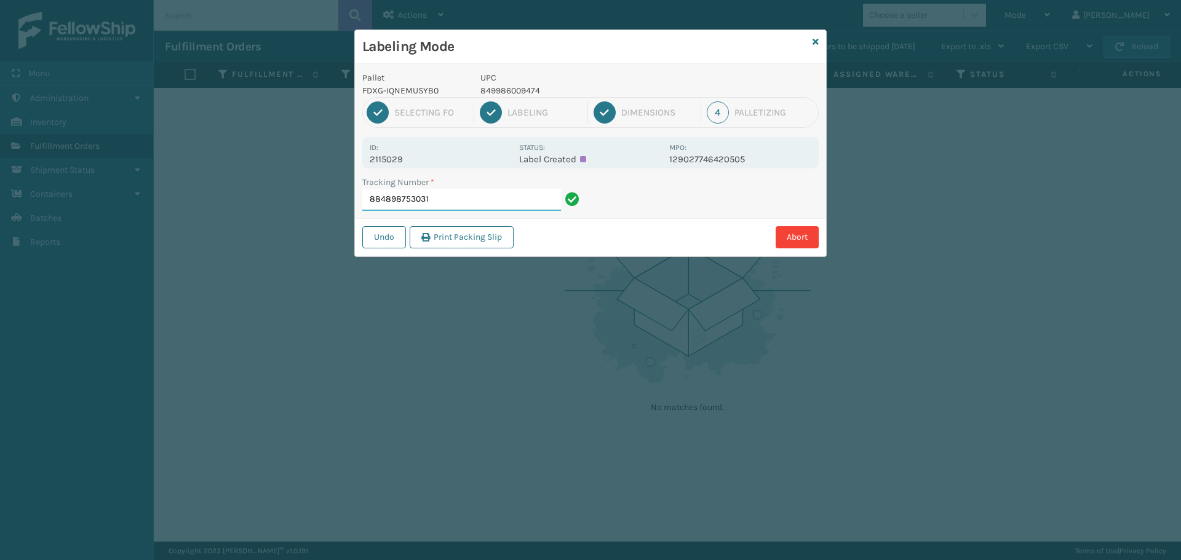
click at [504, 193] on input "884898753031" at bounding box center [461, 200] width 199 height 22
drag, startPoint x: 406, startPoint y: 160, endPoint x: 364, endPoint y: 164, distance: 42.5
click at [364, 164] on div "Id: 2117910 Status: Label Created MPO: 111-6110234-4350649" at bounding box center [590, 152] width 456 height 31
copy p "2117910"
click at [431, 198] on input "393918172736" at bounding box center [461, 200] width 199 height 22
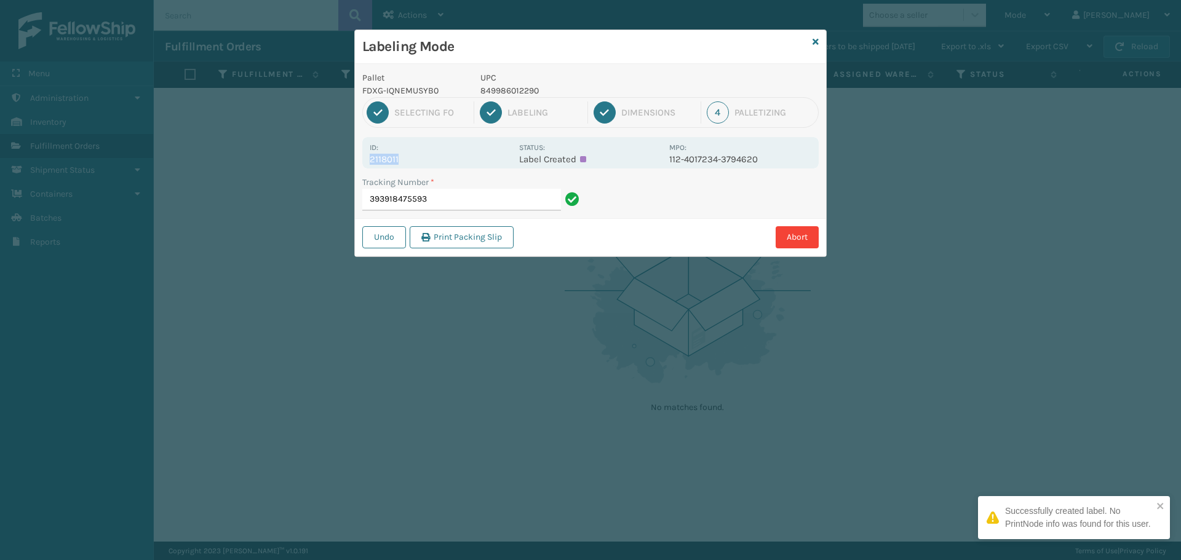
drag, startPoint x: 409, startPoint y: 160, endPoint x: 369, endPoint y: 158, distance: 40.0
click at [369, 158] on div "Id: 2118011 Status: Label Created MPO: 112-4017234-3794620" at bounding box center [590, 152] width 456 height 31
copy p "2118011"
click at [442, 194] on input "393918475593" at bounding box center [461, 200] width 199 height 22
drag, startPoint x: 406, startPoint y: 145, endPoint x: 463, endPoint y: 160, distance: 59.2
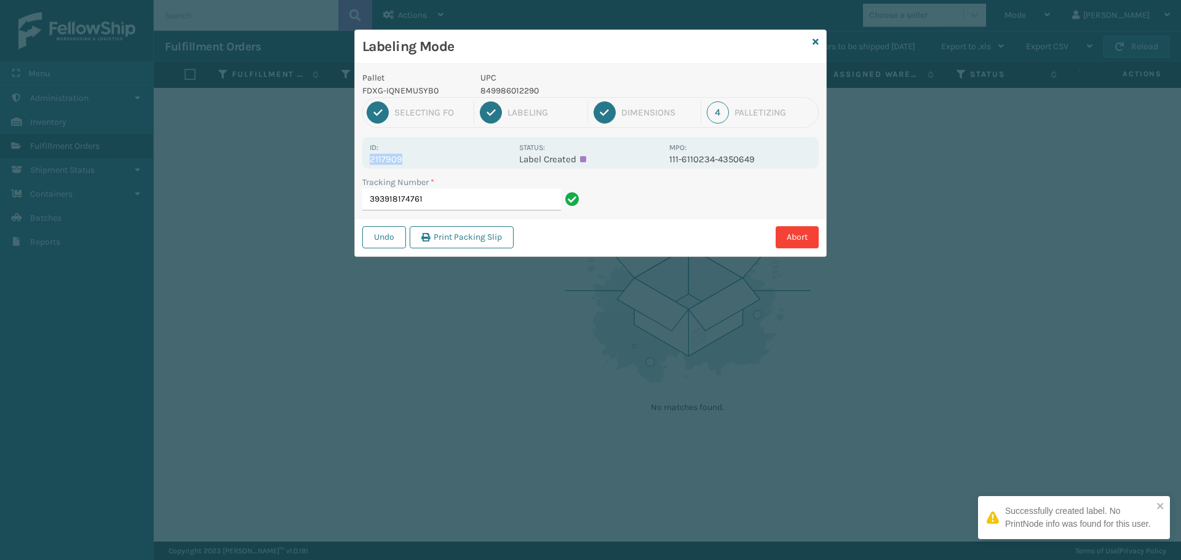
click at [463, 160] on div "Id: 2117909" at bounding box center [441, 153] width 142 height 24
copy div "2117909"
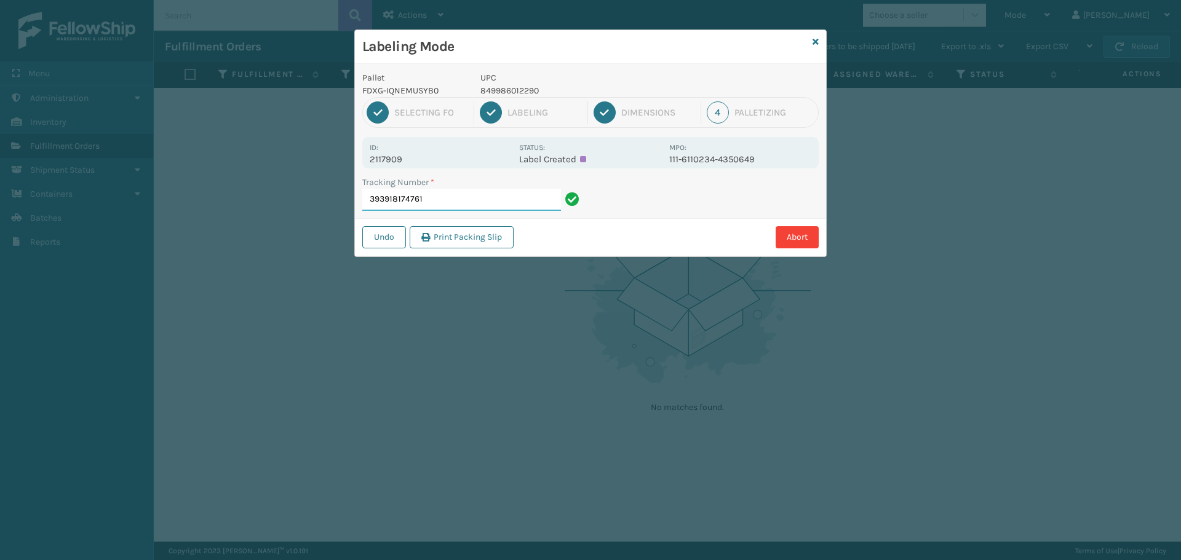
click at [484, 201] on input "393918174761" at bounding box center [461, 200] width 199 height 22
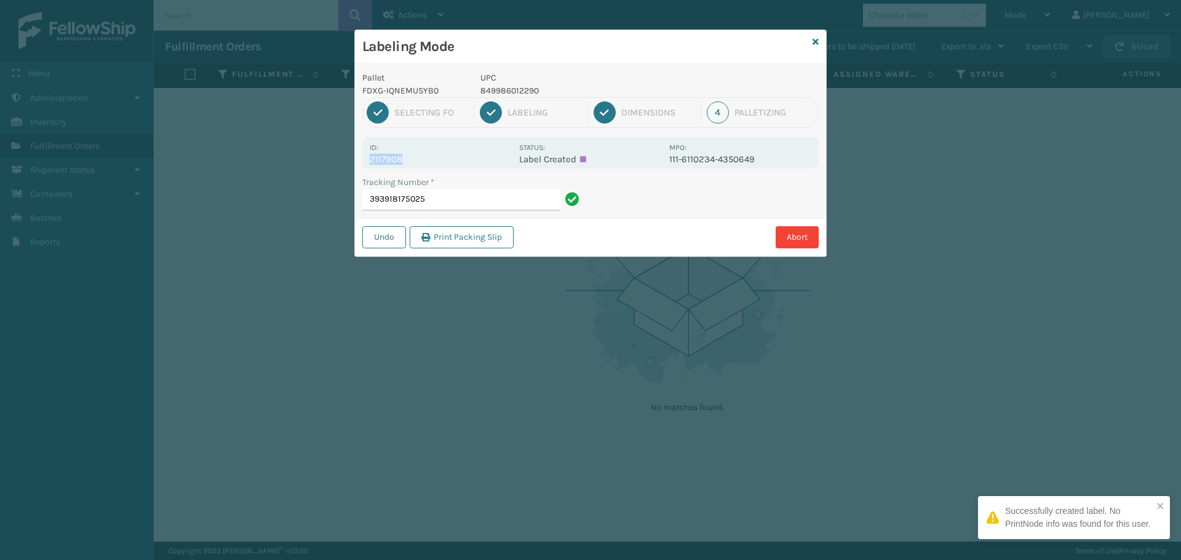
drag, startPoint x: 405, startPoint y: 157, endPoint x: 365, endPoint y: 165, distance: 40.2
click at [365, 165] on div "Id: 2117908 Status: Label Created MPO: 111-6110234-4350649" at bounding box center [590, 152] width 456 height 31
copy p "2117908"
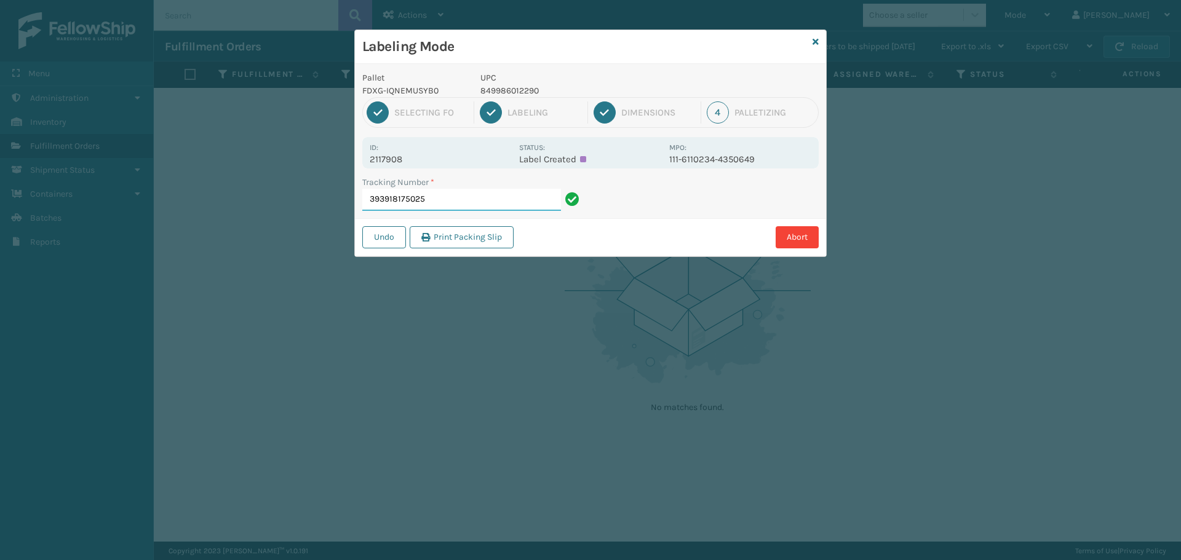
click at [442, 194] on input "393918175025" at bounding box center [461, 200] width 199 height 22
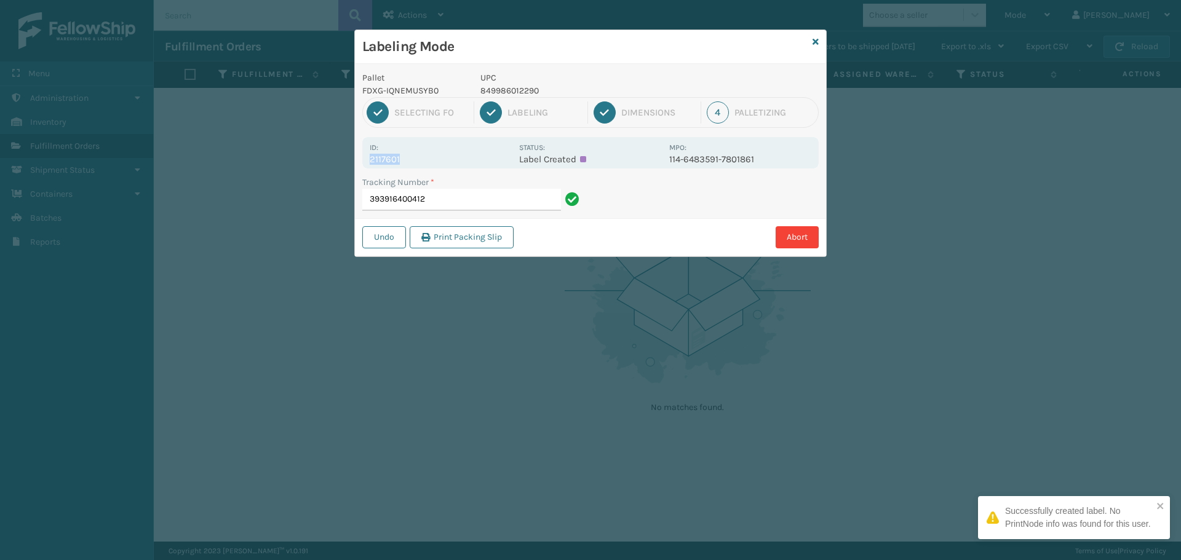
drag, startPoint x: 424, startPoint y: 157, endPoint x: 358, endPoint y: 162, distance: 65.3
click at [358, 162] on div "Pallet FDXG-IQNEMUSYB0 UPC 849986012290 1 Selecting FO 2 Labeling 3 Dimensions …" at bounding box center [590, 160] width 471 height 192
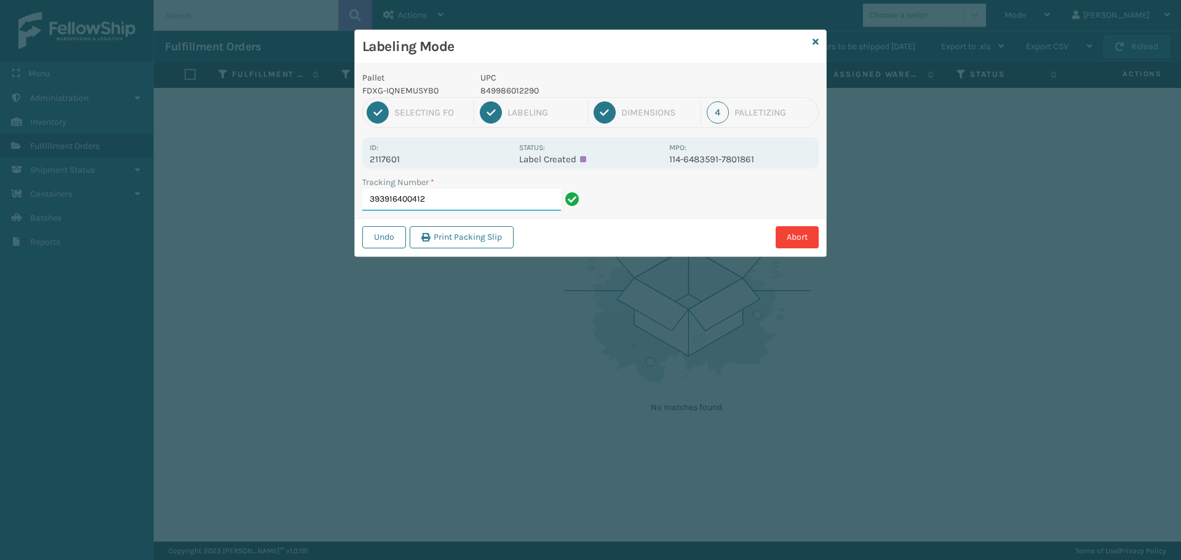
click at [456, 200] on input "393916400412" at bounding box center [461, 200] width 199 height 22
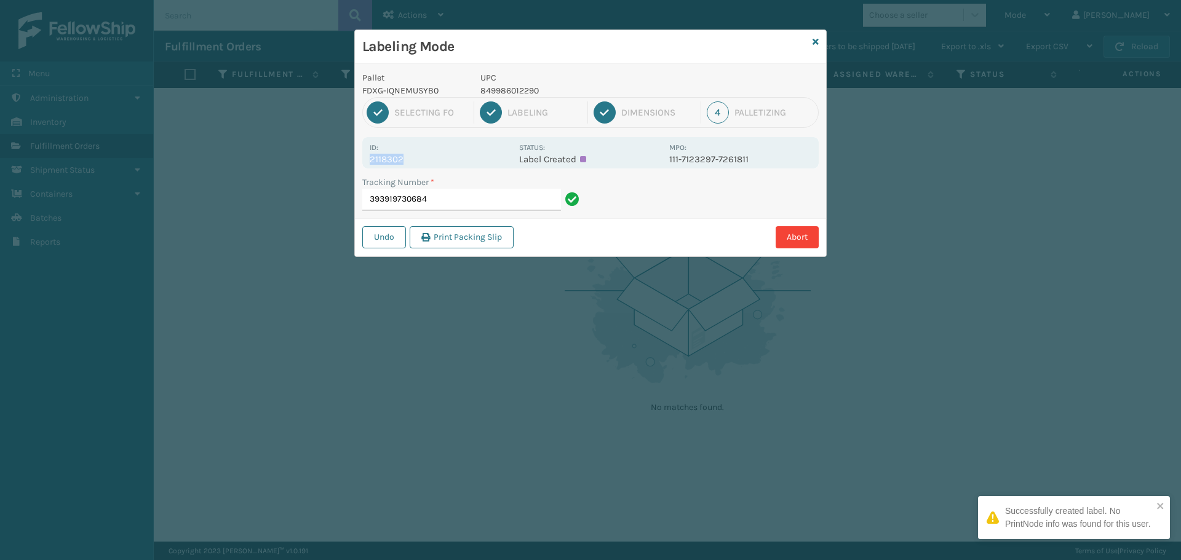
drag, startPoint x: 420, startPoint y: 163, endPoint x: 365, endPoint y: 167, distance: 54.9
click at [365, 167] on div "Id: 2118302 Status: Label Created MPO: 111-7123297-7261811" at bounding box center [590, 152] width 456 height 31
click at [436, 194] on input "393919730684" at bounding box center [461, 200] width 199 height 22
drag, startPoint x: 403, startPoint y: 159, endPoint x: 345, endPoint y: 162, distance: 58.5
click at [345, 162] on div "Labeling Mode Pallet FDXG-IQNEMUSYB0 UPC 849986012290 1 Selecting FO 2 Labeling…" at bounding box center [590, 280] width 1181 height 560
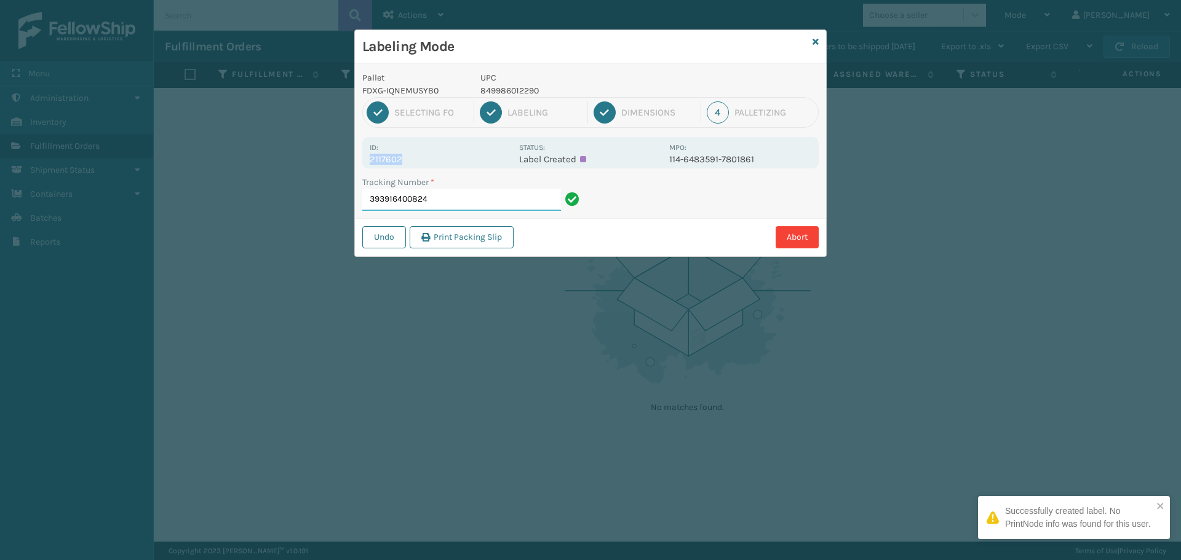
click at [435, 199] on input "393916400824" at bounding box center [461, 200] width 199 height 22
drag, startPoint x: 419, startPoint y: 164, endPoint x: 354, endPoint y: 167, distance: 65.3
click at [354, 167] on div "Labeling Mode Pallet FDXG-IQNEMUSYB0 UPC 840985126322 1 Selecting FO 2 Labeling…" at bounding box center [590, 144] width 472 height 228
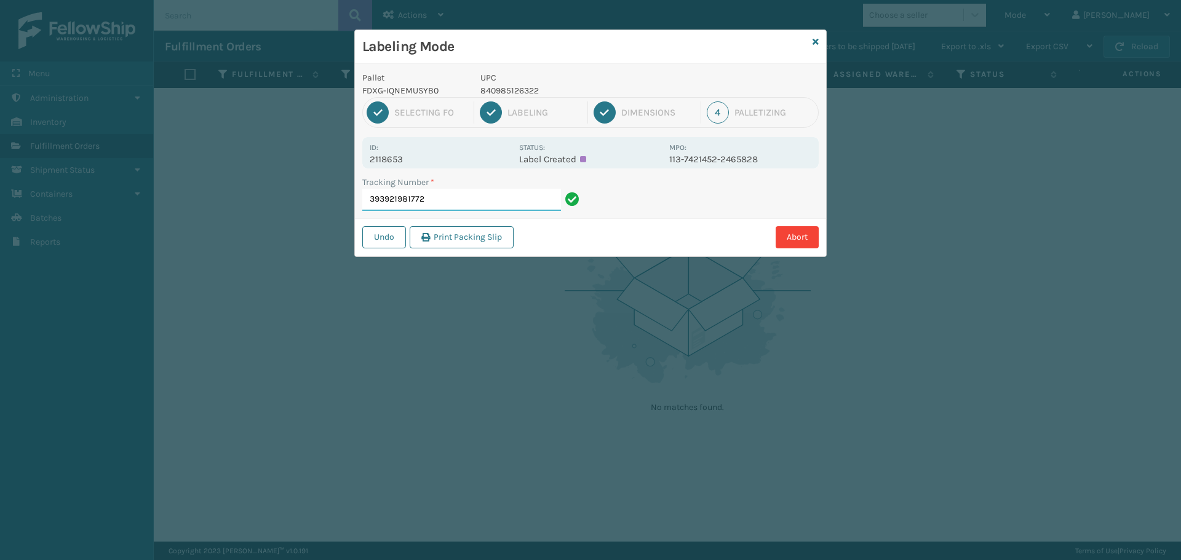
click at [519, 205] on input "393921981772" at bounding box center [461, 200] width 199 height 22
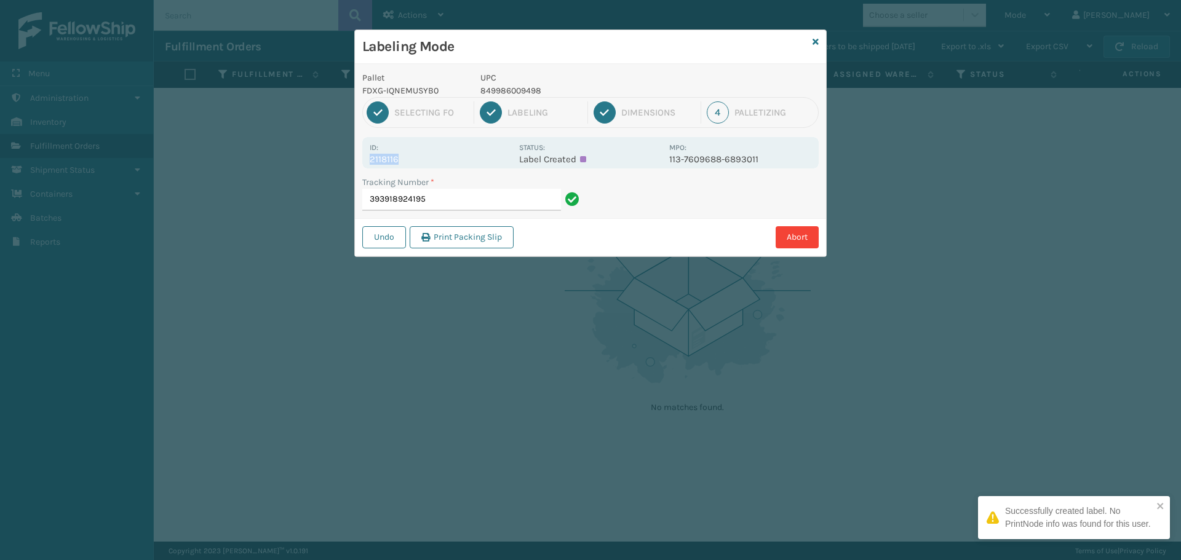
drag, startPoint x: 400, startPoint y: 154, endPoint x: 365, endPoint y: 162, distance: 35.4
click at [365, 162] on div "Id: 2118116 Status: Label Created MPO: 113-7609688-6893011" at bounding box center [590, 152] width 456 height 31
click at [495, 206] on input "393918924195" at bounding box center [461, 200] width 199 height 22
drag, startPoint x: 414, startPoint y: 157, endPoint x: 368, endPoint y: 160, distance: 46.2
click at [368, 160] on div "Id: 2118314 Status: Label Created MPO: 113-8310150-6104252" at bounding box center [590, 152] width 456 height 31
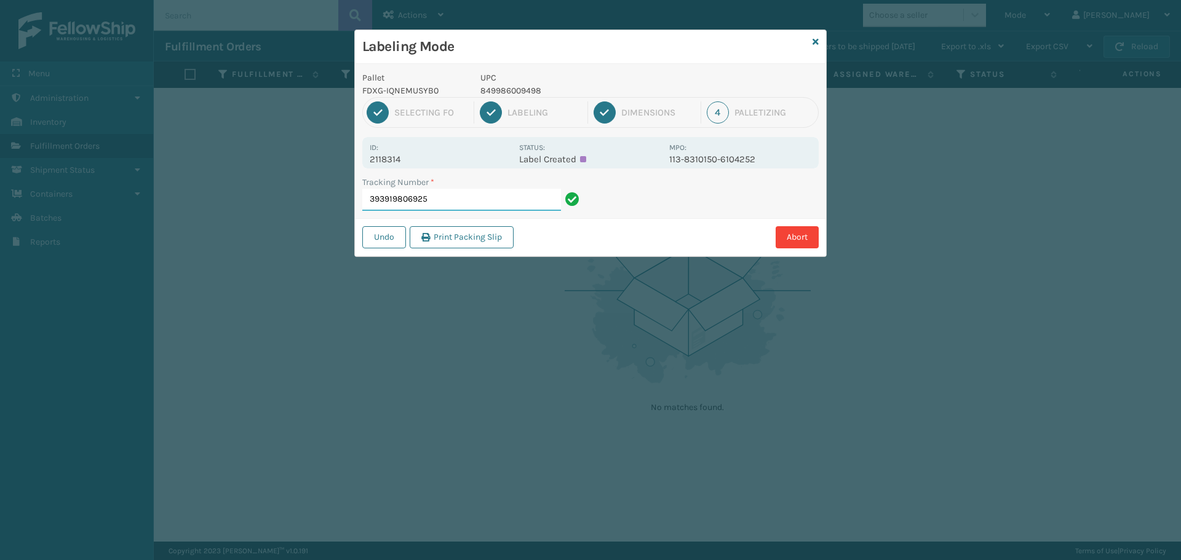
click at [449, 205] on input "393919806925" at bounding box center [461, 200] width 199 height 22
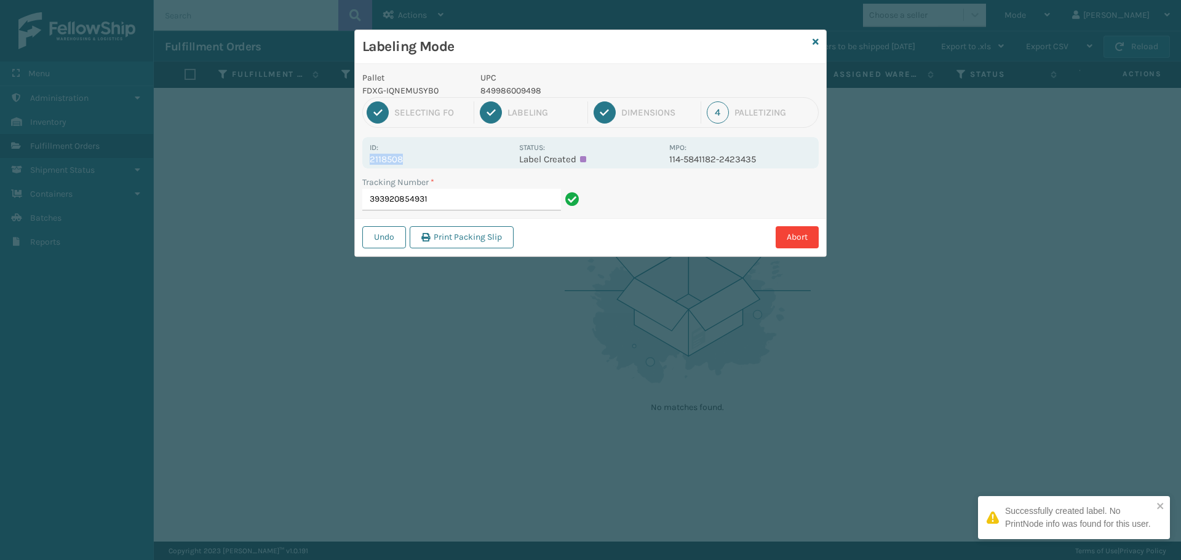
drag, startPoint x: 400, startPoint y: 161, endPoint x: 351, endPoint y: 163, distance: 49.2
click at [350, 164] on div "Labeling Mode Pallet FDXG-IQNEMUSYB0 UPC 849986009498 1 Selecting FO 2 Labeling…" at bounding box center [590, 280] width 1181 height 560
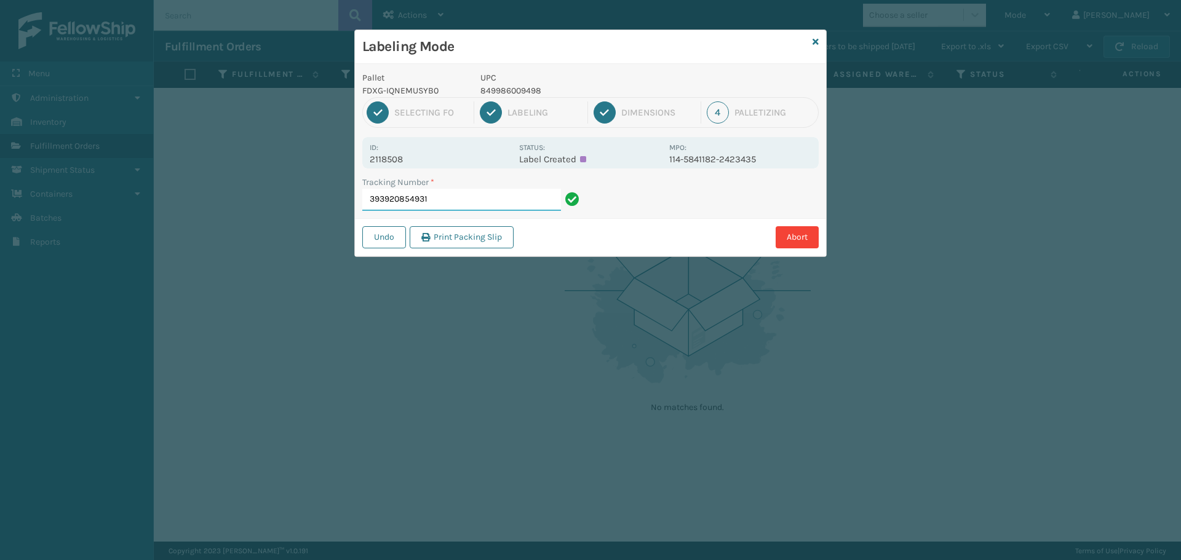
click at [459, 197] on input "393920854931" at bounding box center [461, 200] width 199 height 22
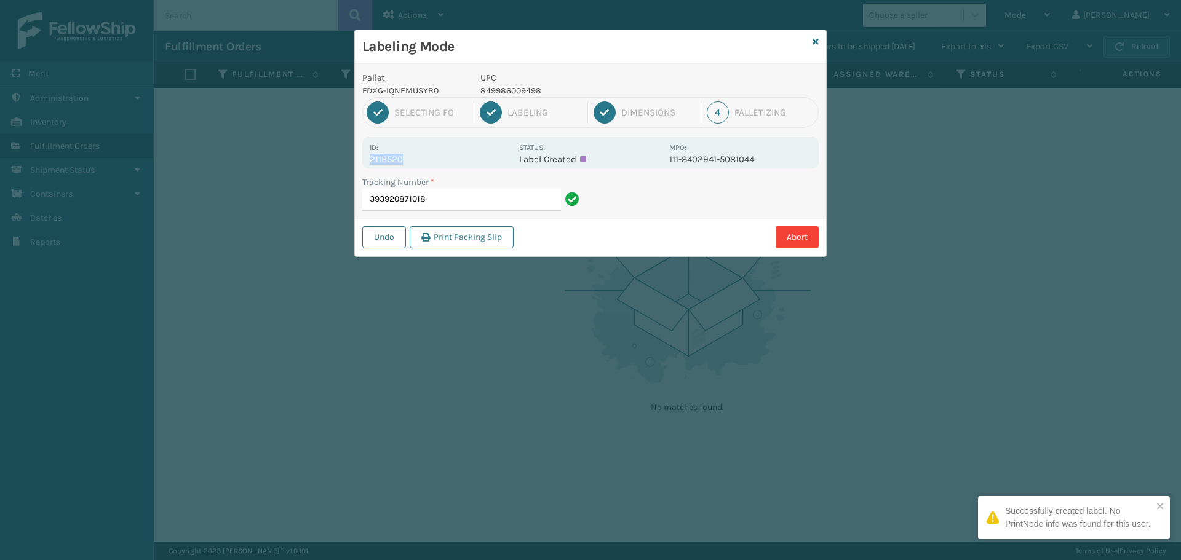
drag, startPoint x: 403, startPoint y: 159, endPoint x: 349, endPoint y: 158, distance: 54.1
click at [349, 158] on div "Labeling Mode Pallet FDXG-IQNEMUSYB0 UPC 849986009498 1 Selecting FO 2 Labeling…" at bounding box center [590, 280] width 1181 height 560
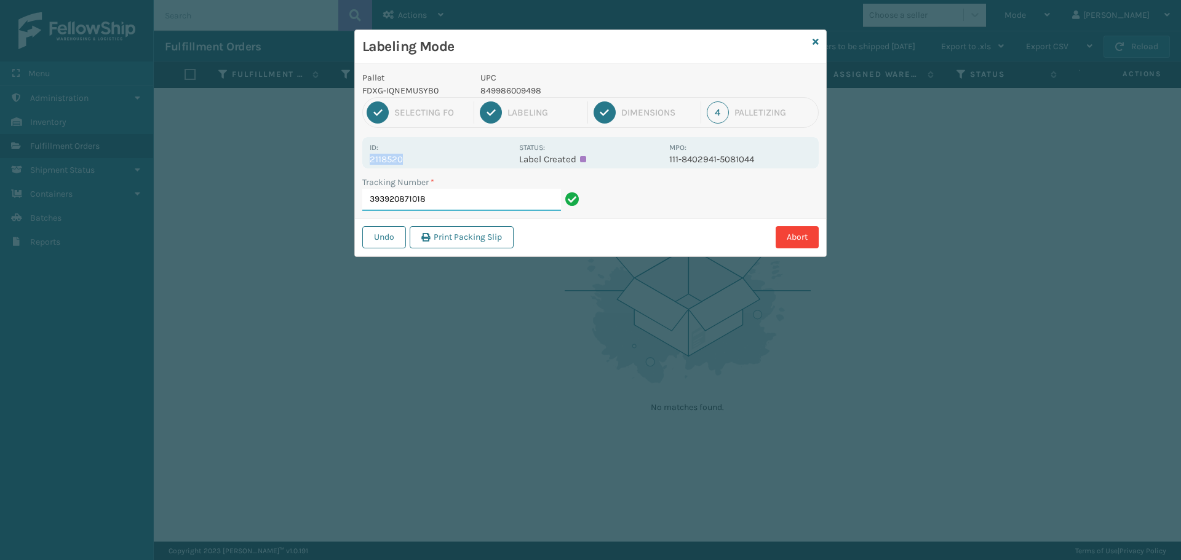
click at [472, 197] on input "393920871018" at bounding box center [461, 200] width 199 height 22
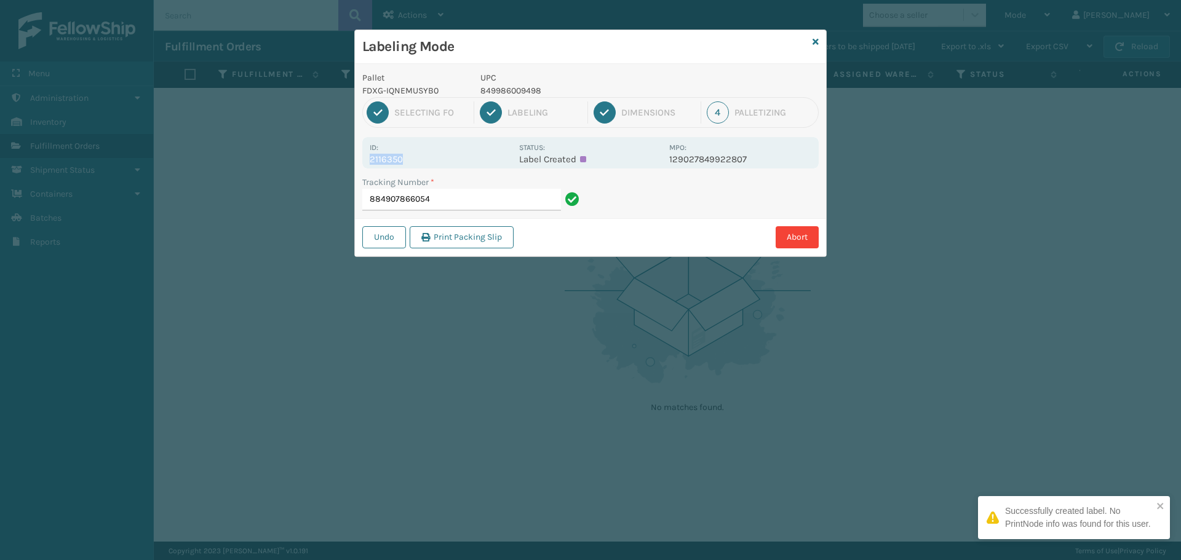
drag, startPoint x: 412, startPoint y: 162, endPoint x: 354, endPoint y: 163, distance: 57.8
click at [354, 163] on div "Labeling Mode Pallet FDXG-IQNEMUSYB0 UPC 849986009498 1 Selecting FO 2 Labeling…" at bounding box center [590, 144] width 472 height 228
click at [458, 200] on input "884907866054" at bounding box center [461, 200] width 199 height 22
drag, startPoint x: 394, startPoint y: 160, endPoint x: 352, endPoint y: 155, distance: 42.8
click at [352, 155] on div "Labeling Mode Pallet FDXG-IQNEMUSYB0 UPC 840985112622 1 Selecting FO 2 Labeling…" at bounding box center [590, 280] width 1181 height 560
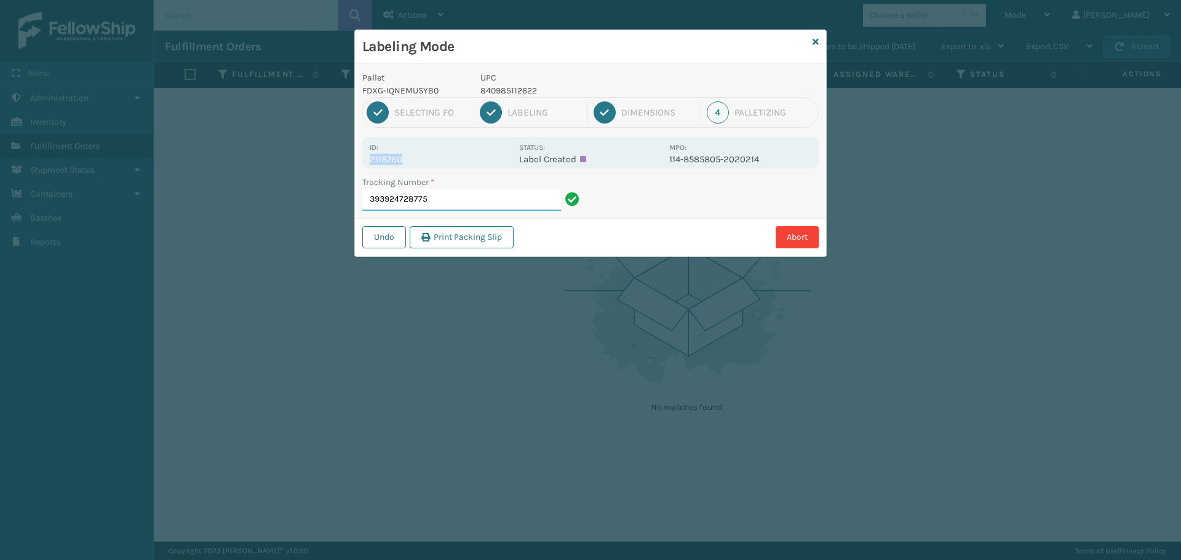
click at [443, 202] on input "393924728775" at bounding box center [461, 200] width 199 height 22
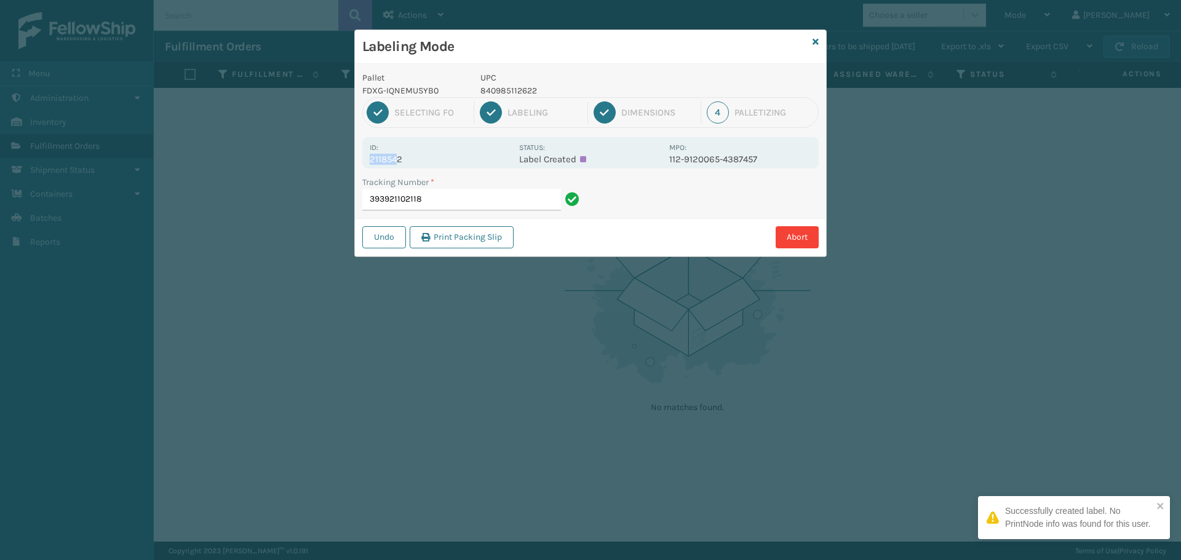
drag, startPoint x: 396, startPoint y: 154, endPoint x: 355, endPoint y: 156, distance: 40.7
click at [355, 156] on div "Pallet FDXG-IQNEMUSYB0 UPC 840985112622 1 Selecting FO 2 Labeling 3 Dimensions …" at bounding box center [590, 160] width 471 height 192
click at [411, 146] on div "Id: 2118542" at bounding box center [441, 153] width 142 height 24
drag, startPoint x: 406, startPoint y: 158, endPoint x: 363, endPoint y: 157, distance: 43.0
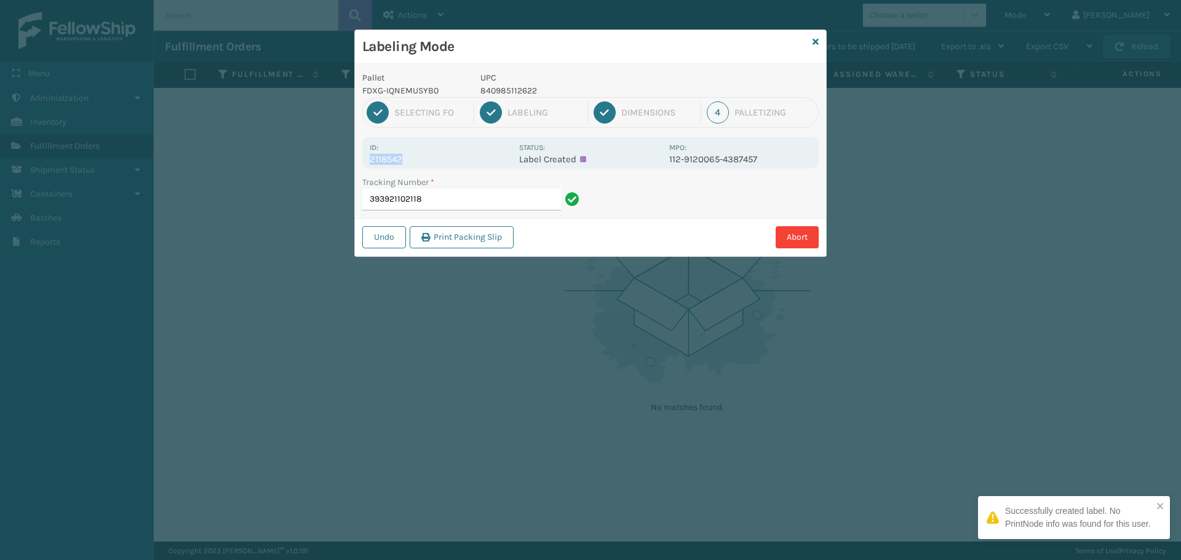
click at [363, 157] on div "Id: 2118542 Status: Label Created MPO: 112-9120065-4387457" at bounding box center [590, 152] width 456 height 31
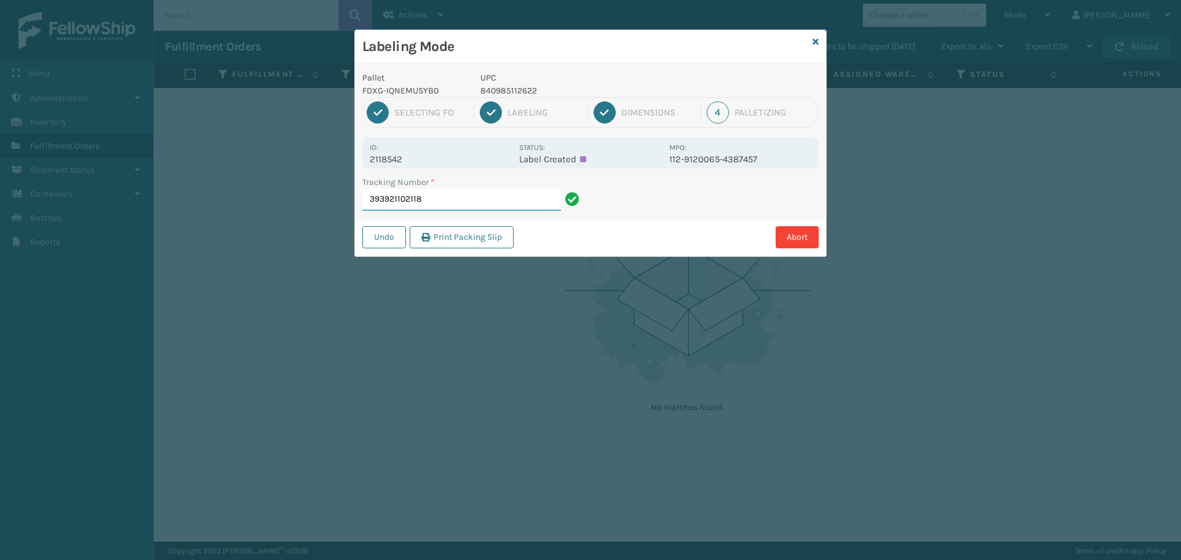
click at [438, 196] on input "393921102118" at bounding box center [461, 200] width 199 height 22
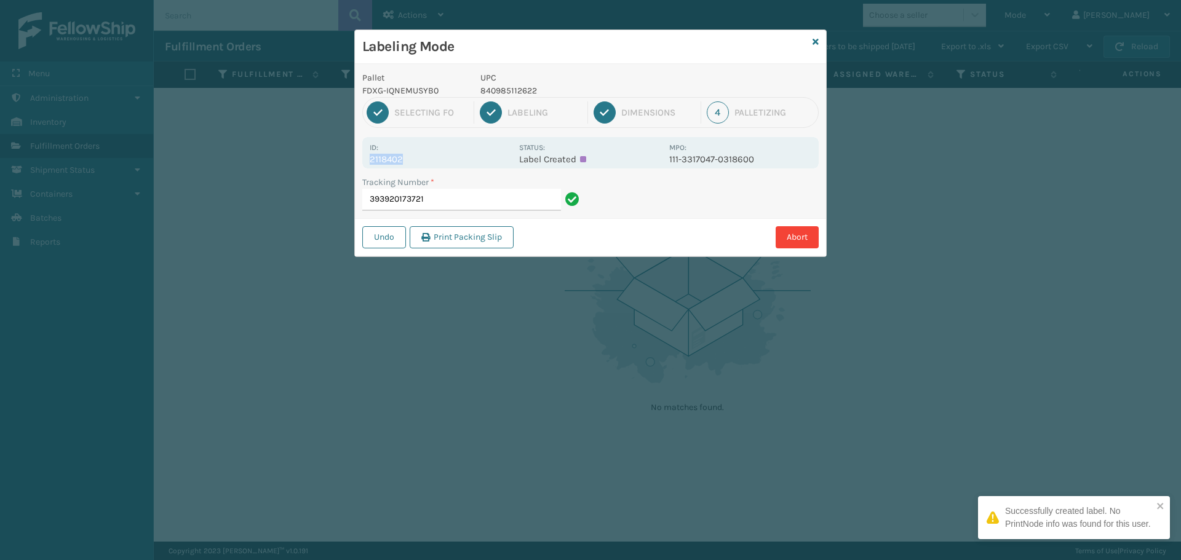
drag, startPoint x: 414, startPoint y: 160, endPoint x: 367, endPoint y: 164, distance: 47.5
click at [367, 164] on div "Id: 2118402 Status: Label Created MPO: 111-3317047-0318600" at bounding box center [590, 152] width 456 height 31
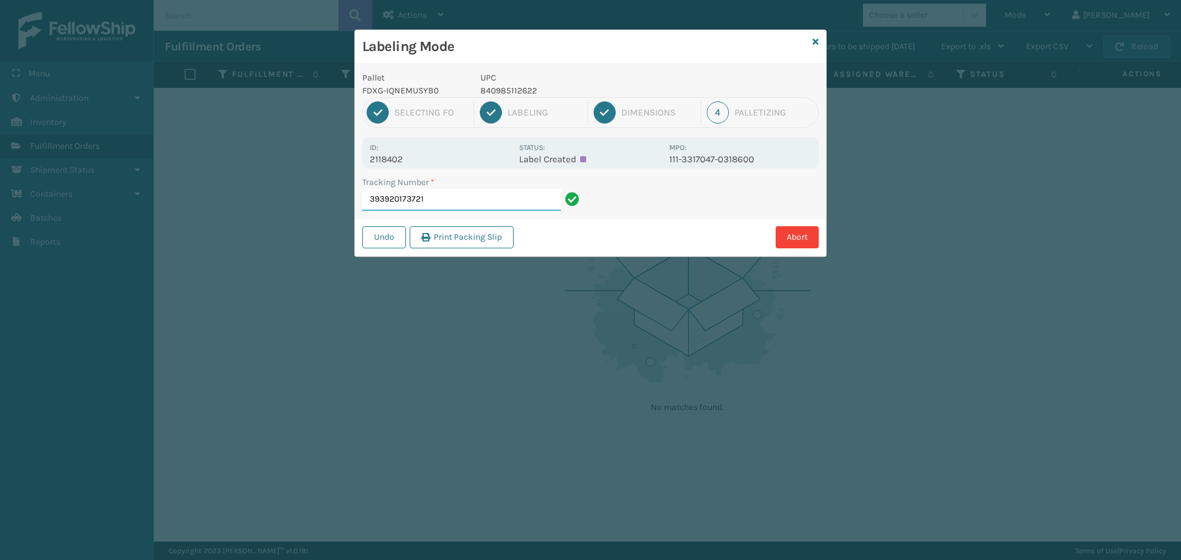
click at [493, 204] on input "393920173721" at bounding box center [461, 200] width 199 height 22
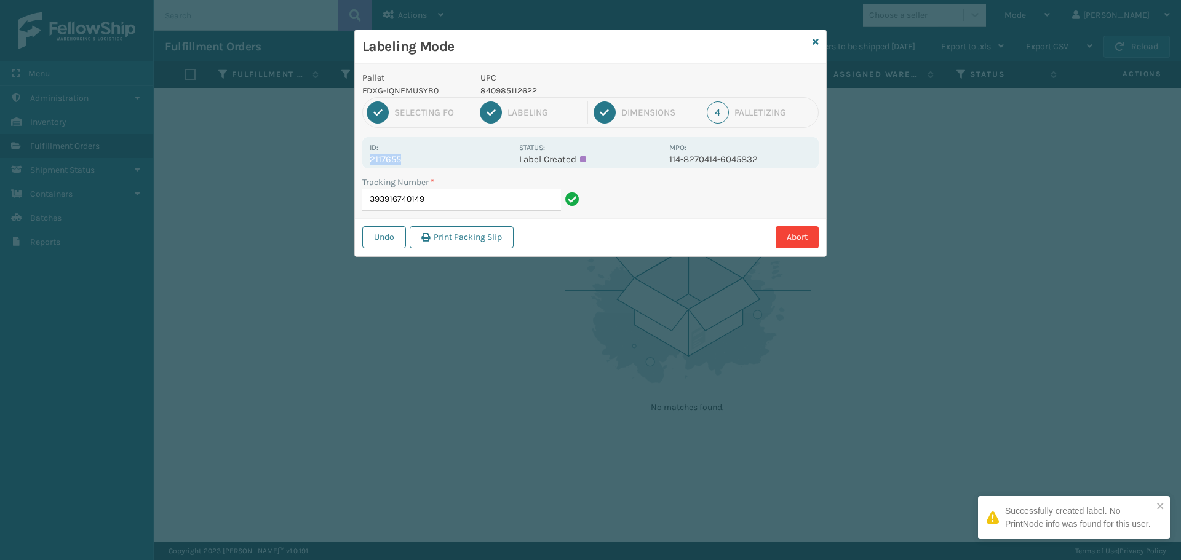
drag, startPoint x: 414, startPoint y: 154, endPoint x: 361, endPoint y: 156, distance: 52.9
click at [361, 156] on div "Pallet FDXG-IQNEMUSYB0 UPC 840985112622 1 Selecting FO 2 Labeling 3 Dimensions …" at bounding box center [590, 160] width 471 height 192
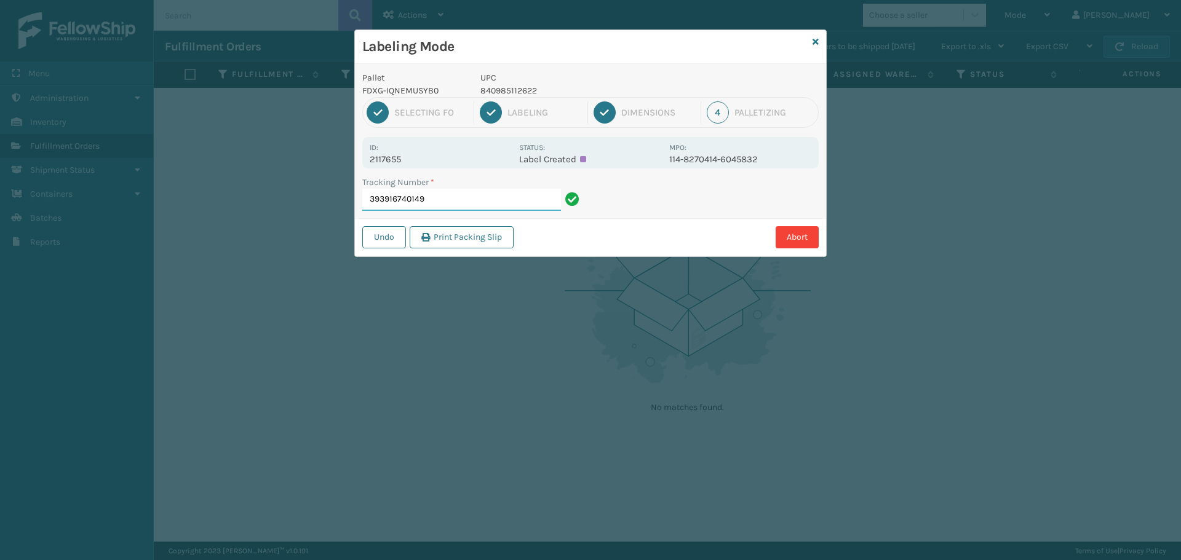
click at [467, 194] on input "393916740149" at bounding box center [461, 200] width 199 height 22
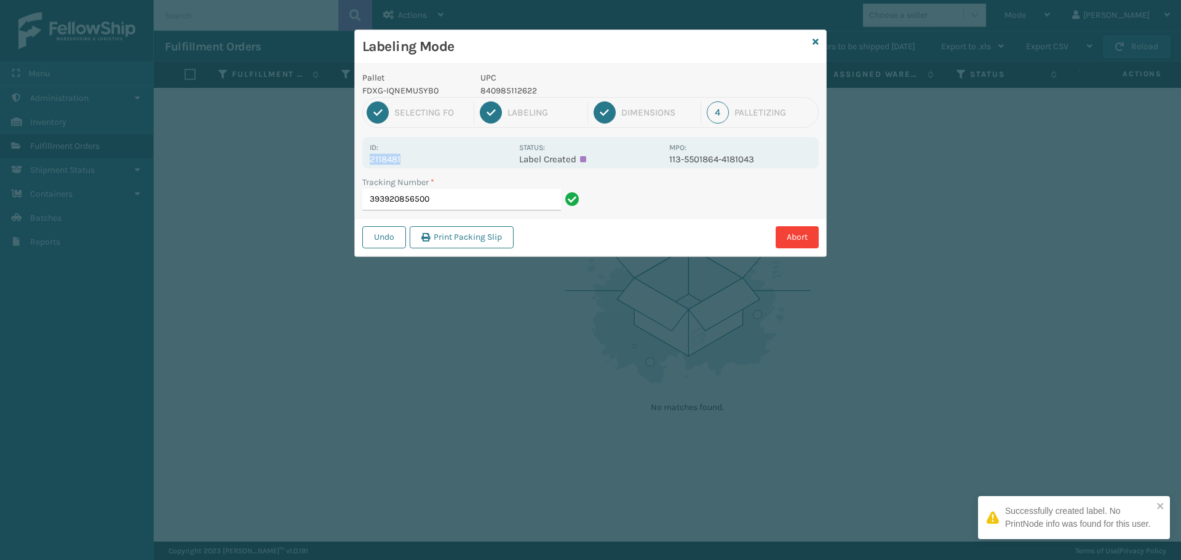
drag, startPoint x: 413, startPoint y: 165, endPoint x: 366, endPoint y: 163, distance: 46.8
click at [366, 163] on div "Id: 2118481 Status: Label Created MPO: 113-5501864-4181043" at bounding box center [590, 152] width 456 height 31
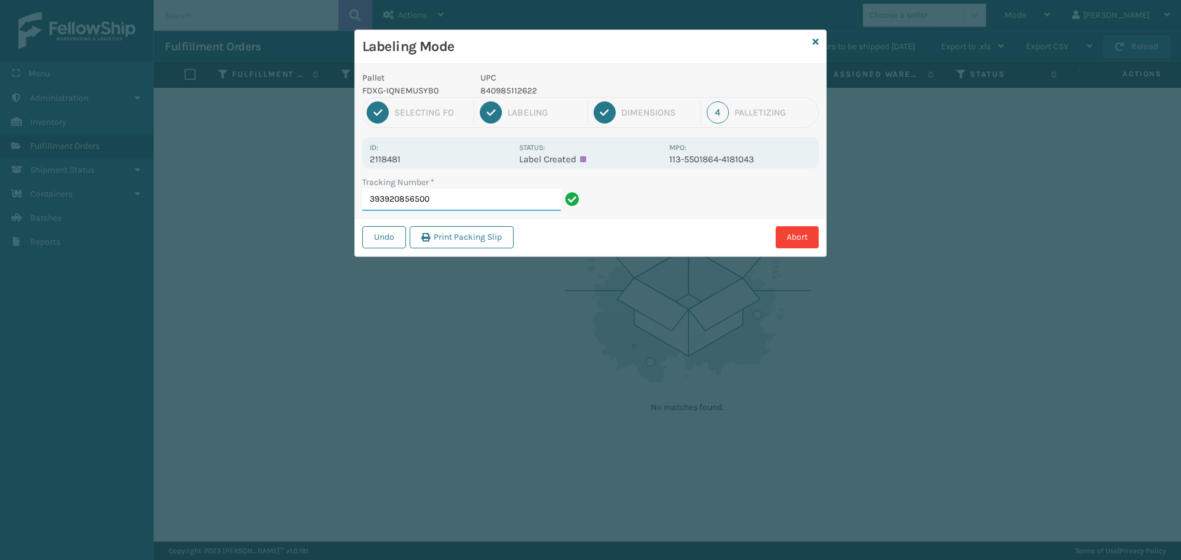
click at [436, 196] on input "393920856500" at bounding box center [461, 200] width 199 height 22
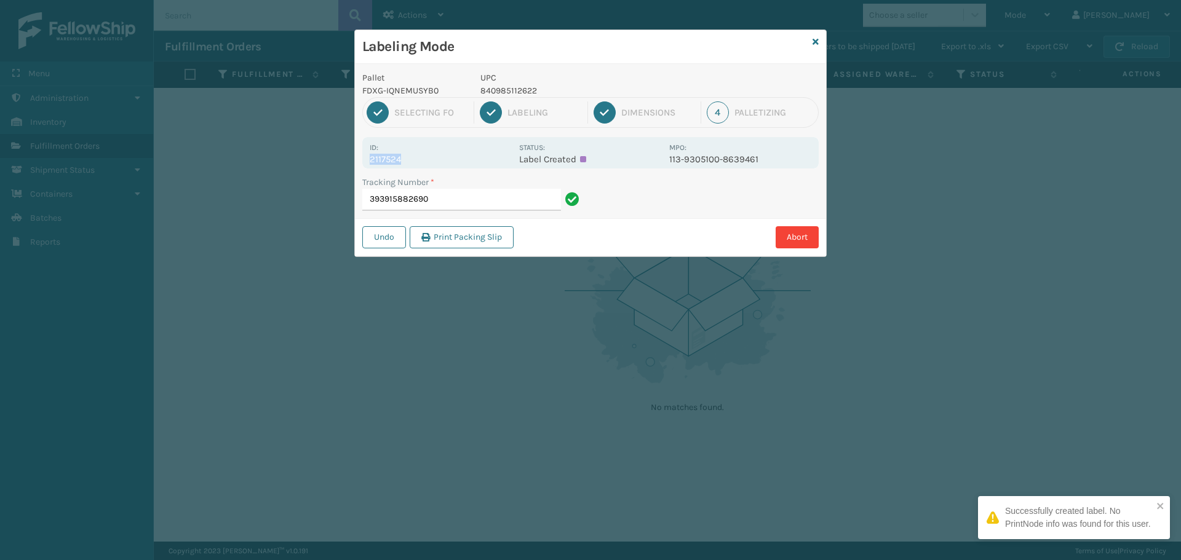
drag, startPoint x: 418, startPoint y: 158, endPoint x: 366, endPoint y: 167, distance: 51.8
click at [366, 167] on div "Id: 2117524 Status: Label Created MPO: 113-9305100-8639461" at bounding box center [590, 152] width 456 height 31
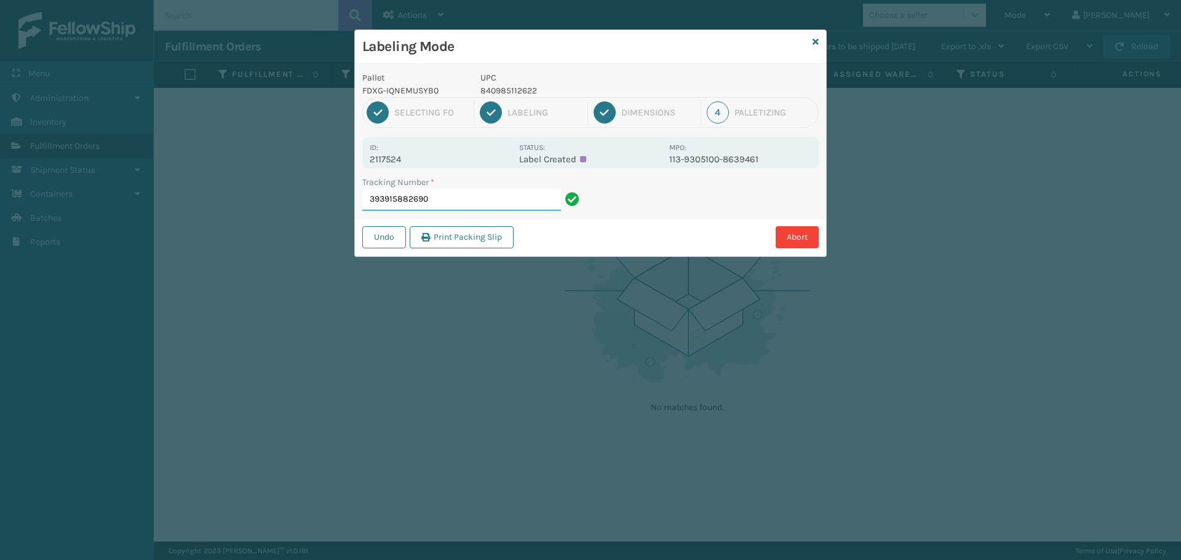
click at [510, 197] on input "393915882690" at bounding box center [461, 200] width 199 height 22
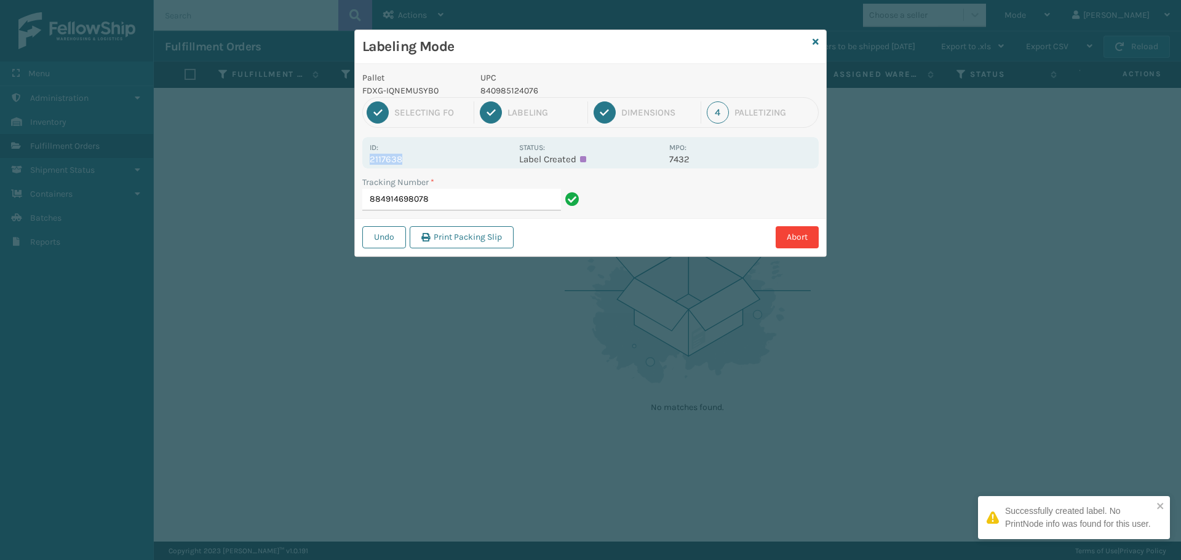
drag, startPoint x: 411, startPoint y: 156, endPoint x: 365, endPoint y: 162, distance: 46.4
click at [365, 162] on div "Id: 2117638 Status: Label Created MPO: 7432" at bounding box center [590, 152] width 456 height 31
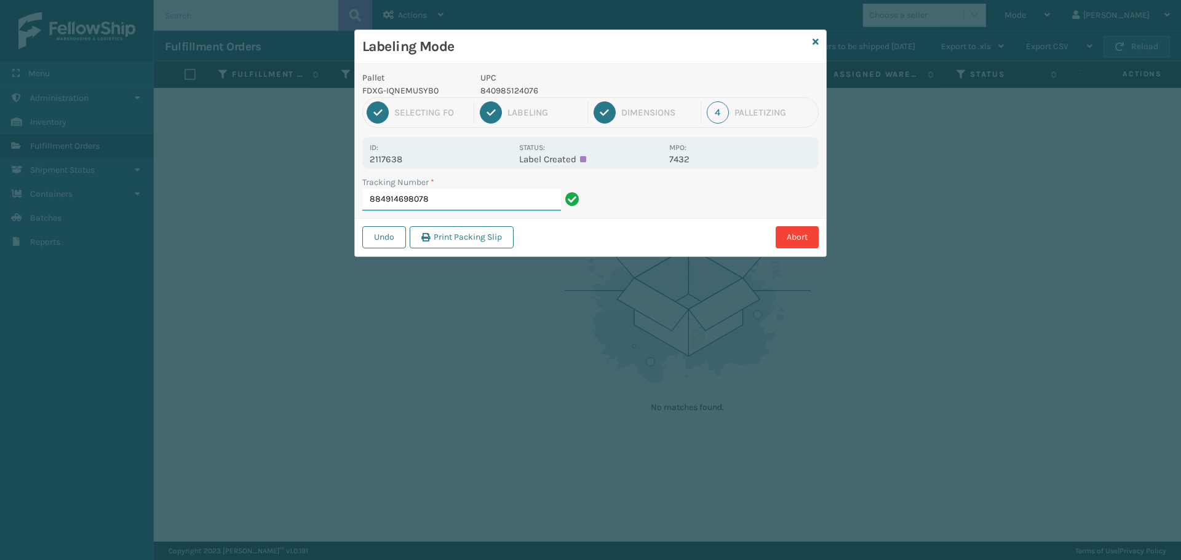
click at [445, 195] on input "884914698078" at bounding box center [461, 200] width 199 height 22
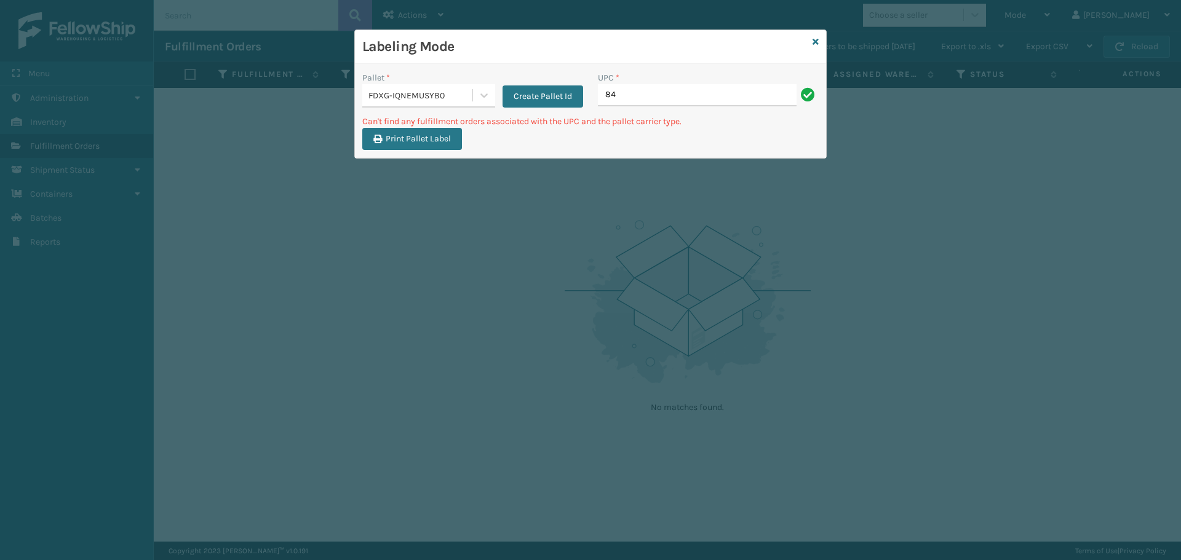
type input "8"
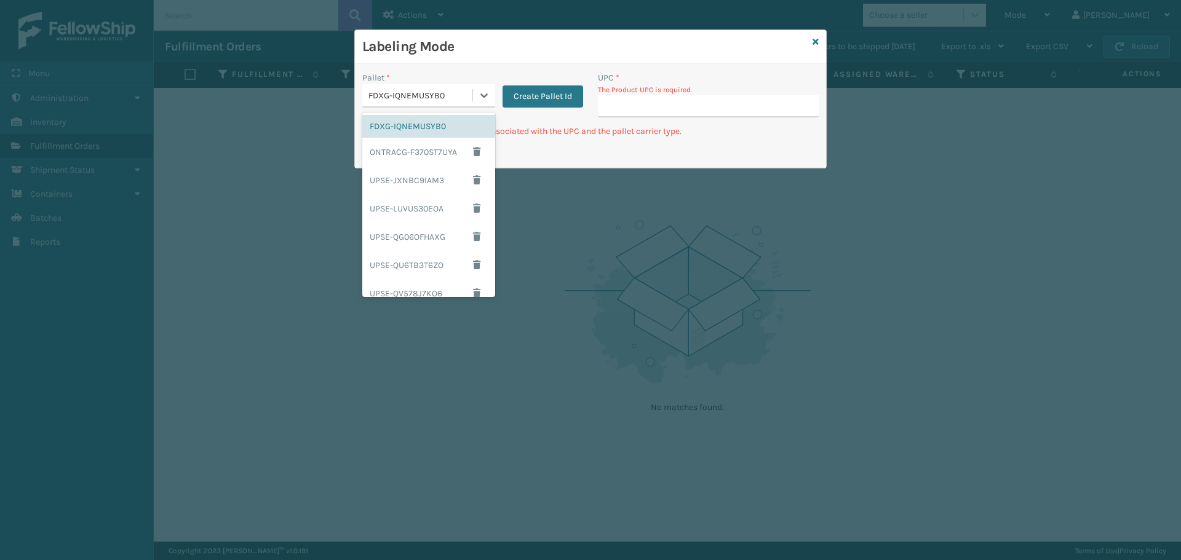
click at [422, 95] on div "FDXG-IQNEMUSYB0" at bounding box center [420, 95] width 105 height 13
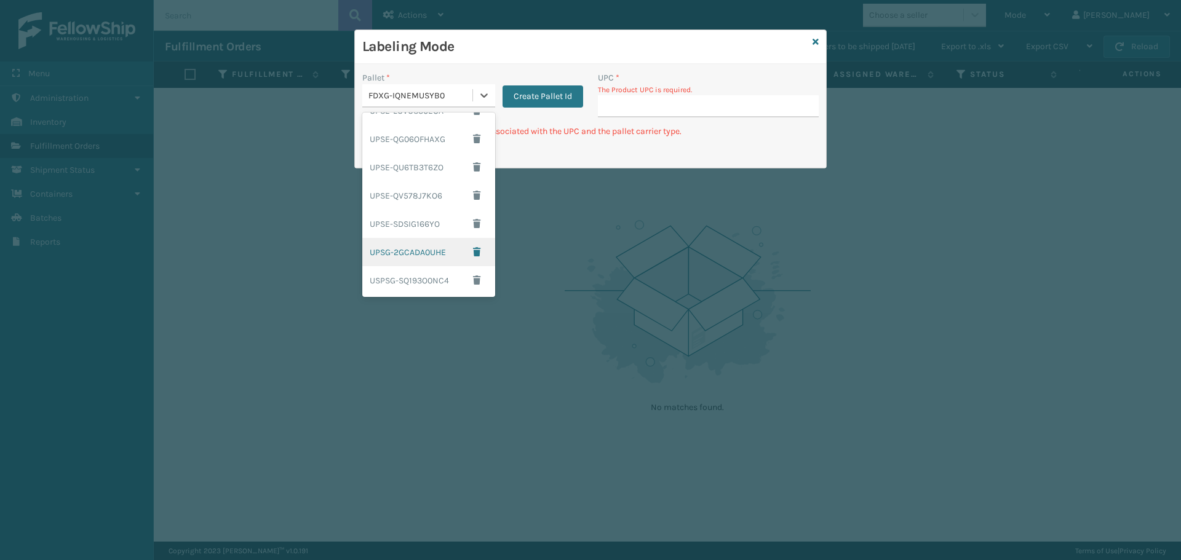
click at [428, 239] on div "UPSG-2GCADA0UHE" at bounding box center [428, 252] width 133 height 28
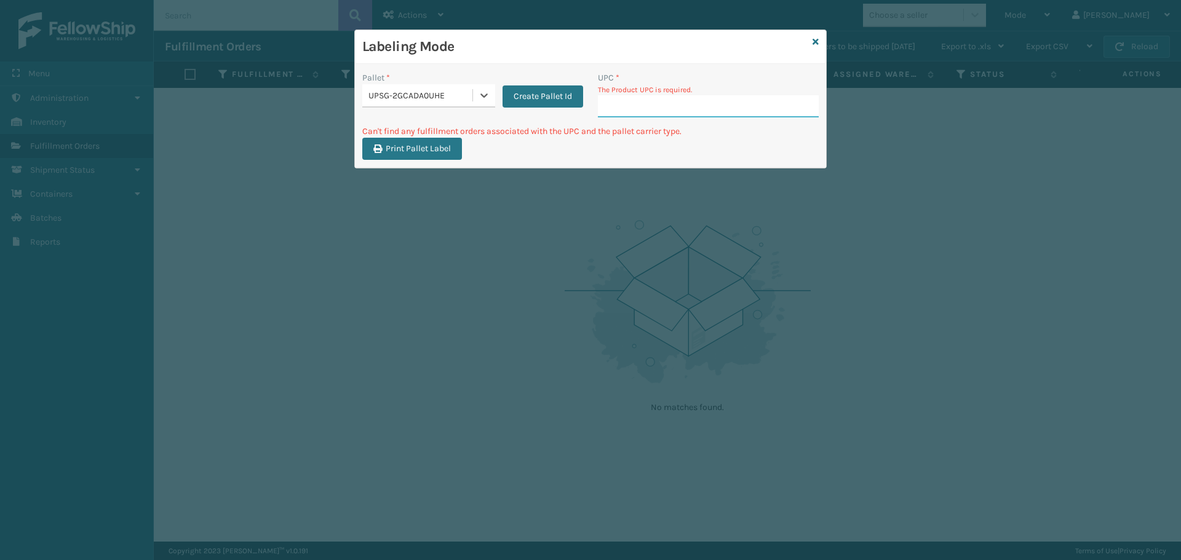
click at [695, 115] on input "UPC *" at bounding box center [708, 106] width 221 height 22
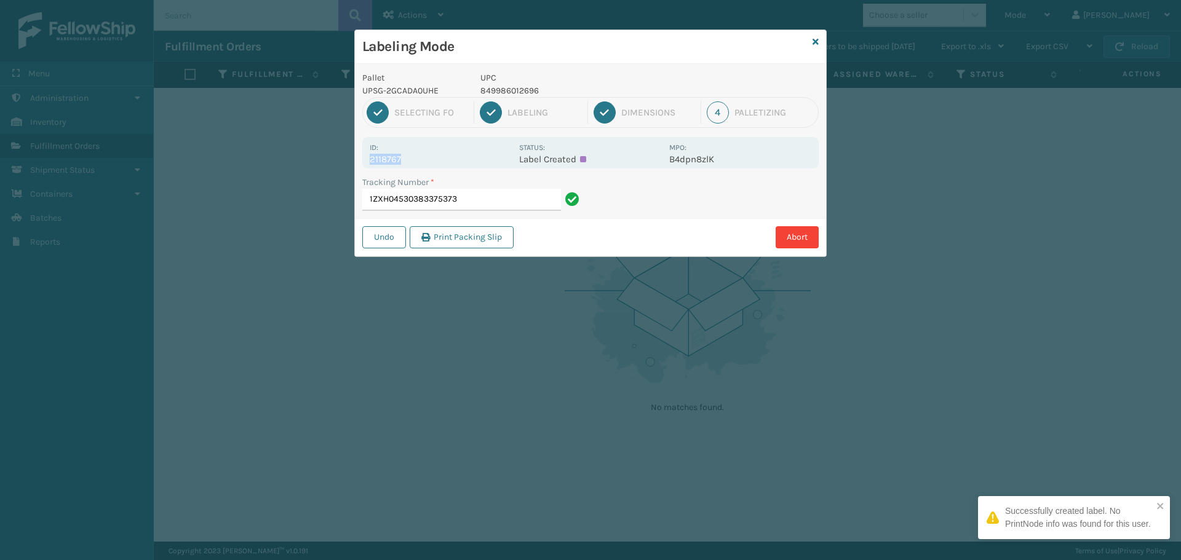
drag, startPoint x: 411, startPoint y: 159, endPoint x: 370, endPoint y: 166, distance: 42.5
click at [370, 166] on div "Id: 2118767 Status: Label Created MPO: B4dpn8zlK" at bounding box center [590, 152] width 456 height 31
click at [477, 200] on input "1ZXH04530383375373" at bounding box center [461, 200] width 199 height 22
drag, startPoint x: 418, startPoint y: 159, endPoint x: 357, endPoint y: 164, distance: 61.7
click at [357, 164] on div "Pallet UPSG-2GCADA0UHE UPC 840985120788 1 Selecting FO 2 Labeling 3 Dimensions …" at bounding box center [590, 160] width 471 height 192
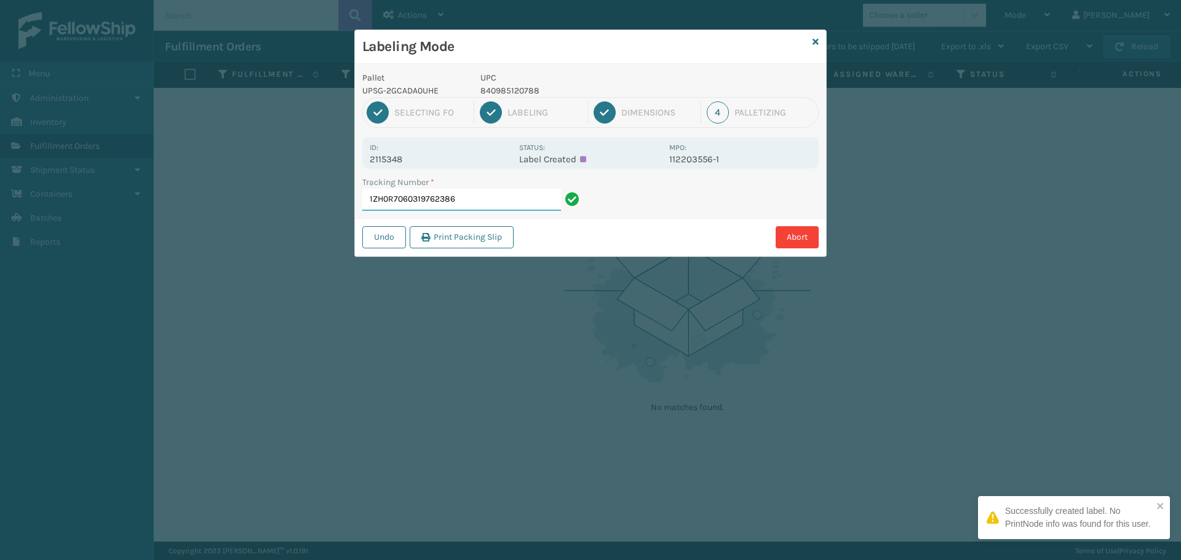
click at [507, 205] on input "1ZH0R7060319762386" at bounding box center [461, 200] width 199 height 22
drag, startPoint x: 405, startPoint y: 157, endPoint x: 367, endPoint y: 162, distance: 38.5
click at [367, 162] on div "Id: 2116152 Status: Label Created MPO: 112212637-1" at bounding box center [590, 152] width 456 height 31
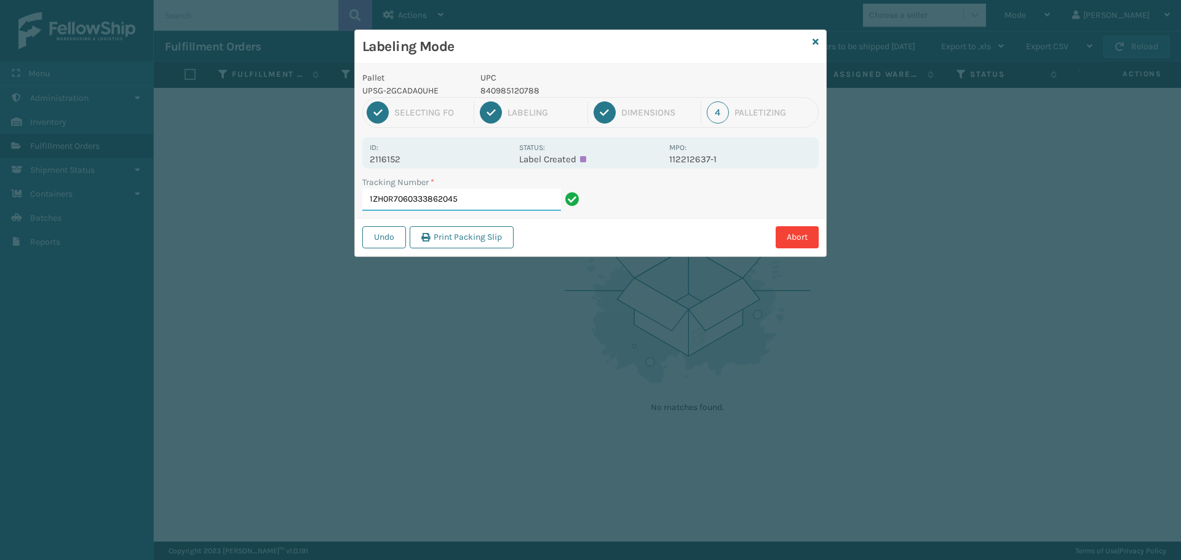
click at [506, 208] on input "1ZH0R7060333862045" at bounding box center [461, 200] width 199 height 22
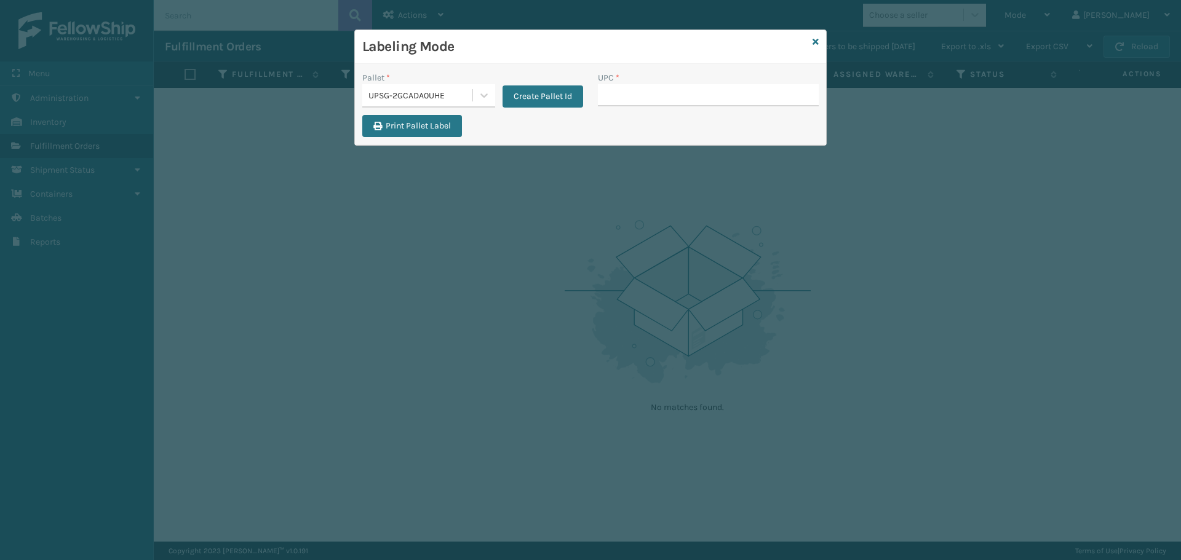
click at [820, 44] on div "Labeling Mode" at bounding box center [590, 47] width 471 height 34
click at [817, 42] on icon at bounding box center [815, 42] width 6 height 9
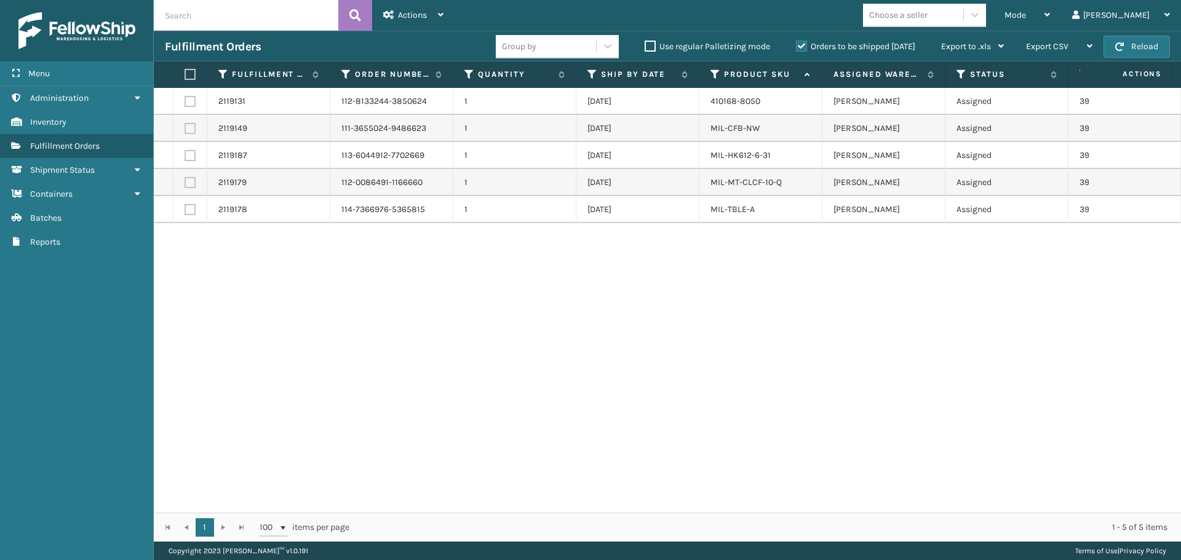
drag, startPoint x: 804, startPoint y: 496, endPoint x: 820, endPoint y: 487, distance: 19.0
click at [820, 487] on div "2119131 112-8133244-3850624 1 10/07/2025 410168-8050 Milliard LV Assigned 39394…" at bounding box center [667, 300] width 1027 height 425
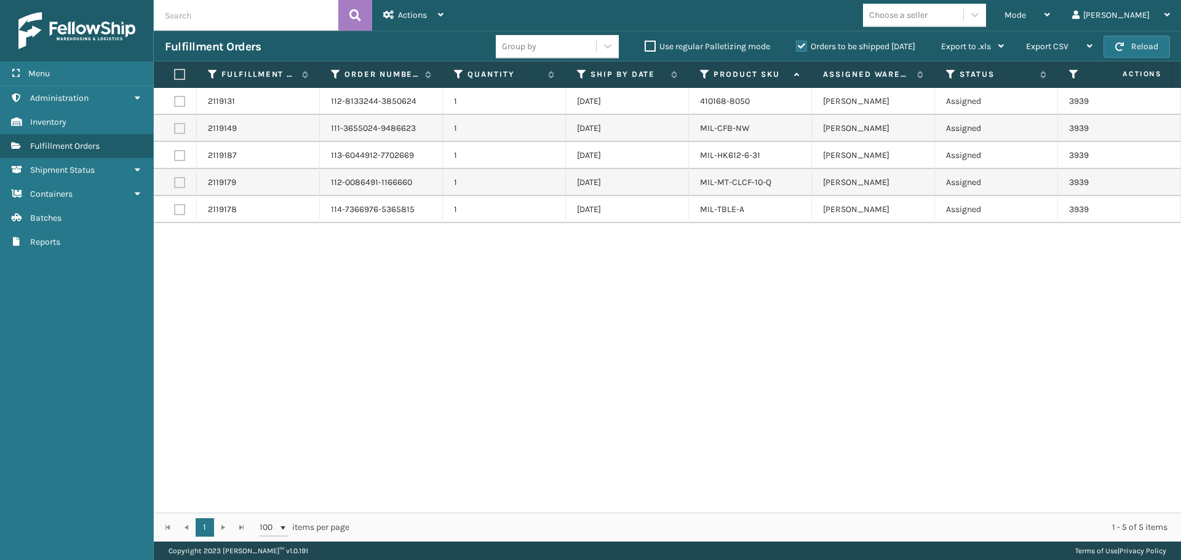
click at [1152, 58] on div "Fulfillment Orders Group by Use regular Palletizing mode Orders to be shipped t…" at bounding box center [667, 46] width 1027 height 31
click at [1152, 42] on button "Reload" at bounding box center [1136, 47] width 66 height 22
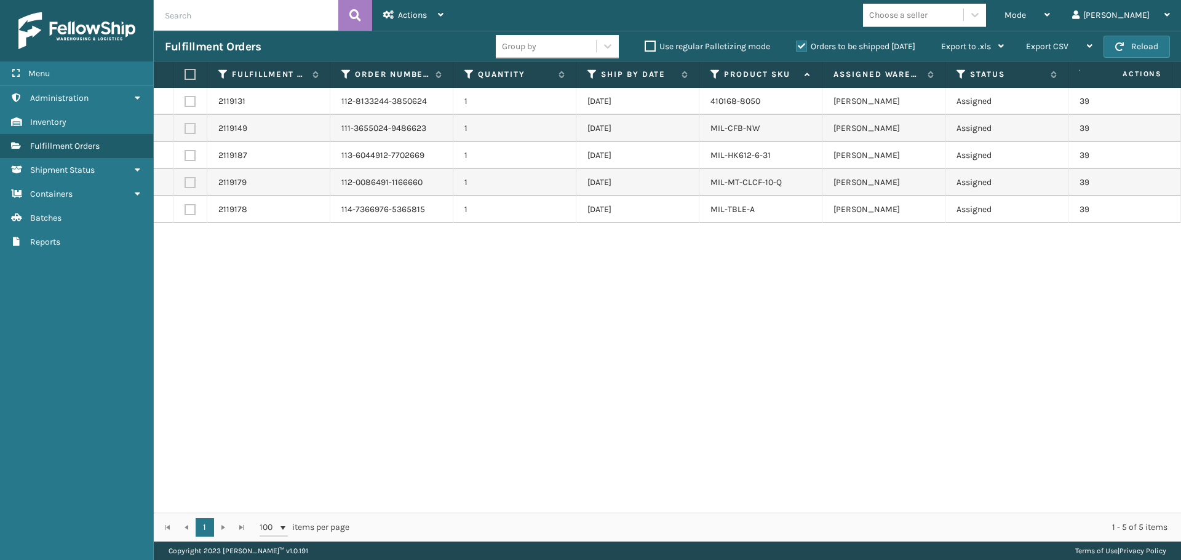
click at [191, 76] on label at bounding box center [187, 74] width 7 height 11
click at [185, 76] on input "checkbox" at bounding box center [184, 75] width 1 height 8
checkbox input "true"
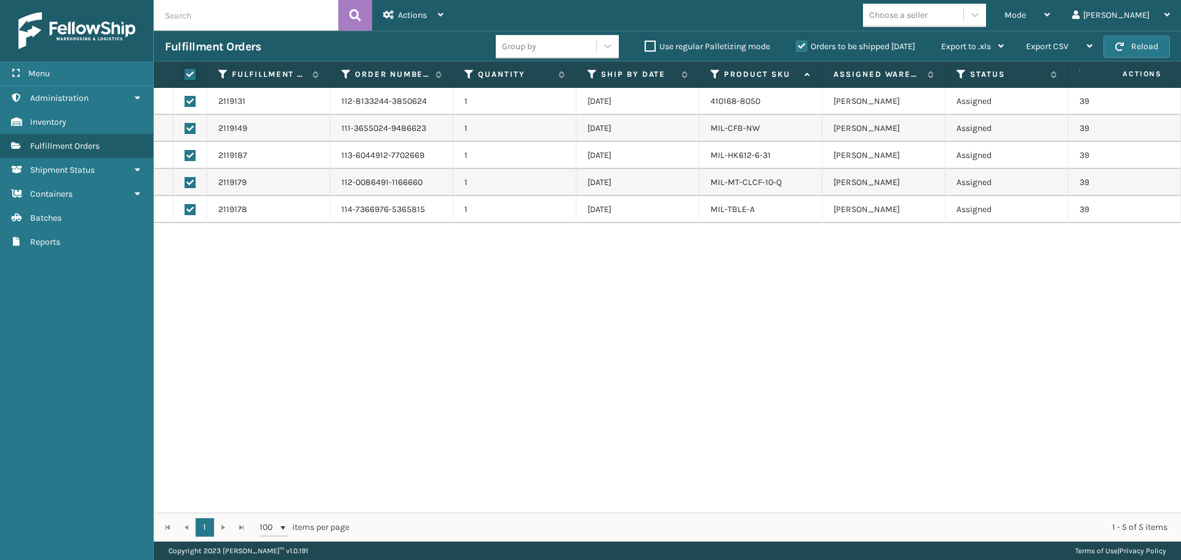
checkbox input "true"
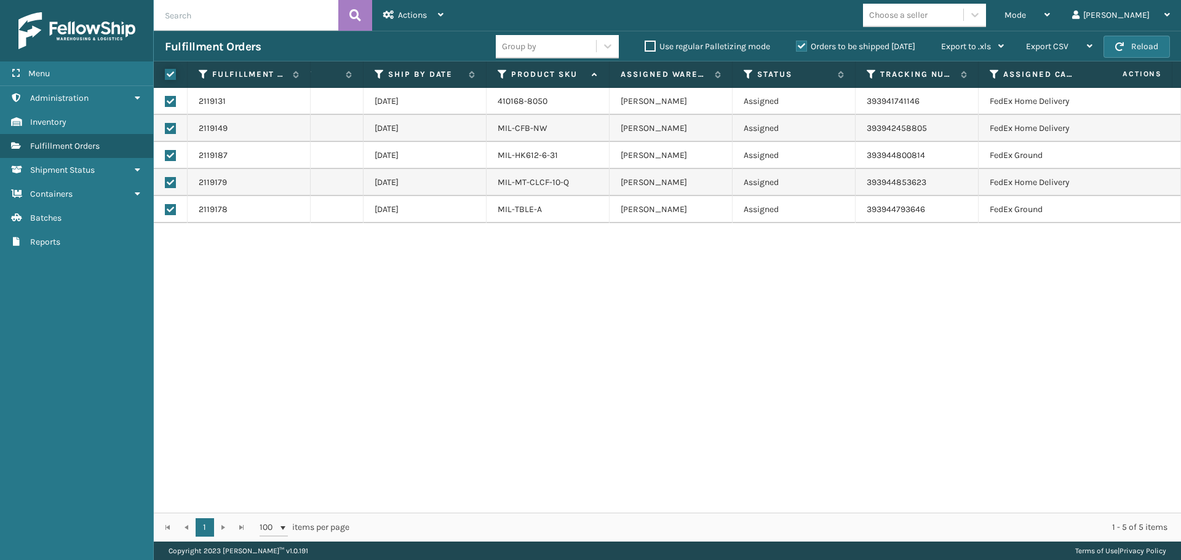
scroll to position [0, 0]
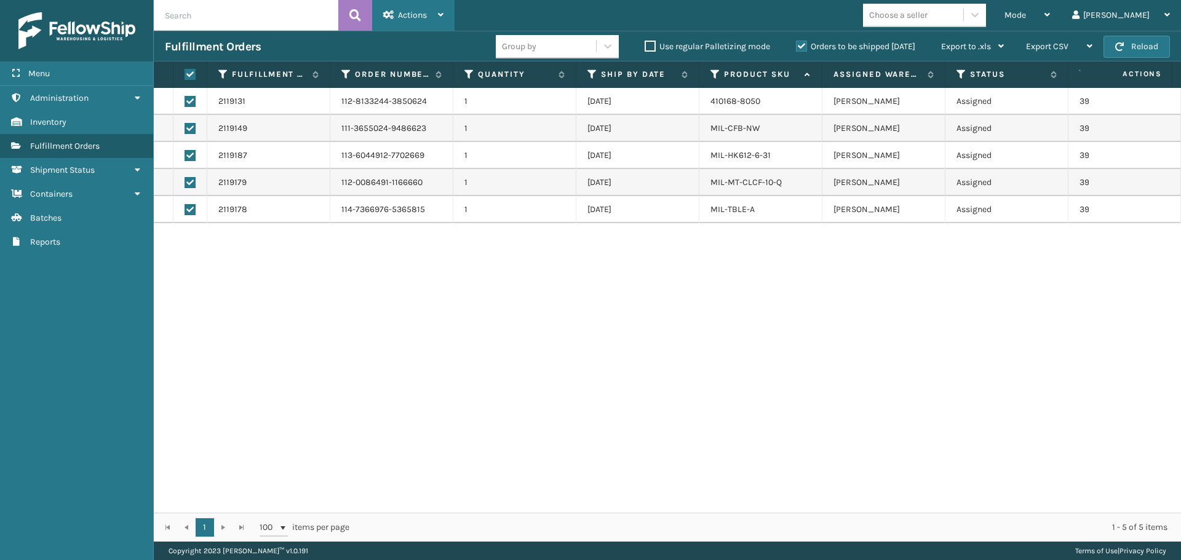
click at [414, 17] on span "Actions" at bounding box center [412, 15] width 29 height 10
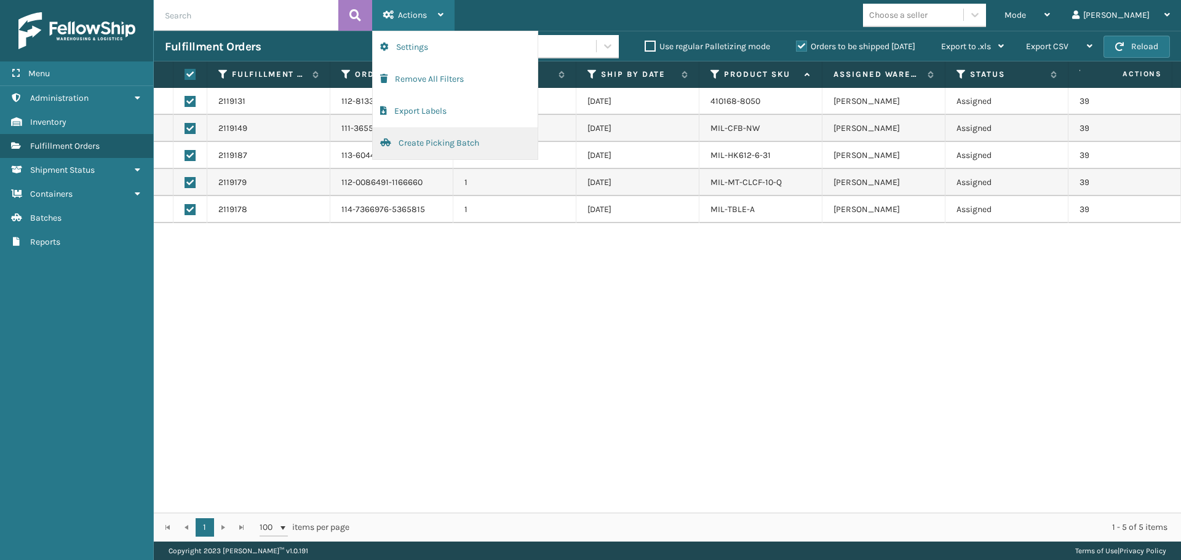
click at [440, 150] on button "Create Picking Batch" at bounding box center [455, 143] width 165 height 32
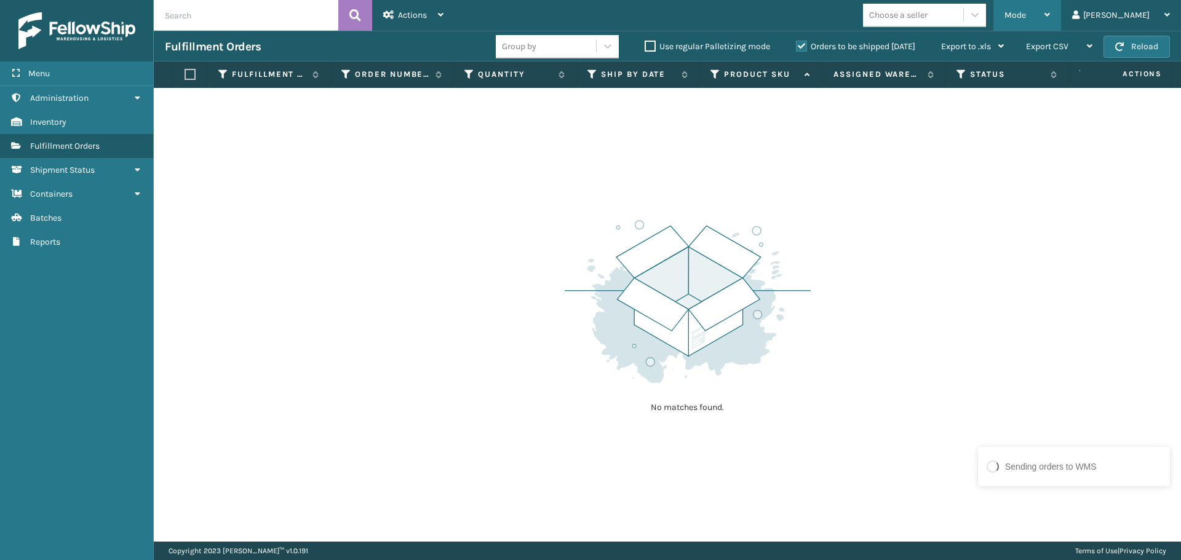
click at [1026, 19] on span "Mode" at bounding box center [1015, 15] width 22 height 10
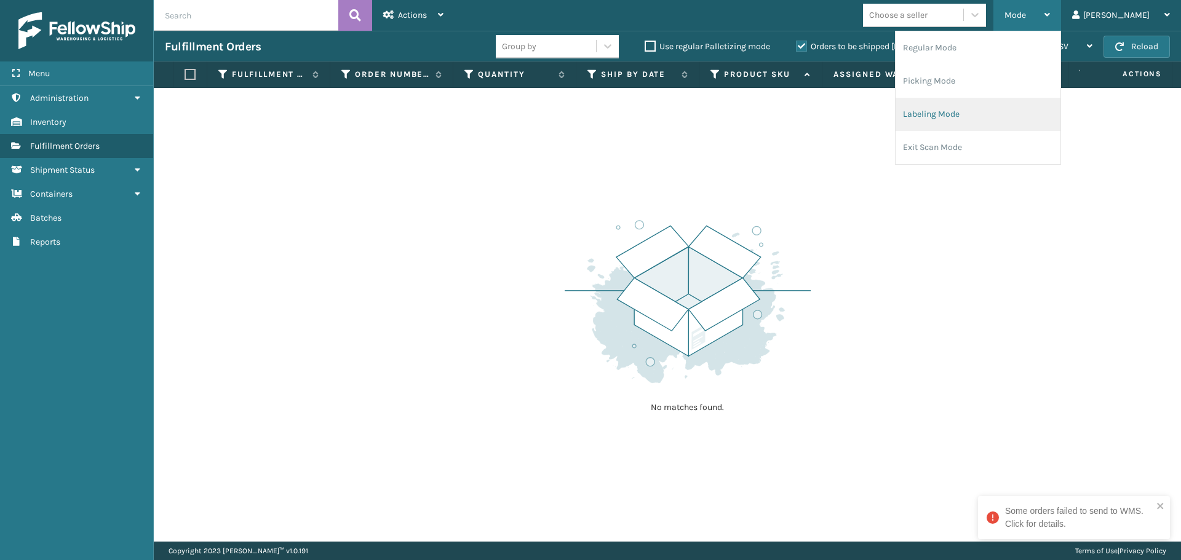
click at [982, 109] on li "Labeling Mode" at bounding box center [977, 114] width 165 height 33
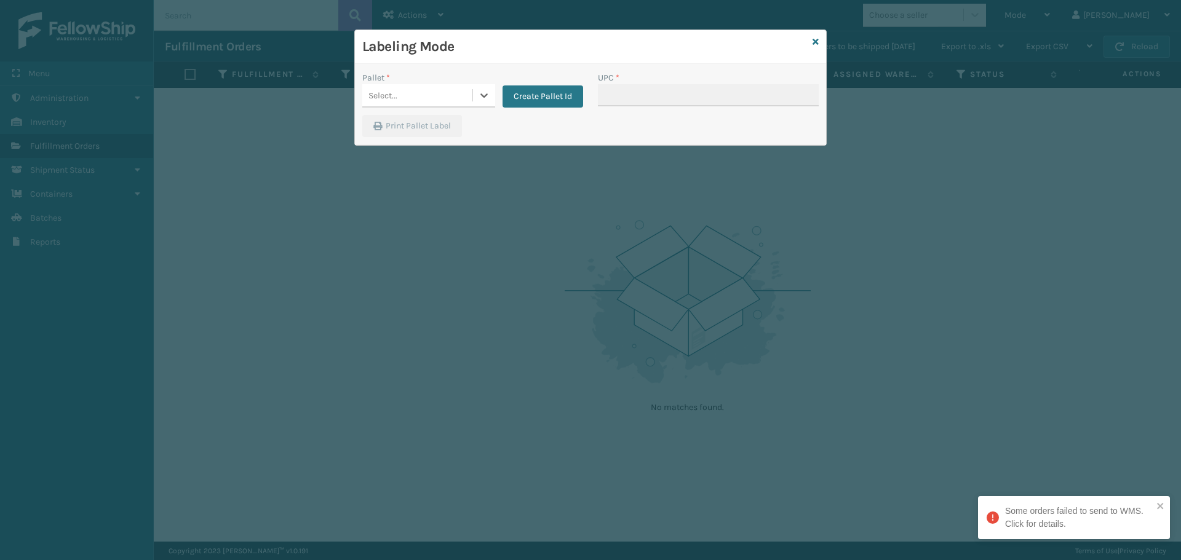
click at [416, 91] on div "Select..." at bounding box center [417, 95] width 110 height 20
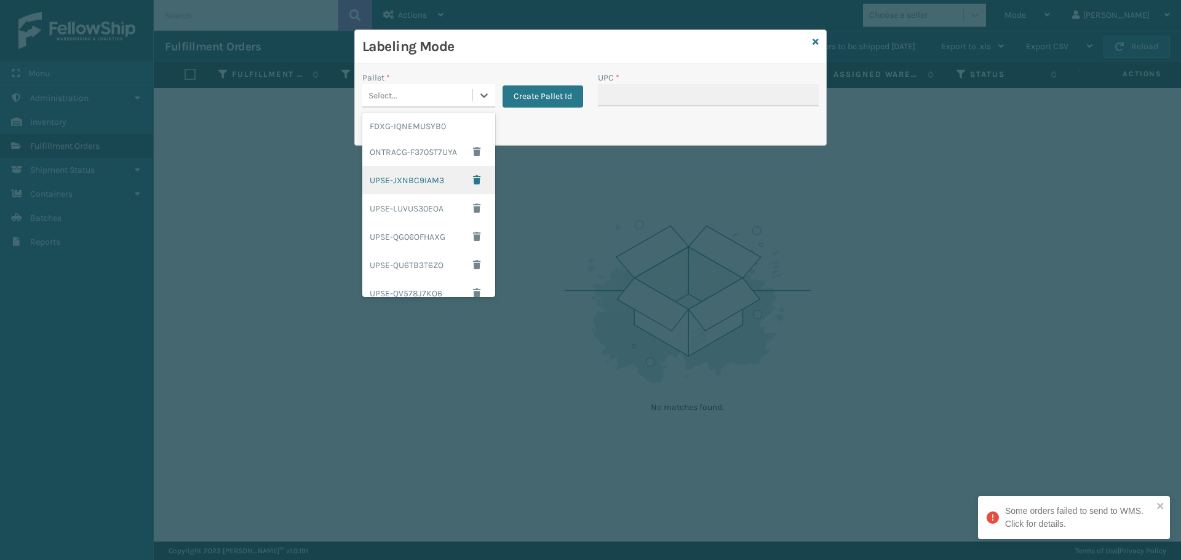
scroll to position [100, 0]
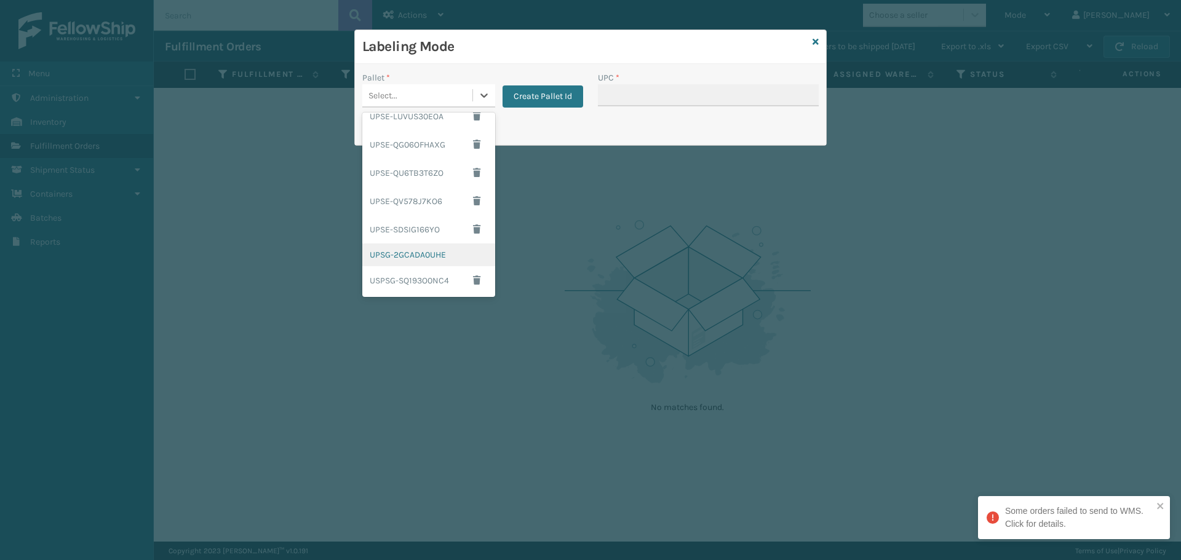
drag, startPoint x: 425, startPoint y: 255, endPoint x: 442, endPoint y: 244, distance: 20.5
click at [425, 254] on div "UPSG-2GCADA0UHE" at bounding box center [428, 255] width 133 height 23
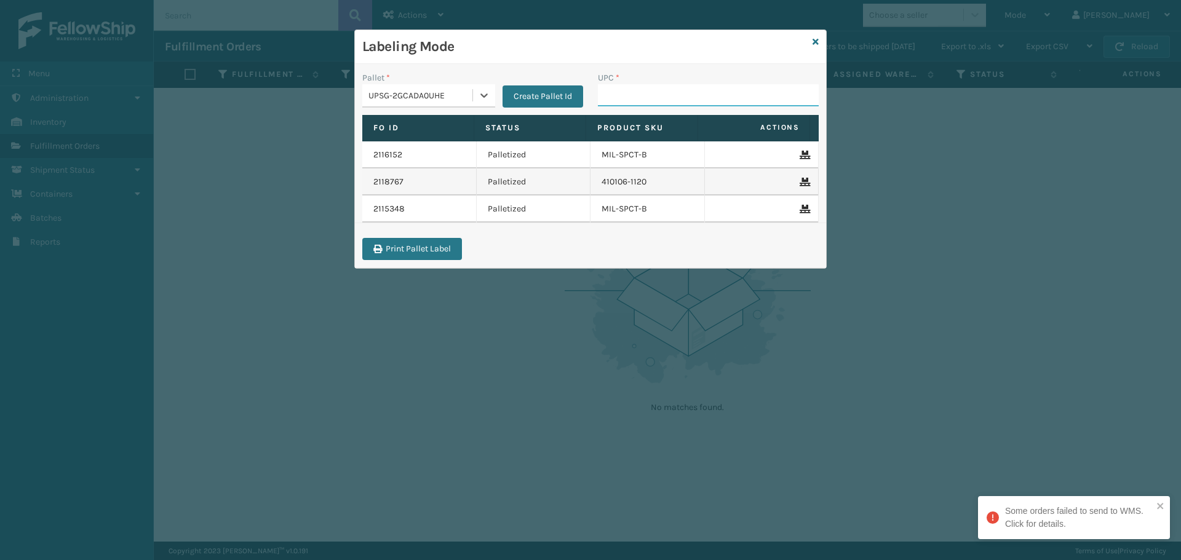
click at [634, 97] on input "UPC *" at bounding box center [708, 95] width 221 height 22
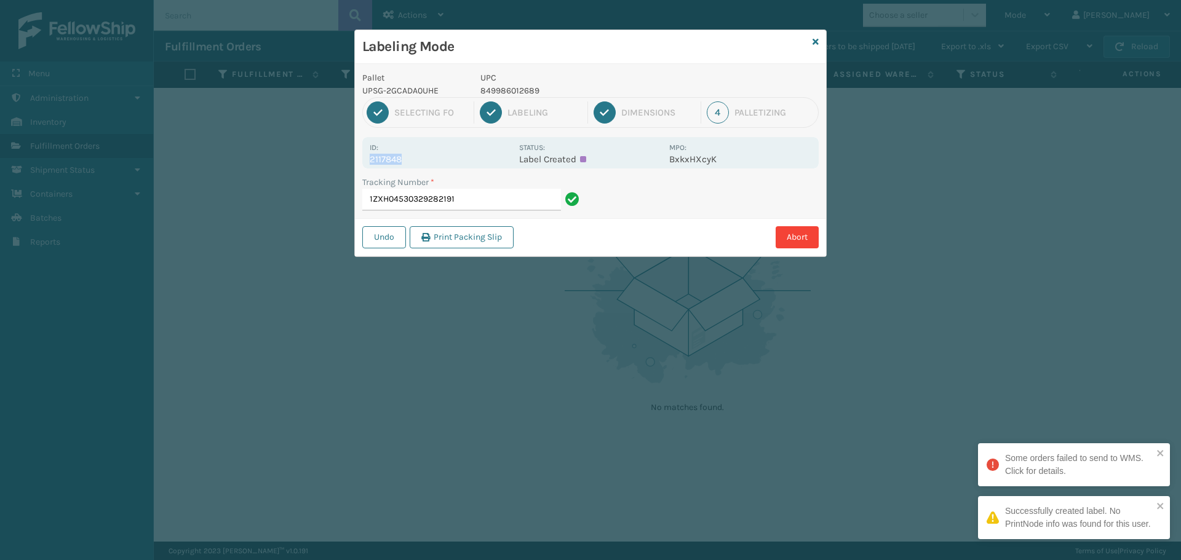
drag, startPoint x: 407, startPoint y: 160, endPoint x: 363, endPoint y: 161, distance: 44.3
click at [363, 161] on div "Id: 2117848 Status: Label Created MPO: BxkxHXcyK" at bounding box center [590, 152] width 456 height 31
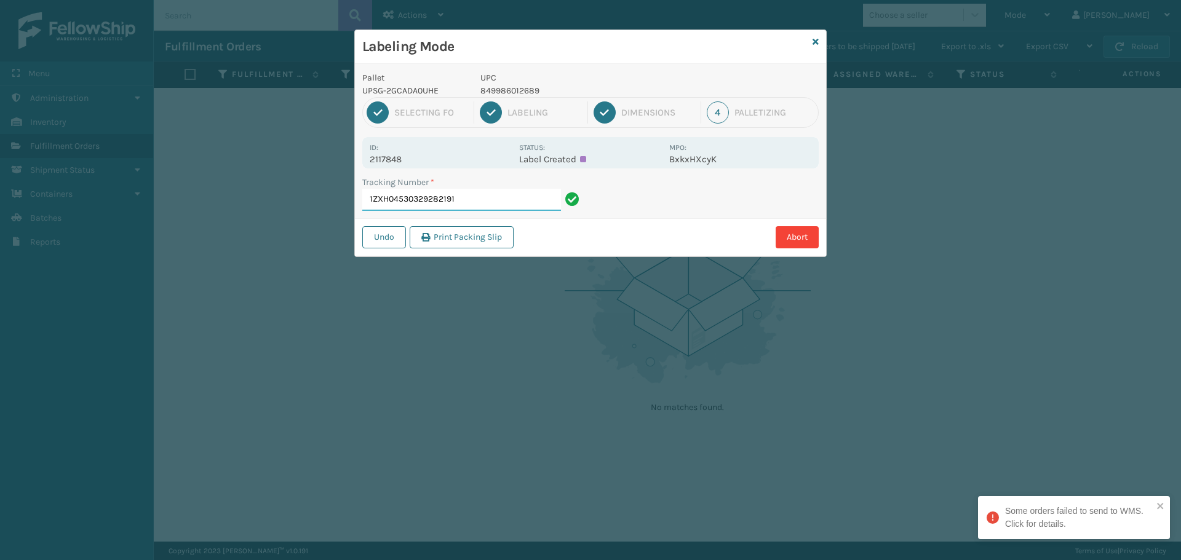
click at [466, 197] on input "1ZXH04530329282191" at bounding box center [461, 200] width 199 height 22
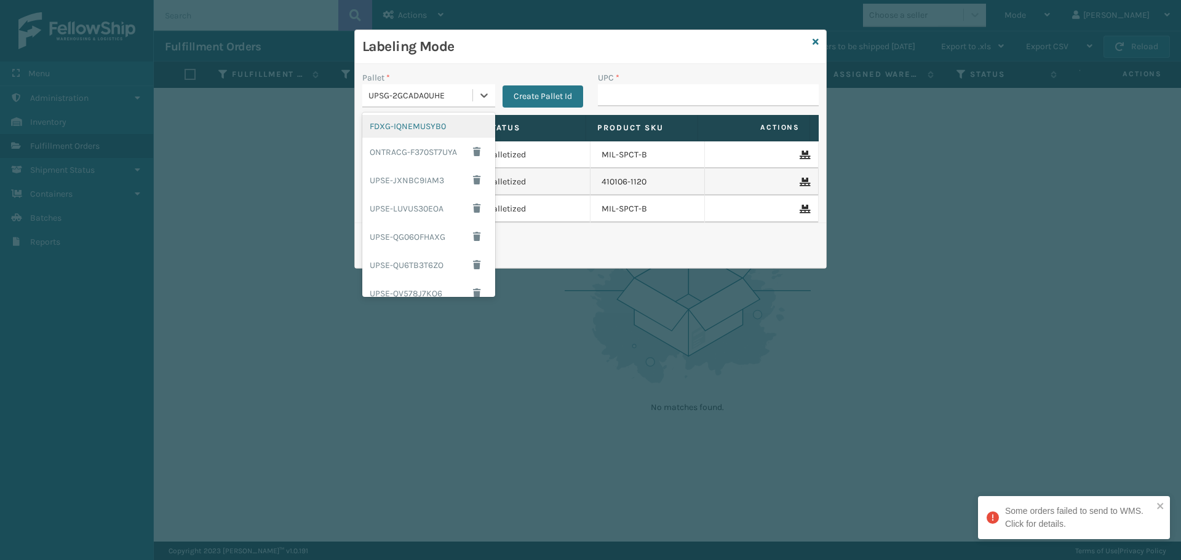
click at [410, 96] on div "UPSG-2GCADA0UHE" at bounding box center [420, 95] width 105 height 13
click at [407, 124] on div "FDXG-IQNEMUSYB0" at bounding box center [428, 126] width 133 height 23
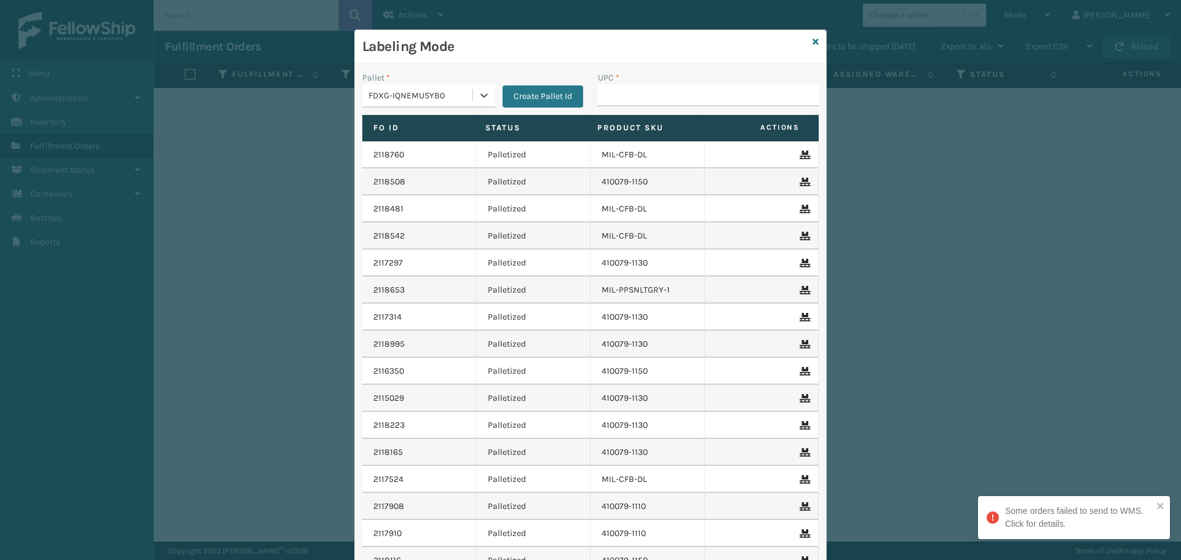
click at [427, 90] on div "FDXG-IQNEMUSYB0" at bounding box center [420, 95] width 105 height 13
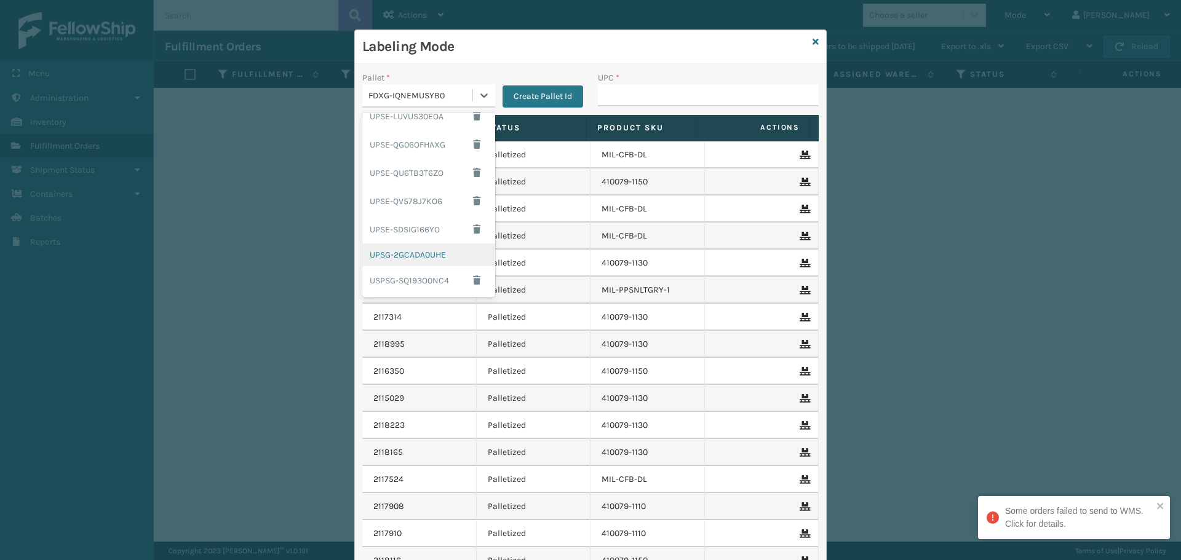
click at [396, 252] on div "UPSG-2GCADA0UHE" at bounding box center [428, 255] width 133 height 23
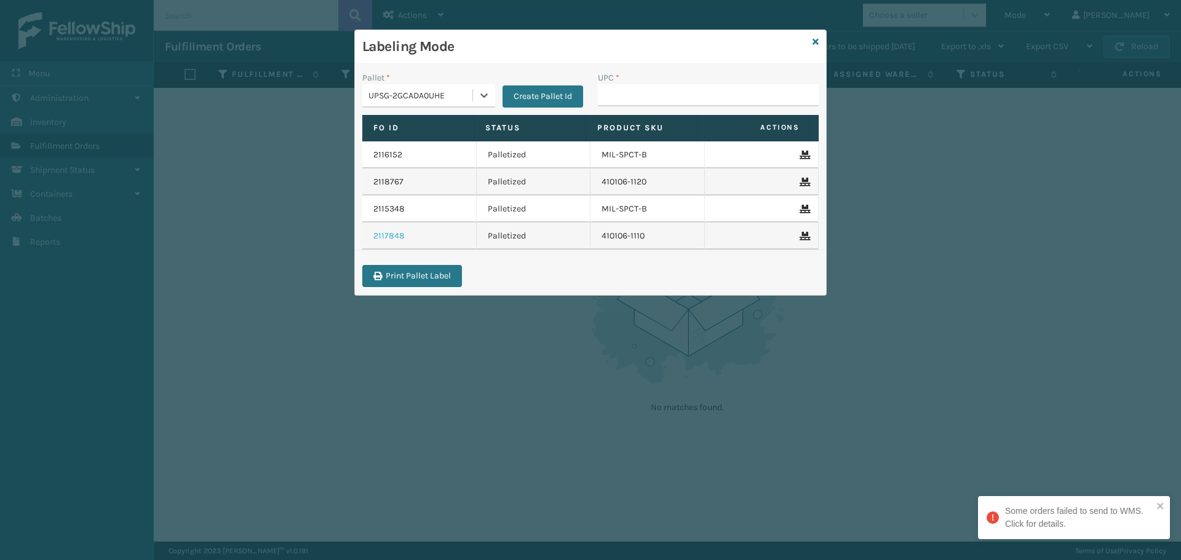
click at [396, 239] on link "2117848" at bounding box center [388, 236] width 31 height 12
